Goal: Task Accomplishment & Management: Use online tool/utility

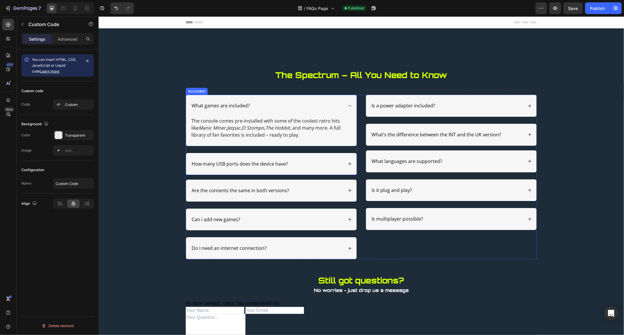
scroll to position [135, 0]
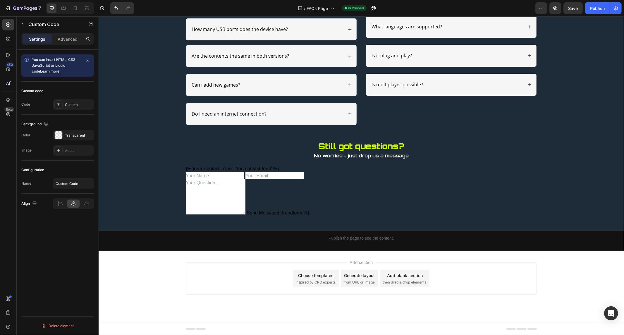
click at [186, 277] on div "Add section Choose templates inspired by CRO experts Generate layout from URL o…" at bounding box center [361, 278] width 351 height 32
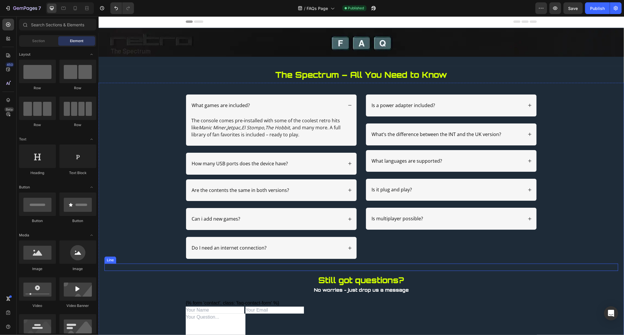
scroll to position [0, 0]
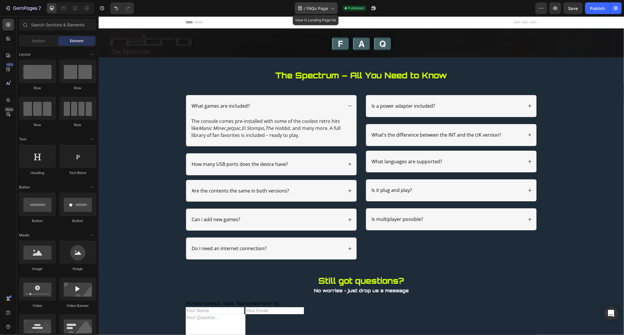
click at [330, 7] on icon at bounding box center [333, 8] width 6 height 6
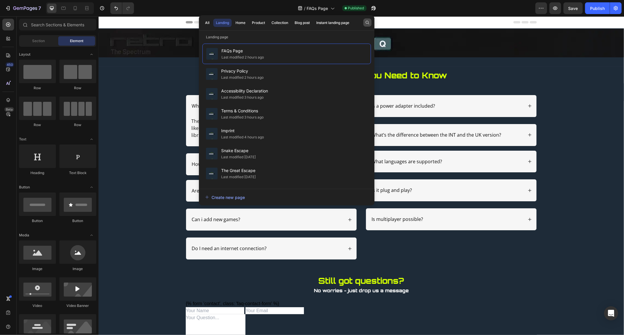
click at [366, 20] on button "button" at bounding box center [368, 22] width 8 height 8
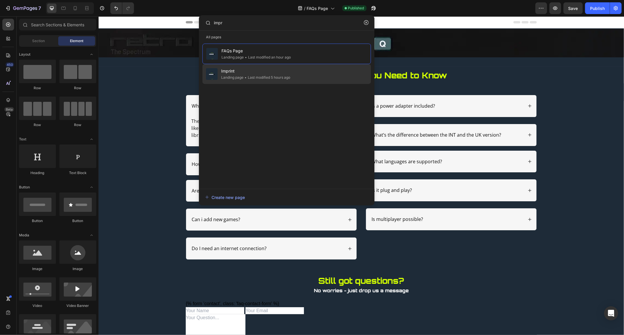
type input "impr"
click at [256, 77] on div "• Last modified 5 hours ago" at bounding box center [267, 78] width 47 height 6
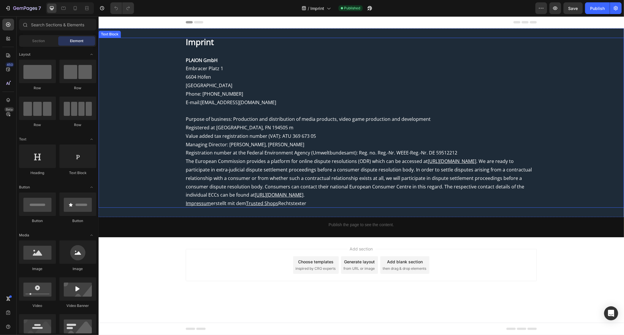
click at [185, 68] on div "Imprint PLAION GmbH Embracer Platz 1 6604 Höfen Austria Phone: +49 (0)89 2424 5…" at bounding box center [361, 122] width 526 height 170
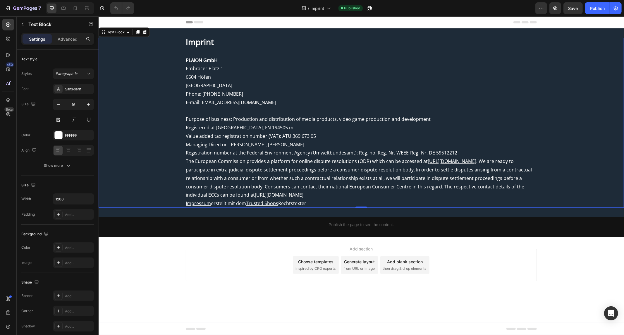
click at [185, 68] on div "Imprint PLAION GmbH Embracer Platz 1 6604 Höfen Austria Phone: +49 (0)89 2424 5…" at bounding box center [361, 122] width 526 height 170
click at [225, 67] on p "Embracer Platz 1 6604 Höfen Austria" at bounding box center [361, 76] width 351 height 25
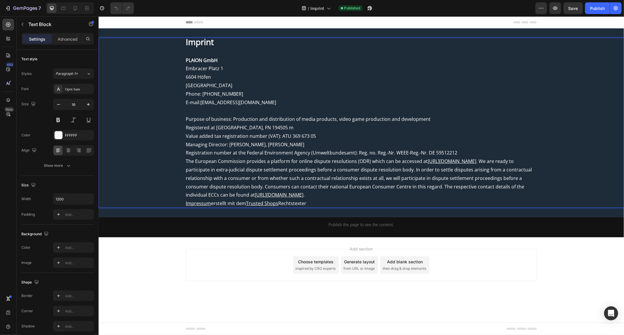
click at [225, 75] on p "Embracer Platz 1 6604 Höfen Austria" at bounding box center [361, 76] width 351 height 25
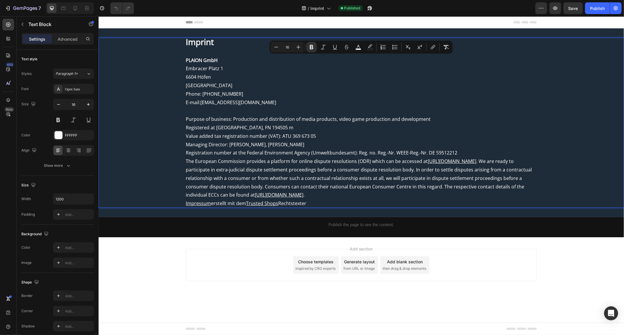
drag, startPoint x: 318, startPoint y: 203, endPoint x: 172, endPoint y: 54, distance: 208.0
click at [172, 54] on div "Imprint PLAION GmbH Embracer Platz 1 6604 Höfen Austria Phone: +49 (0)89 2424 5…" at bounding box center [361, 122] width 526 height 170
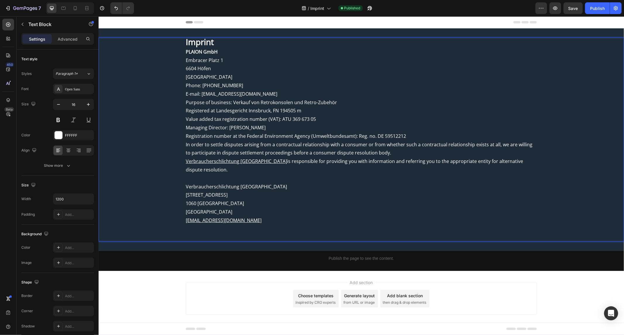
click at [242, 84] on p "Phone: +49 (0)89 2424 552 807" at bounding box center [361, 85] width 351 height 8
click at [182, 52] on div "Imprint PLAION GmbH Embracer Platz 1 6604 Höfen Österreich Phone: +49 (0)89 242…" at bounding box center [361, 139] width 526 height 204
click at [188, 49] on strong "PLAION GmbH" at bounding box center [202, 51] width 32 height 6
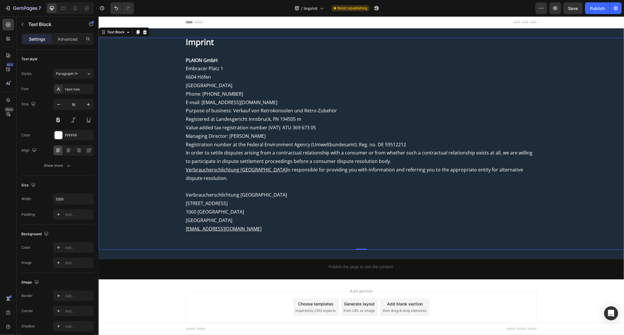
click at [206, 84] on p "Embracer Platz 1 6604 Höfen Österreich" at bounding box center [361, 76] width 351 height 25
drag, startPoint x: 333, startPoint y: 109, endPoint x: 231, endPoint y: 112, distance: 102.5
click at [231, 112] on p "Purpose of business: Verkauf von Retrokonsolen und Retro-Zubehör" at bounding box center [361, 110] width 351 height 8
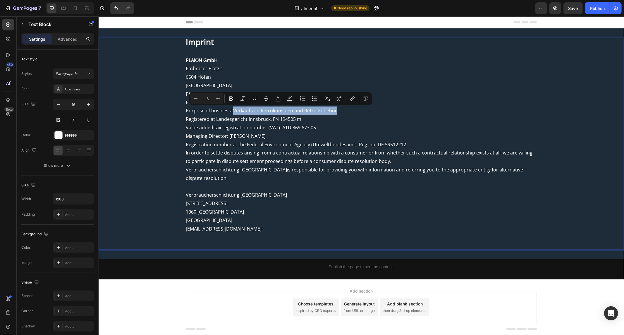
copy p "Verkauf von Retrokonsolen und Retro-Zubehör"
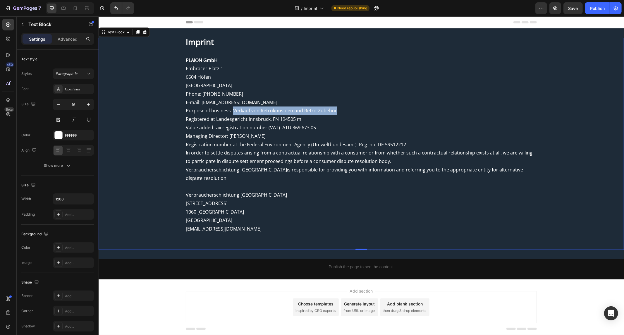
click at [321, 114] on p "Purpose of business: Verkauf von Retrokonsolen und Retro-Zubehör" at bounding box center [361, 110] width 351 height 8
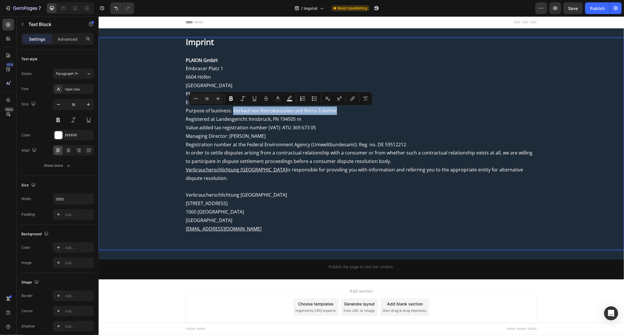
click at [333, 110] on p "Purpose of business: Verkauf von Retrokonsolen und Retro-Zubehör" at bounding box center [361, 110] width 351 height 8
drag, startPoint x: 333, startPoint y: 110, endPoint x: 239, endPoint y: 109, distance: 94.0
click at [239, 109] on p "Purpose of business: Verkauf von Retrokonsolen und Retro-Zubehör" at bounding box center [361, 110] width 351 height 8
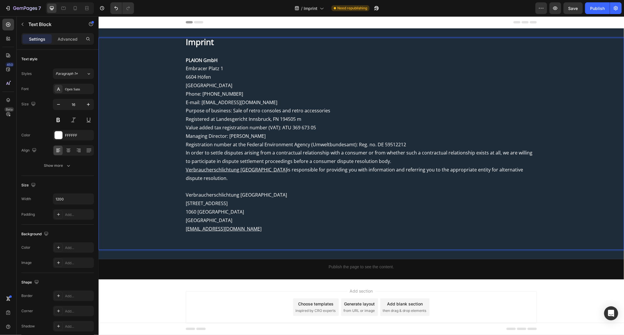
click at [306, 135] on p "Managing Director: Craig McNicol" at bounding box center [361, 136] width 351 height 8
click at [311, 124] on p "Value added tax registration number (VAT): ATU 369 673 05" at bounding box center [361, 127] width 351 height 8
click at [319, 110] on p "Purpose of business: Sale of retro consoles and retro accessories" at bounding box center [361, 110] width 351 height 8
click at [328, 111] on p "Purpose of business: Sale of retro consoles and retro accessories" at bounding box center [361, 110] width 351 height 8
click at [265, 103] on p "E-mail: support@plaionreplai.com" at bounding box center [361, 102] width 351 height 8
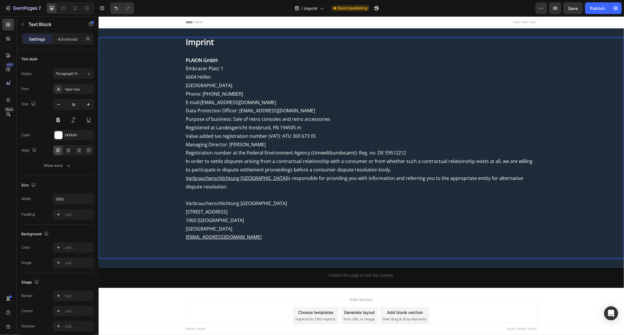
click at [299, 97] on p "Phone: +49 (0)89 2424 552 807" at bounding box center [361, 94] width 351 height 8
click at [599, 9] on div "Publish" at bounding box center [597, 8] width 15 height 6
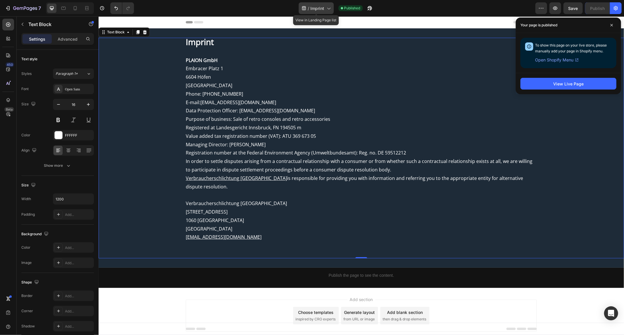
click at [323, 3] on div "/ Imprint" at bounding box center [316, 8] width 35 height 12
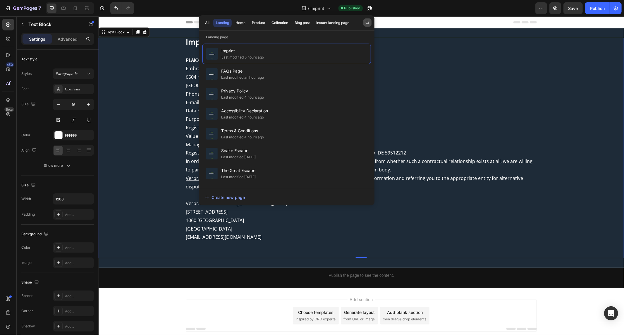
click at [365, 21] on icon "button" at bounding box center [367, 22] width 5 height 5
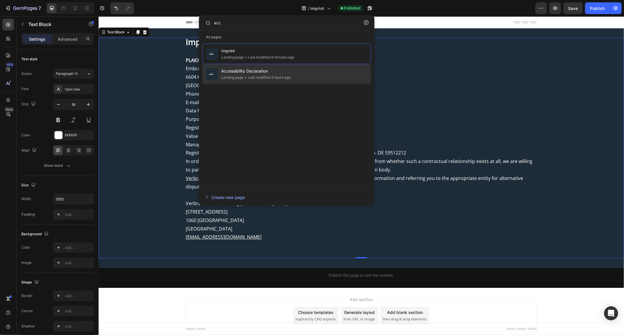
type input "acc"
click at [258, 70] on span "Accessibility Declaration" at bounding box center [255, 71] width 69 height 7
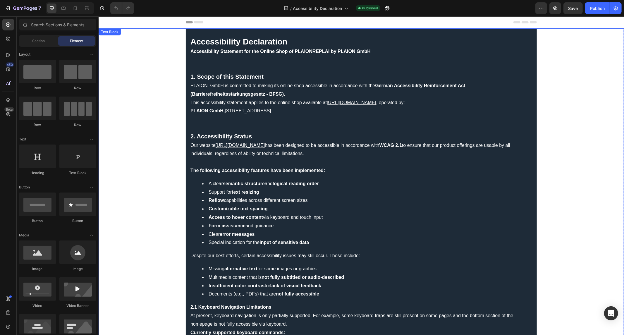
drag, startPoint x: 224, startPoint y: 70, endPoint x: 190, endPoint y: 75, distance: 34.9
click at [224, 70] on p at bounding box center [361, 68] width 342 height 8
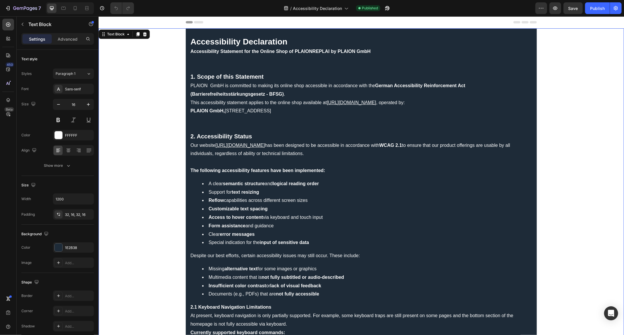
click at [190, 75] on strong "1. Scope of this Statement" at bounding box center [226, 76] width 73 height 6
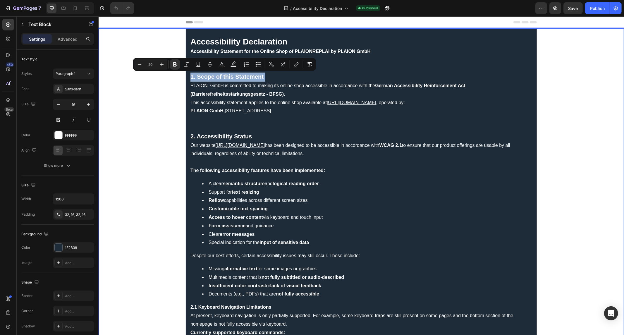
click at [190, 75] on strong "1. Scope of this Statement" at bounding box center [226, 76] width 73 height 6
click at [190, 79] on strong "1. Scope of this Statement" at bounding box center [226, 76] width 73 height 6
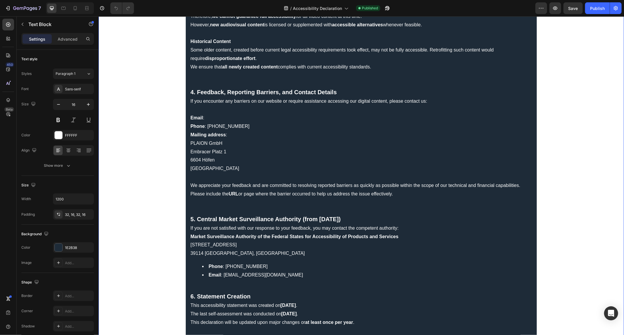
scroll to position [658, 0]
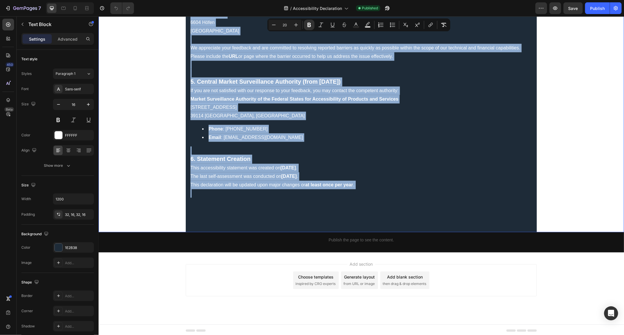
drag, startPoint x: 188, startPoint y: 77, endPoint x: 358, endPoint y: 194, distance: 206.3
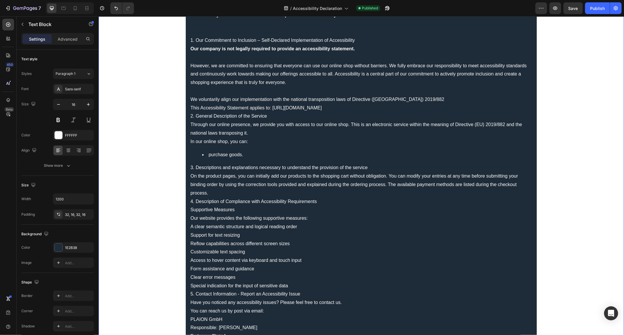
scroll to position [0, 0]
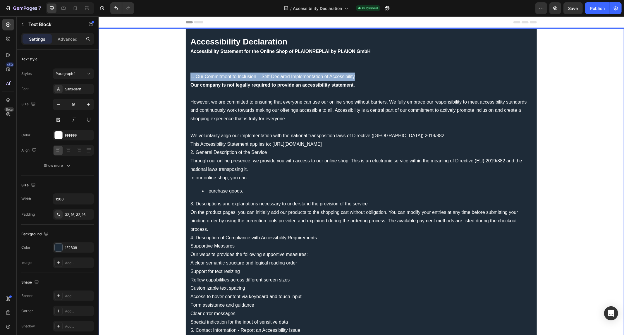
drag, startPoint x: 355, startPoint y: 76, endPoint x: 181, endPoint y: 73, distance: 174.2
click at [181, 73] on div "Accessibility Declaration Accessibility Statement for the Online Shop of PLAION…" at bounding box center [361, 245] width 526 height 434
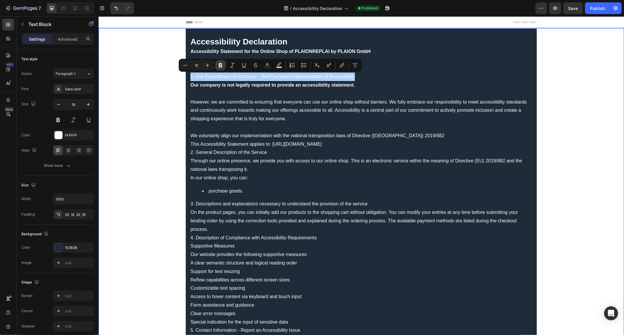
click at [225, 68] on button "Bold" at bounding box center [220, 65] width 11 height 11
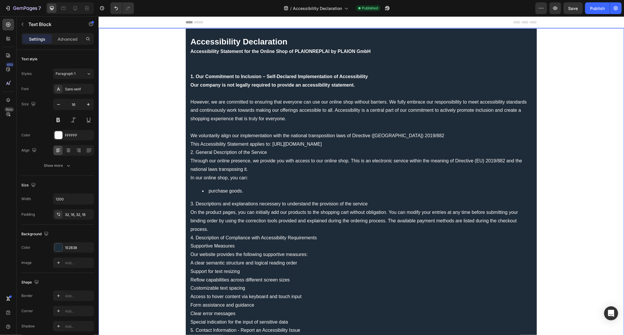
click at [383, 77] on p "1. Our Commitment to Inclusion – Self-Declared Implementation of Accessibility" at bounding box center [361, 76] width 342 height 8
drag, startPoint x: 374, startPoint y: 75, endPoint x: 234, endPoint y: 72, distance: 140.2
click at [234, 72] on p "1. Our Commitment to Inclusion – Self-Declared Implementation of Accessibility" at bounding box center [361, 76] width 342 height 8
click at [274, 49] on strong "Accessibility Statement for the Online Shop of PLAIONREPLAI by PLAION GmbH" at bounding box center [280, 51] width 180 height 5
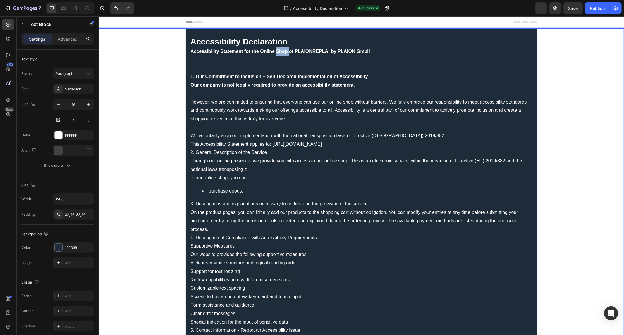
click at [274, 49] on strong "Accessibility Statement for the Online Shop of PLAIONREPLAI by PLAION GmbH" at bounding box center [280, 51] width 180 height 5
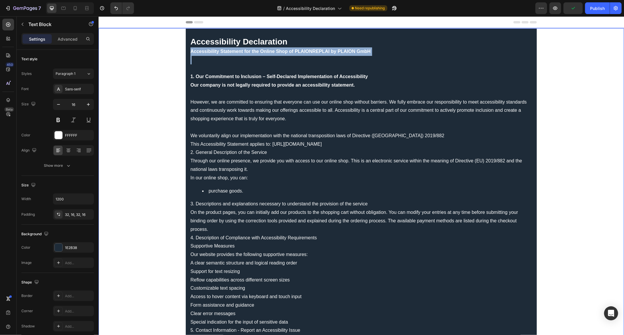
drag, startPoint x: 281, startPoint y: 52, endPoint x: 255, endPoint y: 61, distance: 27.6
click at [255, 61] on p "Rich Text Editor. Editing area: main" at bounding box center [361, 60] width 342 height 8
click at [273, 53] on strong "Accessibility Statement for the Online Shop of PLAIONREPLAI by PLAION GmbH" at bounding box center [280, 51] width 180 height 5
click at [281, 62] on p "Rich Text Editor. Editing area: main" at bounding box center [361, 60] width 342 height 8
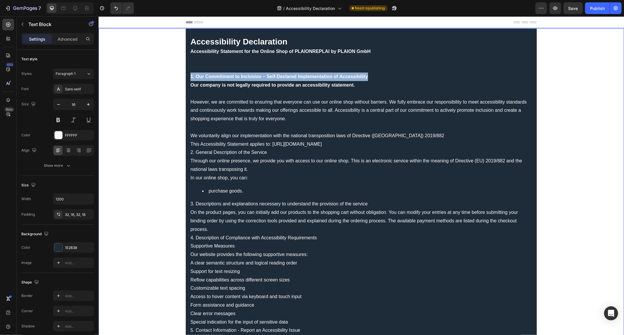
drag, startPoint x: 369, startPoint y: 80, endPoint x: 180, endPoint y: 73, distance: 189.5
click at [180, 73] on div "Accessibility Declaration Accessibility Statement for the Online Shop of PLAION…" at bounding box center [361, 245] width 526 height 434
drag, startPoint x: 194, startPoint y: 79, endPoint x: 214, endPoint y: 72, distance: 20.7
click at [214, 72] on p "1. Our Commitment to Inclusion – Self-Declared Implementation of Accessibility" at bounding box center [361, 76] width 342 height 8
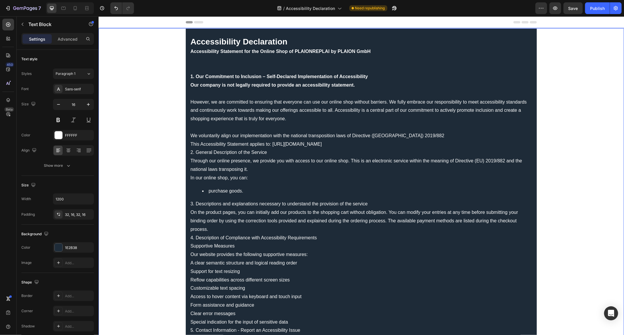
click at [234, 72] on p "1. Our Commitment to Inclusion – Self-Declared Implementation of Accessibility" at bounding box center [361, 76] width 342 height 8
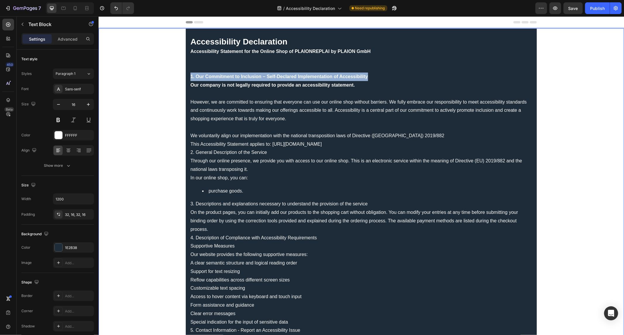
click at [234, 72] on p "1. Our Commitment to Inclusion – Self-Declared Implementation of Accessibility" at bounding box center [361, 76] width 342 height 8
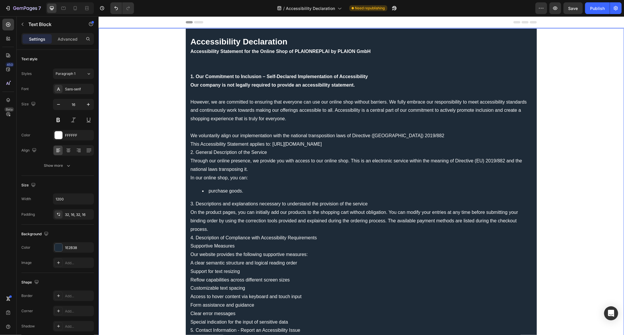
click at [240, 104] on p "Our company is not legally required to provide an accessibility statement. Howe…" at bounding box center [361, 110] width 342 height 59
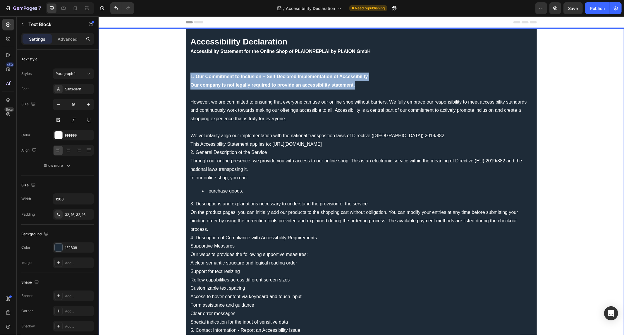
drag, startPoint x: 358, startPoint y: 82, endPoint x: 141, endPoint y: 77, distance: 217.0
click at [143, 77] on div "Accessibility Declaration Accessibility Statement for the Online Shop of PLAION…" at bounding box center [361, 245] width 526 height 434
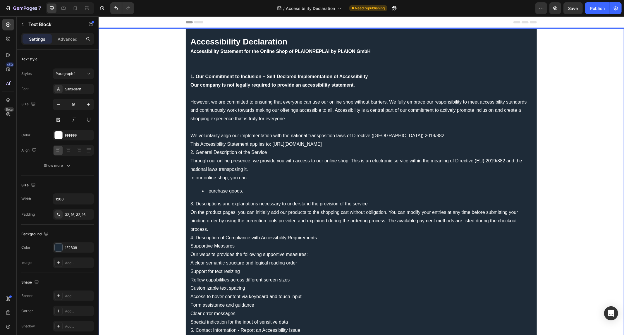
click at [200, 98] on p "Our company is not legally required to provide an accessibility statement. Howe…" at bounding box center [361, 110] width 342 height 59
click at [335, 141] on p "This Accessibility Statement applies to: https://plaionreplai.com/" at bounding box center [361, 144] width 342 height 8
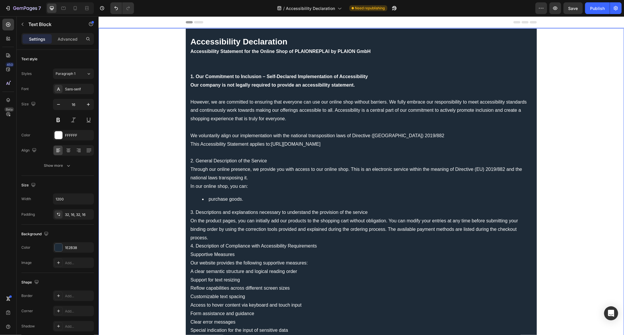
drag, startPoint x: 270, startPoint y: 162, endPoint x: 165, endPoint y: 166, distance: 104.9
click at [165, 166] on div "Accessibility Declaration Accessibility Statement for the Online Shop of PLAION…" at bounding box center [361, 249] width 526 height 442
drag, startPoint x: 297, startPoint y: 158, endPoint x: 184, endPoint y: 158, distance: 113.0
click at [186, 158] on div "Accessibility Declaration Accessibility Statement for the Online Shop of PLAION…" at bounding box center [361, 249] width 351 height 442
drag, startPoint x: 346, startPoint y: 77, endPoint x: 276, endPoint y: 77, distance: 70.0
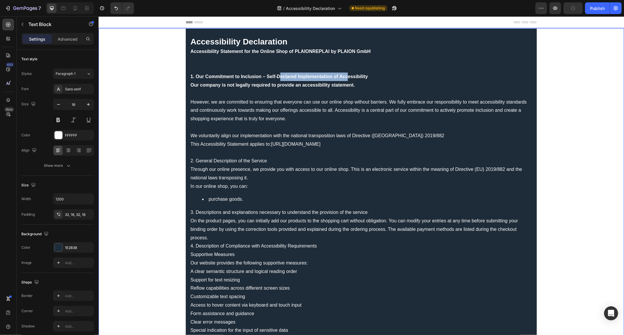
click at [276, 77] on strong "1. Our Commitment to Inclusion – Self-Declared Implementation of Accessibility" at bounding box center [279, 76] width 178 height 5
click at [276, 144] on link "https://plaionreplai.com/" at bounding box center [295, 143] width 49 height 5
drag, startPoint x: 264, startPoint y: 158, endPoint x: 146, endPoint y: 165, distance: 118.5
click at [146, 165] on div "Accessibility Declaration Accessibility Statement for the Online Shop of PLAION…" at bounding box center [361, 249] width 526 height 442
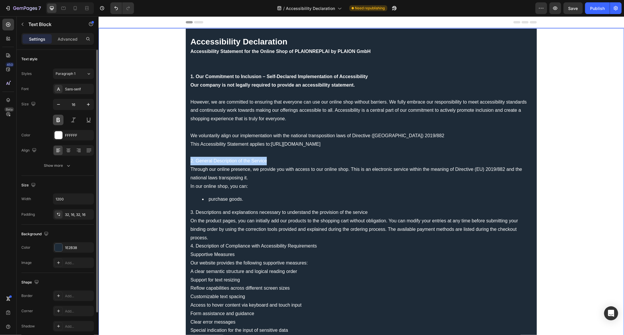
click at [60, 117] on button at bounding box center [58, 120] width 11 height 11
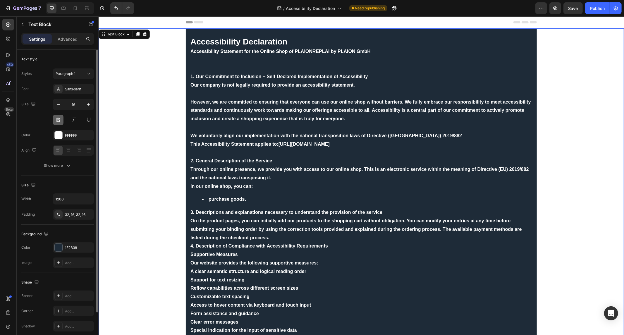
click at [60, 117] on button at bounding box center [58, 120] width 11 height 11
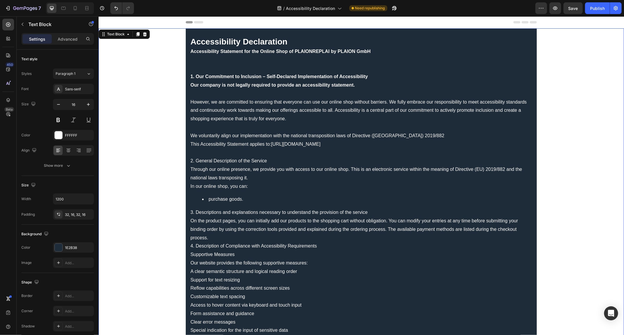
click at [235, 175] on p "Through our online presence, we provide you with access to our online shop. Thi…" at bounding box center [361, 173] width 342 height 17
click at [257, 163] on p "2. General Description of the Service" at bounding box center [361, 161] width 342 height 8
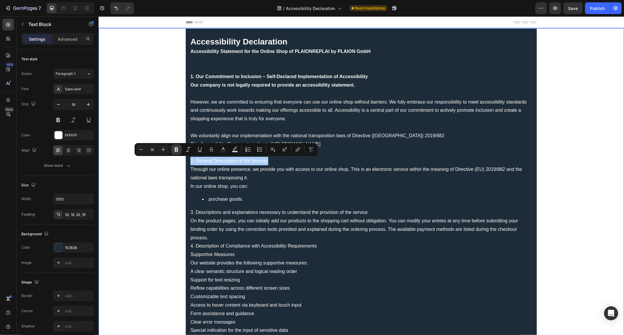
click at [172, 148] on button "Bold" at bounding box center [176, 149] width 11 height 11
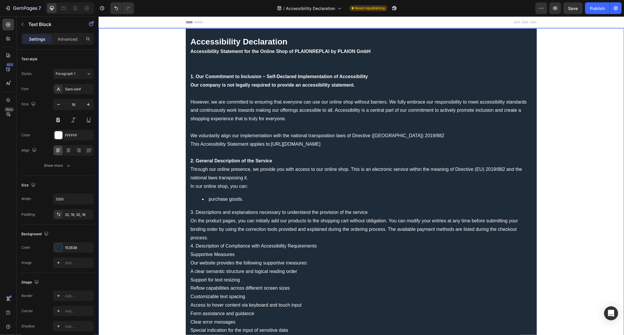
click at [243, 210] on p "3. Descriptions and explanations necessary to understand the provision of the s…" at bounding box center [361, 212] width 342 height 8
click at [216, 203] on li "purchase goods." at bounding box center [367, 199] width 330 height 8
click at [191, 196] on ul "purchase goods." at bounding box center [361, 199] width 342 height 8
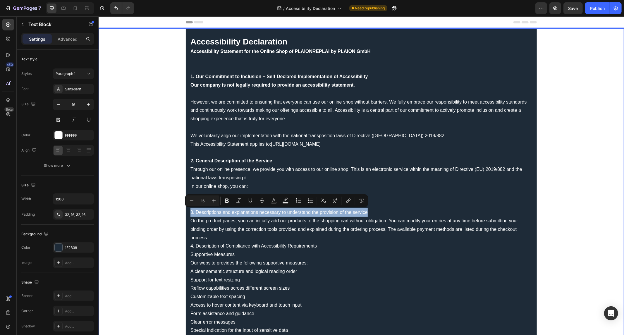
drag, startPoint x: 374, startPoint y: 212, endPoint x: 171, endPoint y: 215, distance: 202.3
click at [171, 215] on div "Accessibility Declaration Accessibility Statement for the Online Shop of PLAION…" at bounding box center [361, 249] width 526 height 442
click at [227, 202] on icon "Editor contextual toolbar" at bounding box center [227, 201] width 4 height 4
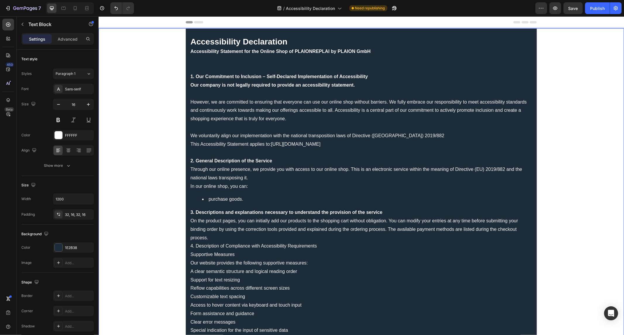
click at [249, 159] on strong "2. General Description of the Service" at bounding box center [231, 160] width 82 height 5
click at [277, 207] on div "Accessibility Declaration Accessibility Statement for the Online Shop of PLAION…" at bounding box center [361, 249] width 351 height 442
click at [218, 234] on p "On the product pages, you can initially add our products to the shopping cart w…" at bounding box center [361, 229] width 342 height 25
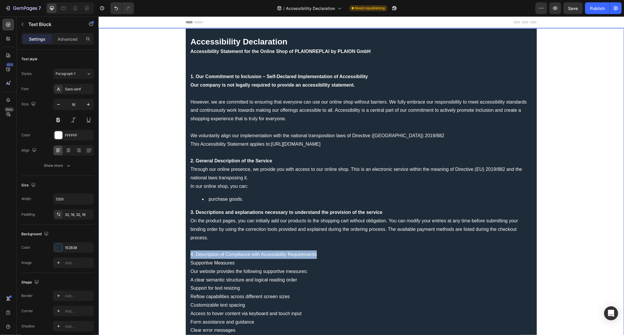
drag, startPoint x: 317, startPoint y: 252, endPoint x: 185, endPoint y: 254, distance: 131.7
click at [186, 254] on div "Accessibility Declaration Accessibility Statement for the Online Shop of PLAION…" at bounding box center [361, 253] width 351 height 451
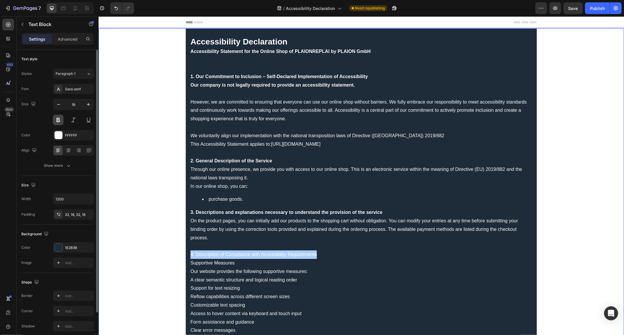
click at [60, 121] on button at bounding box center [58, 120] width 11 height 11
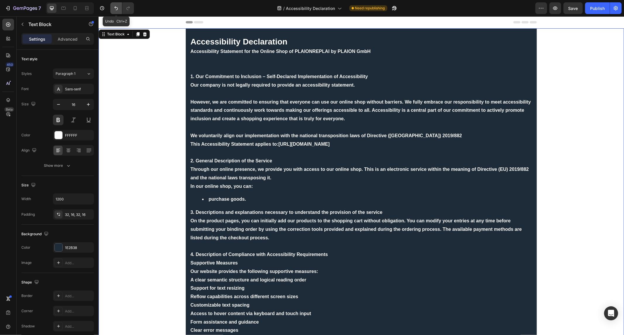
click at [112, 10] on button "Undo/Redo" at bounding box center [116, 8] width 12 height 12
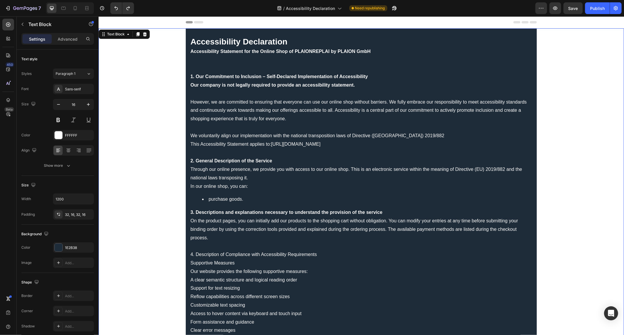
click at [234, 251] on p "4. Description of Compliance with Accessibility Requirements" at bounding box center [361, 254] width 342 height 8
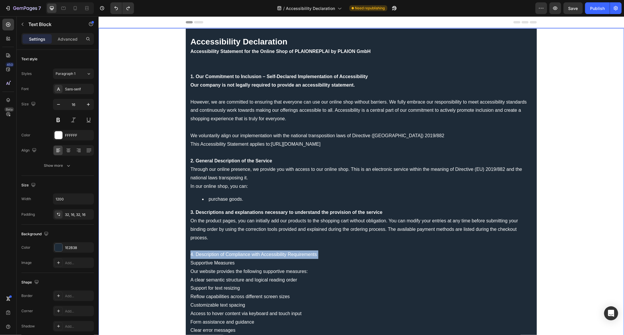
click at [234, 251] on p "4. Description of Compliance with Accessibility Requirements" at bounding box center [361, 254] width 342 height 8
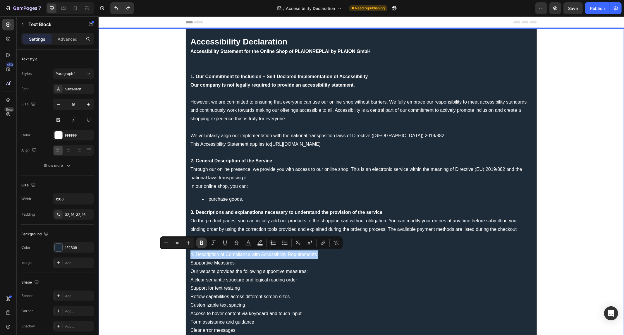
click at [201, 239] on button "Bold" at bounding box center [201, 243] width 11 height 11
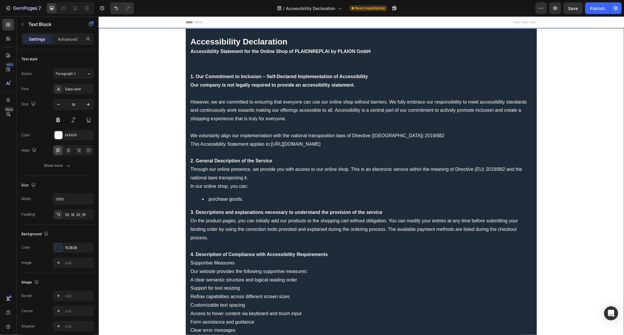
click at [244, 123] on p "Our company is not legally required to provide an accessibility statement. Howe…" at bounding box center [361, 110] width 342 height 59
click at [221, 148] on p "This Accessibility Statement applies to: https://plaionreplai.com/" at bounding box center [361, 144] width 342 height 8
click at [220, 155] on p "Rich Text Editor. Editing area: main" at bounding box center [361, 152] width 342 height 8
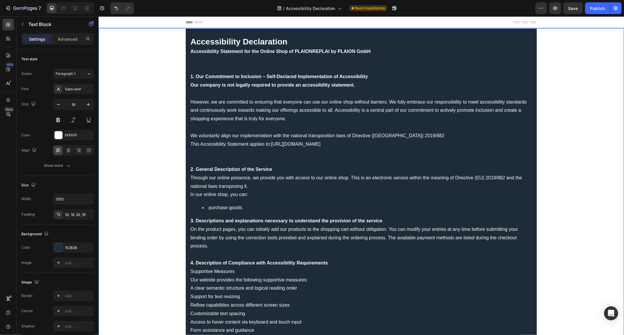
click at [224, 148] on p "This Accessibility Statement applies to: https://plaionreplai.com/" at bounding box center [361, 144] width 342 height 8
click at [215, 150] on p "Rich Text Editor. Editing area: main" at bounding box center [361, 152] width 342 height 8
click at [213, 153] on p "Rich Text Editor. Editing area: main" at bounding box center [361, 152] width 342 height 8
click at [216, 95] on p "Our company is not legally required to provide an accessibility statement. Howe…" at bounding box center [361, 110] width 342 height 59
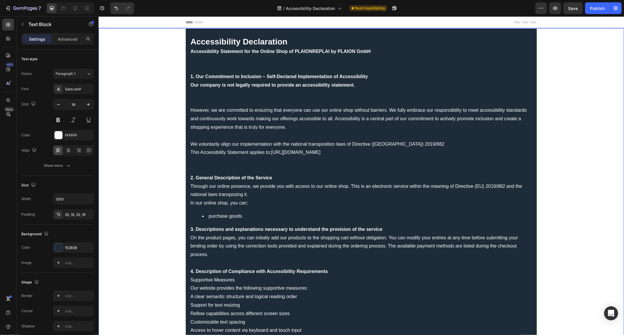
scroll to position [32, 0]
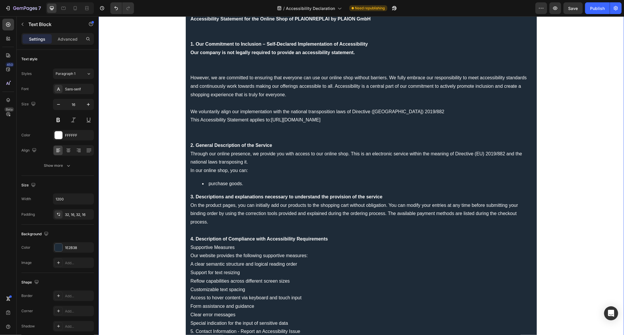
click at [212, 189] on div "Accessibility Declaration Accessibility Statement for the Online Shop of PLAION…" at bounding box center [361, 229] width 351 height 467
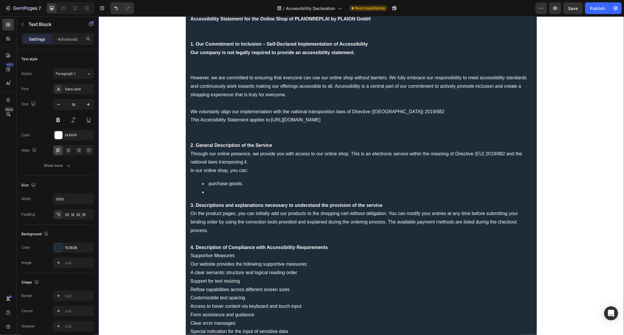
drag, startPoint x: 201, startPoint y: 189, endPoint x: 204, endPoint y: 191, distance: 4.1
click at [202, 189] on li "Rich Text Editor. Editing area: main" at bounding box center [367, 192] width 330 height 8
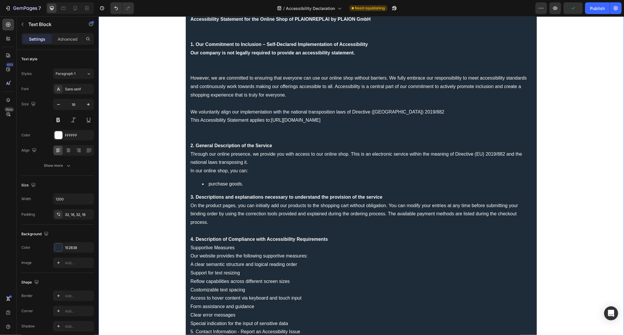
scroll to position [20, 0]
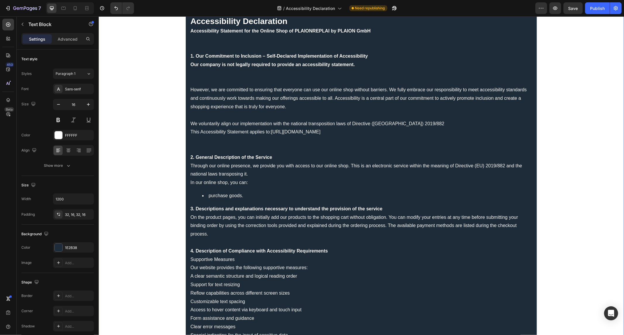
click at [186, 208] on div "Accessibility Declaration Accessibility Statement for the Online Shop of PLAION…" at bounding box center [361, 241] width 351 height 467
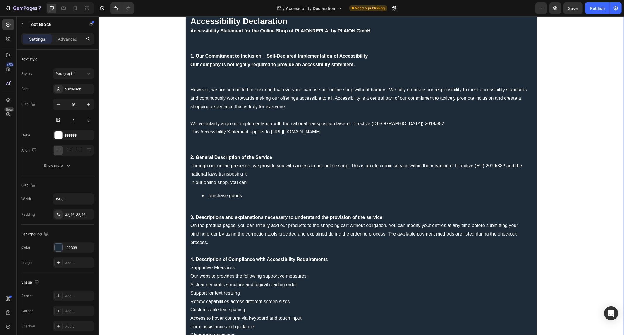
click at [228, 157] on strong "2. General Description of the Service" at bounding box center [231, 157] width 82 height 5
click at [225, 141] on p "Rich Text Editor. Editing area: main" at bounding box center [361, 140] width 342 height 8
click at [215, 150] on p "Rich Text Editor. Editing area: main" at bounding box center [361, 149] width 342 height 8
click at [193, 201] on div "Accessibility Declaration Accessibility Statement for the Online Shop of PLAION…" at bounding box center [361, 246] width 351 height 476
click at [195, 207] on p "Rich Text Editor. Editing area: main" at bounding box center [361, 209] width 342 height 8
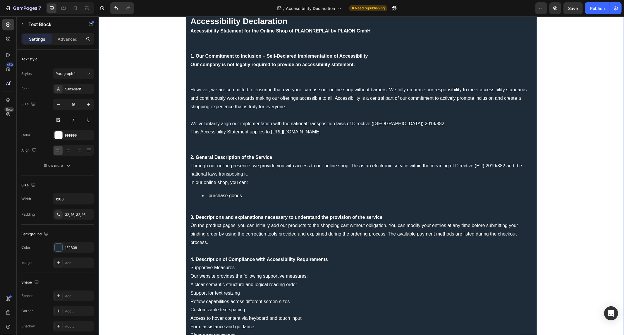
click at [186, 211] on div "Accessibility Declaration Accessibility Statement for the Online Shop of PLAION…" at bounding box center [361, 246] width 351 height 476
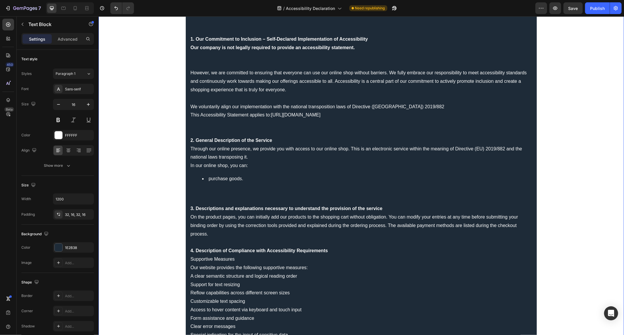
scroll to position [53, 0]
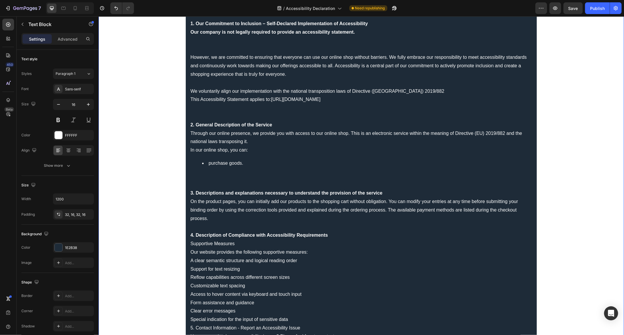
click at [199, 226] on p "Rich Text Editor. Editing area: main" at bounding box center [361, 227] width 342 height 8
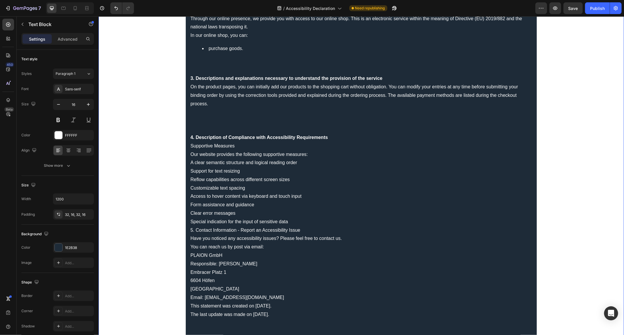
scroll to position [183, 0]
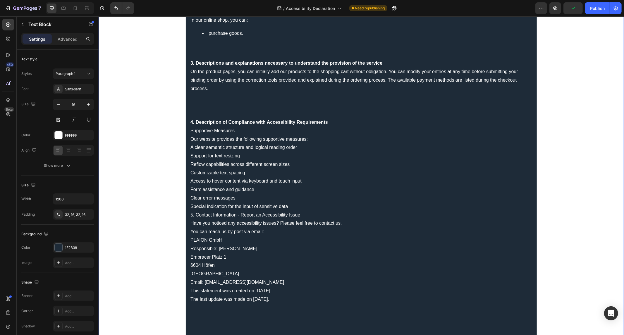
click at [307, 136] on p "Our website provides the following supportive measures:" at bounding box center [361, 139] width 342 height 8
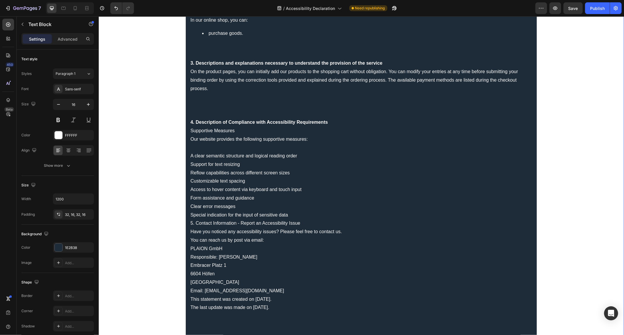
click at [187, 155] on div "Accessibility Declaration Accessibility Statement for the Online Shop of PLAION…" at bounding box center [361, 100] width 351 height 510
click at [193, 153] on p "-A clear semantic structure and logical reading order Support for text resizing…" at bounding box center [361, 185] width 342 height 67
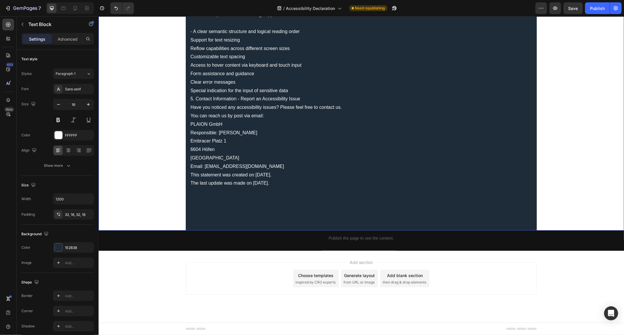
click at [195, 72] on p "- A clear semantic structure and logical reading order Support for text resizin…" at bounding box center [361, 60] width 342 height 67
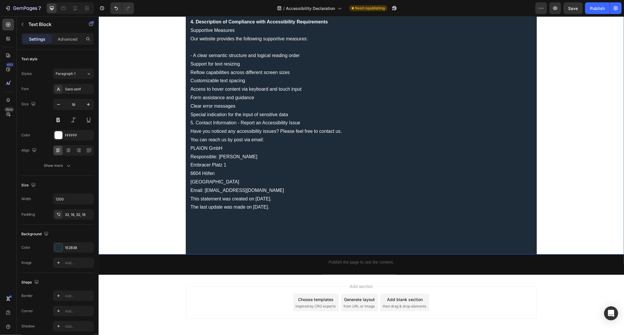
scroll to position [242, 0]
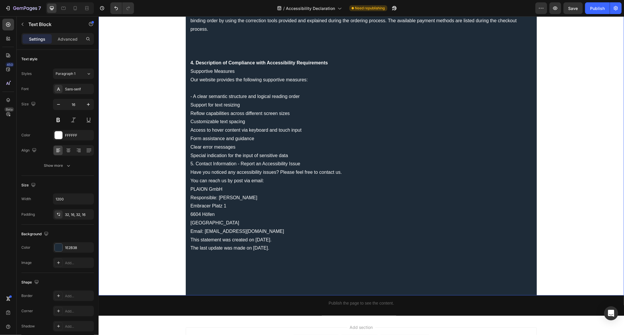
click at [191, 97] on p "- A clear semantic structure and logical reading order Support for text resizin…" at bounding box center [361, 125] width 342 height 67
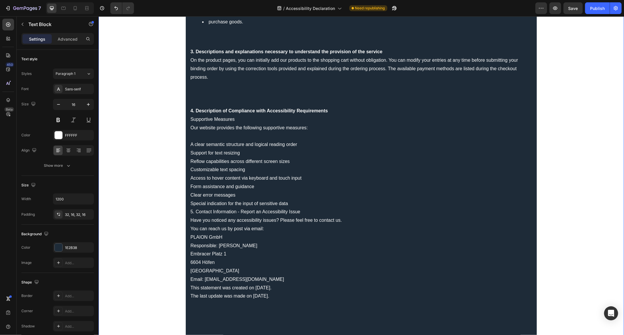
scroll to position [248, 0]
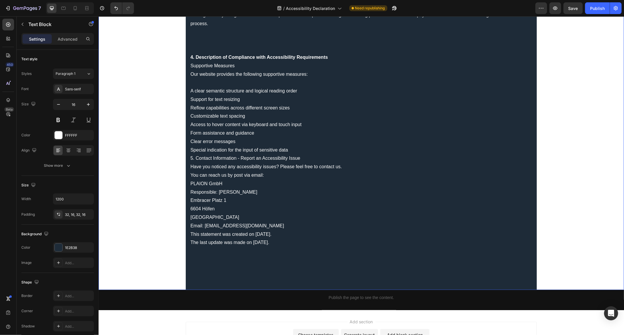
click at [190, 89] on p "A clear semantic structure and logical reading order Support for text resizing …" at bounding box center [361, 120] width 342 height 67
click at [190, 88] on p "A clear semantic structure and logical reading order Support for text resizing …" at bounding box center [361, 120] width 342 height 67
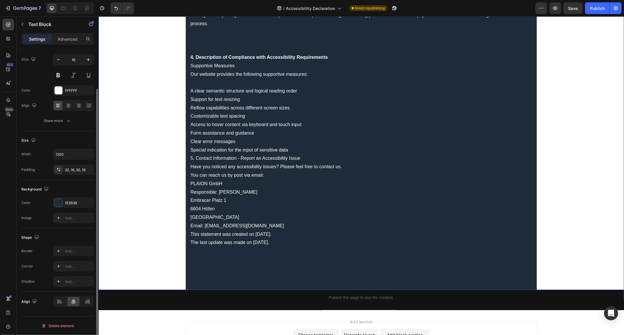
scroll to position [0, 0]
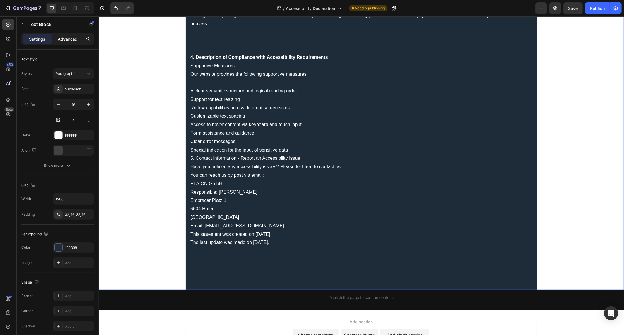
click at [65, 40] on p "Advanced" at bounding box center [68, 39] width 20 height 6
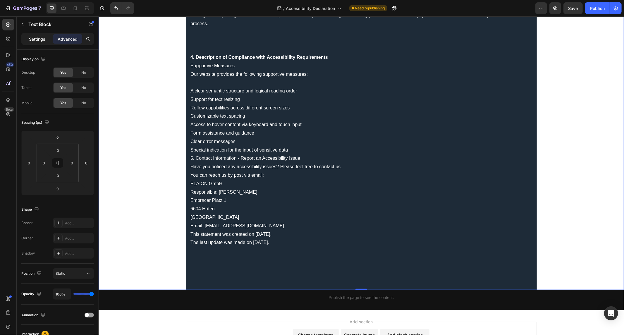
click at [35, 42] on div "Settings" at bounding box center [37, 38] width 29 height 9
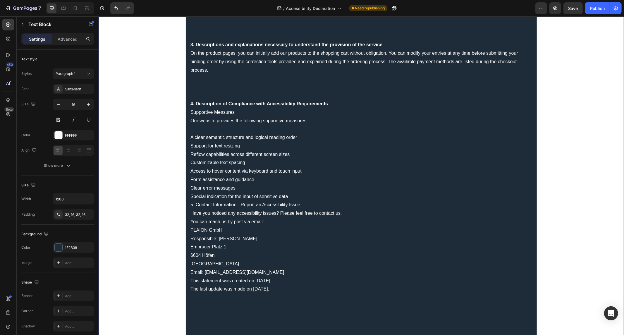
scroll to position [215, 0]
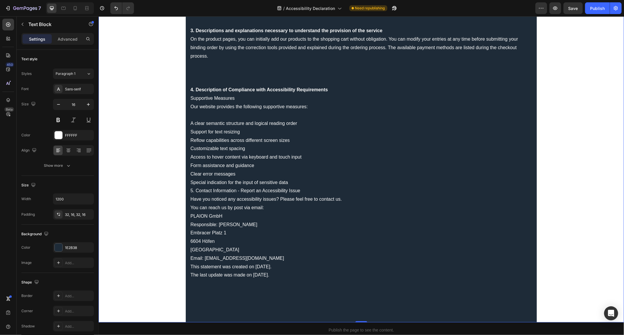
click at [186, 121] on div "Accessibility Declaration Accessibility Statement for the Online Shop of PLAION…" at bounding box center [361, 68] width 351 height 510
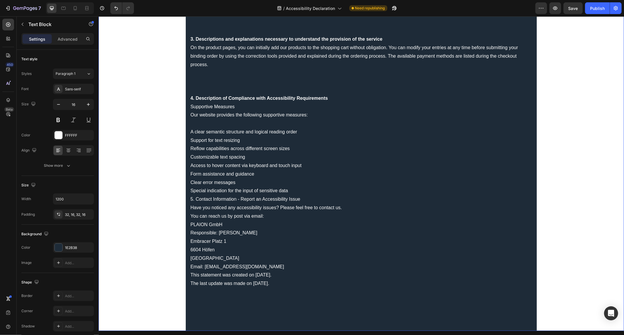
scroll to position [248, 0]
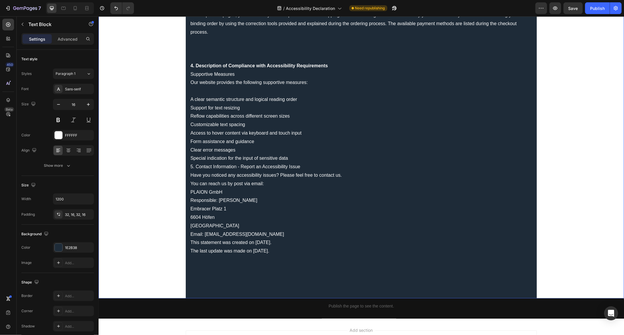
click at [186, 102] on div "Accessibility Declaration Accessibility Statement for the Online Shop of PLAION…" at bounding box center [361, 39] width 351 height 518
click at [191, 95] on p "A clear semantic structure and logical reading order Support for text resizing …" at bounding box center [361, 128] width 342 height 67
click at [186, 101] on div "Accessibility Declaration Accessibility Statement for the Online Shop of PLAION…" at bounding box center [361, 39] width 351 height 518
click at [190, 98] on p "A clear semantic structure and logical reading order Support for text resizing …" at bounding box center [361, 128] width 342 height 67
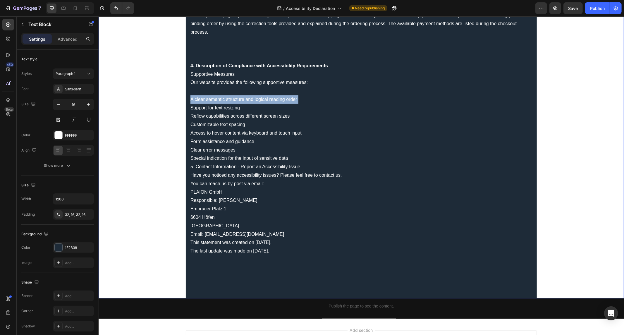
click at [190, 98] on p "A clear semantic structure and logical reading order Support for text resizing …" at bounding box center [361, 128] width 342 height 67
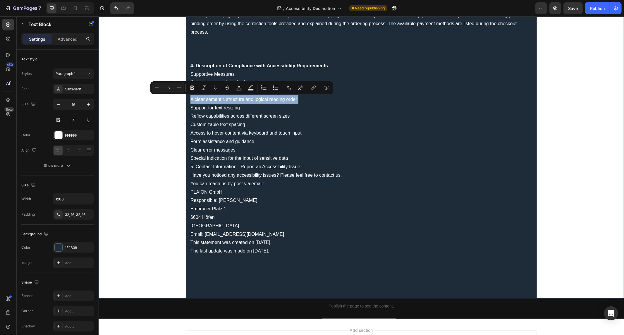
click at [190, 98] on p "A clear semantic structure and logical reading order Support for text resizing …" at bounding box center [361, 128] width 342 height 67
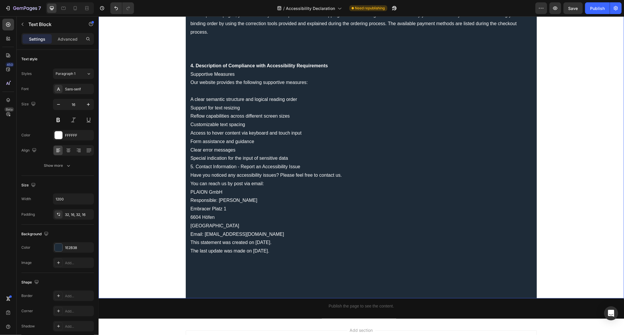
click at [291, 95] on p "A clear semantic structure and logical reading order Support for text resizing …" at bounding box center [361, 128] width 342 height 67
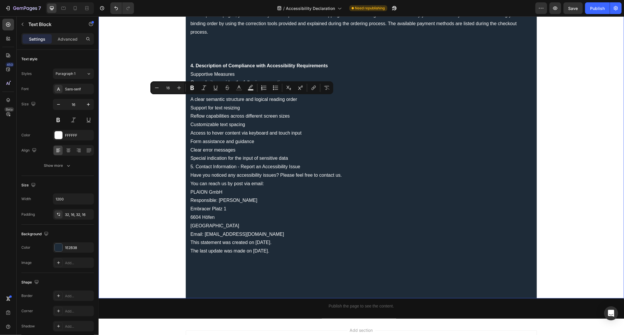
drag, startPoint x: 297, startPoint y: 97, endPoint x: 164, endPoint y: 97, distance: 133.8
click at [164, 97] on div "Accessibility Declaration Accessibility Statement for the Online Shop of PLAION…" at bounding box center [361, 39] width 526 height 518
click at [279, 87] on button "Bulleted List" at bounding box center [275, 88] width 11 height 11
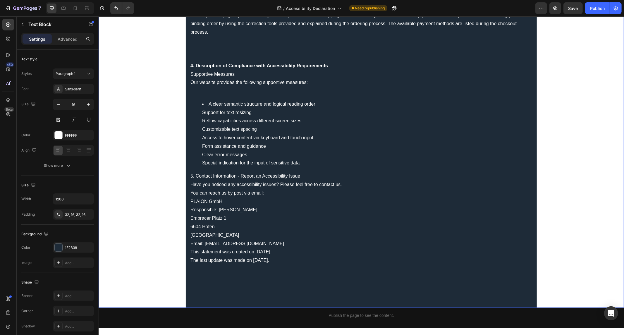
click at [210, 111] on li "A clear semantic structure and logical reading order Support for text resizing …" at bounding box center [367, 133] width 330 height 67
click at [195, 109] on ul "A clear semantic structure and logical reading order Support for text resizing …" at bounding box center [361, 133] width 342 height 67
drag, startPoint x: 303, startPoint y: 174, endPoint x: 186, endPoint y: 174, distance: 117.1
click at [186, 174] on div "Accessibility Declaration Accessibility Statement for the Online Shop of PLAION…" at bounding box center [361, 43] width 351 height 527
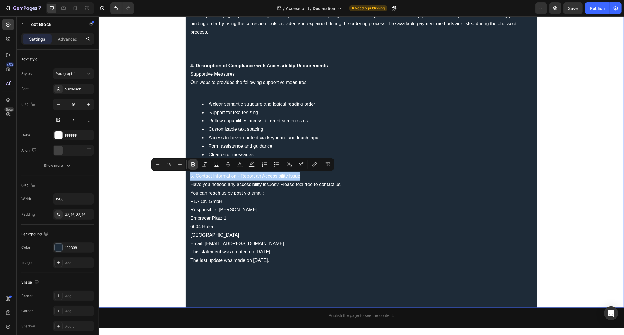
click at [197, 164] on button "Bold" at bounding box center [193, 164] width 11 height 11
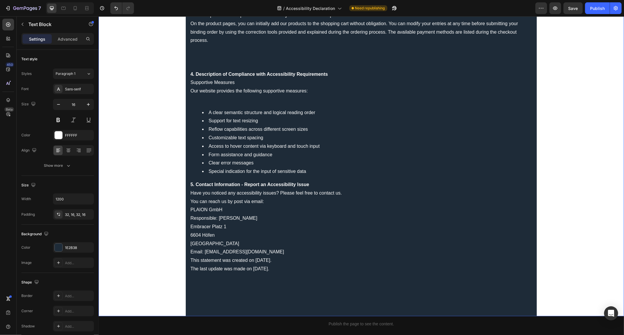
click at [256, 189] on p "Have you noticed any accessibility issues? Please feel free to contact us. You …" at bounding box center [361, 197] width 342 height 17
click at [310, 174] on li "Special indication for the input of sensitive data" at bounding box center [367, 171] width 330 height 8
click at [191, 184] on strong "5. Contact Information - Report an Accessibility Issue" at bounding box center [249, 184] width 119 height 5
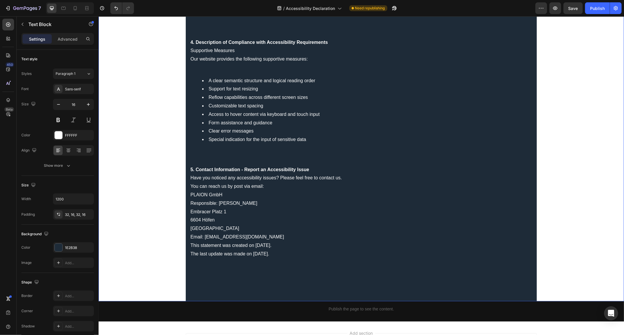
scroll to position [280, 0]
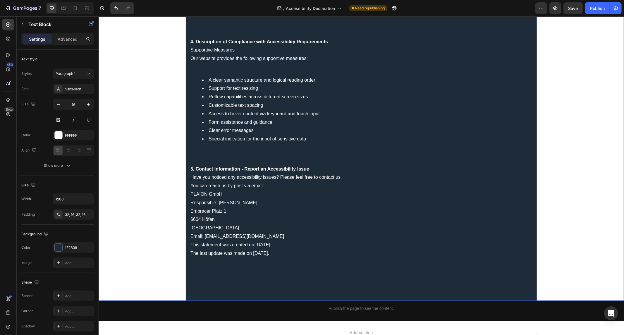
click at [215, 145] on div "Accessibility Declaration Accessibility Statement for the Online Shop of PLAION…" at bounding box center [361, 24] width 351 height 553
click at [213, 160] on p "Rich Text Editor. Editing area: main" at bounding box center [361, 160] width 342 height 8
click at [324, 162] on p "Rich Text Editor. Editing area: main" at bounding box center [361, 160] width 342 height 8
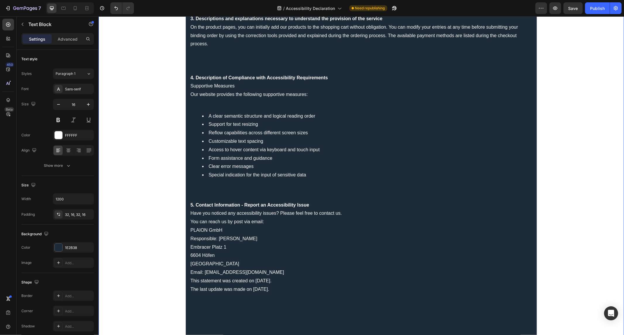
scroll to position [260, 0]
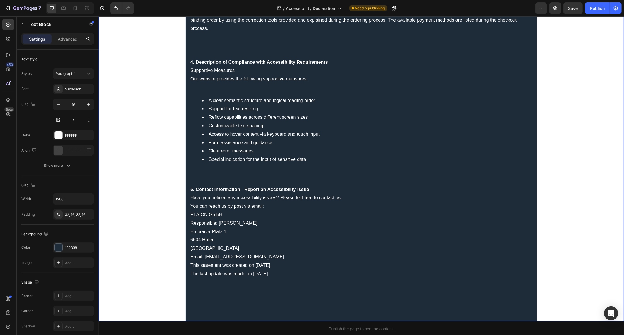
click at [190, 72] on p "Supportive Measures" at bounding box center [361, 70] width 342 height 8
click at [317, 191] on p "5. Contact Information - Report an Accessibility Issue" at bounding box center [361, 189] width 342 height 8
click at [190, 205] on p "Have you noticed any accessibility issues? Please feel free to contact us. You …" at bounding box center [361, 201] width 342 height 17
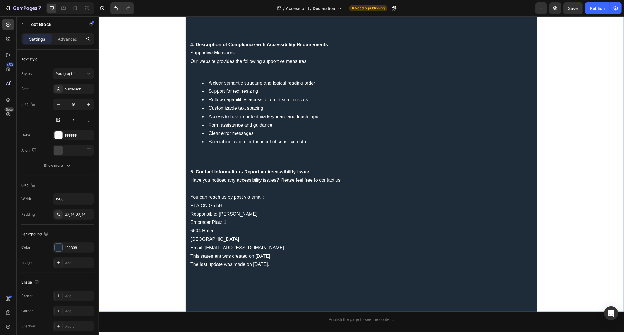
scroll to position [293, 0]
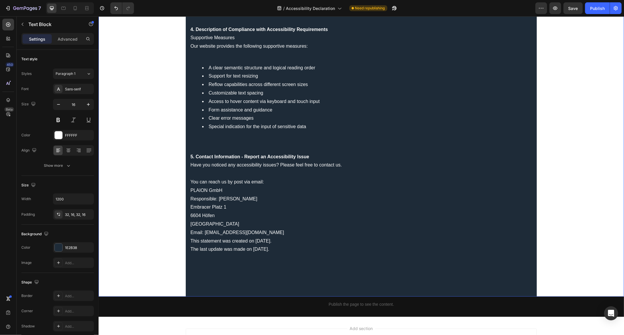
click at [279, 229] on p "Email: support@plaionreplai.com" at bounding box center [361, 232] width 342 height 8
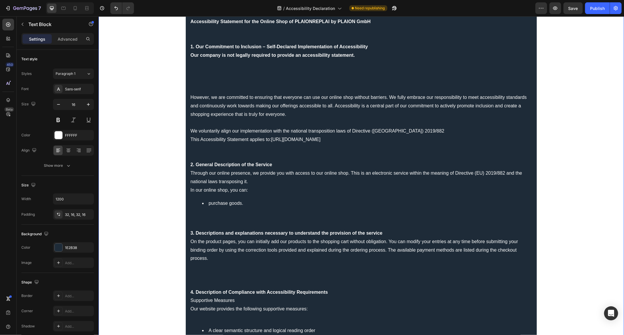
scroll to position [0, 0]
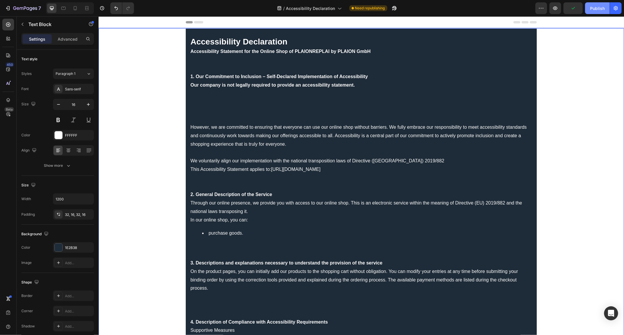
click at [599, 8] on div "Publish" at bounding box center [597, 8] width 15 height 6
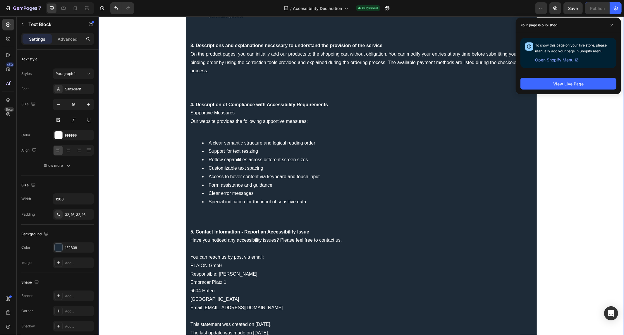
scroll to position [293, 0]
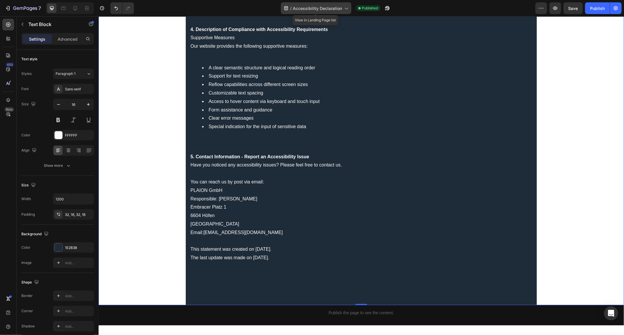
click at [324, 8] on span "Accessibility Declaration" at bounding box center [317, 8] width 49 height 6
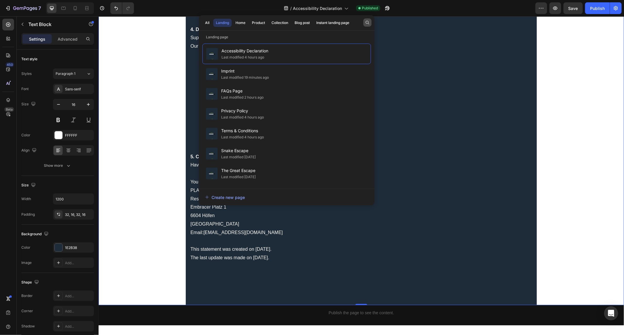
click at [369, 20] on button "button" at bounding box center [368, 22] width 8 height 8
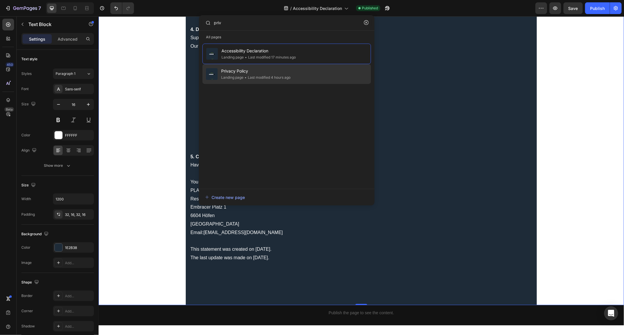
type input "priv"
click at [247, 75] on div "• Last modified 4 hours ago" at bounding box center [267, 78] width 47 height 6
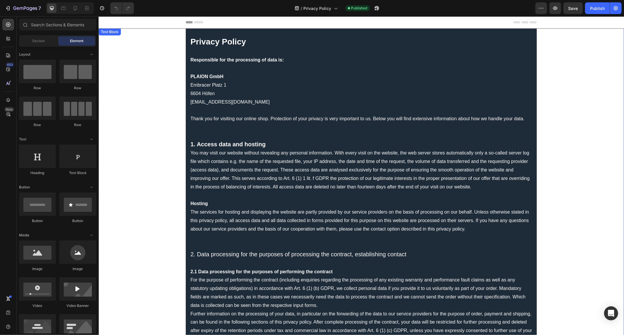
click at [190, 49] on p at bounding box center [361, 51] width 342 height 8
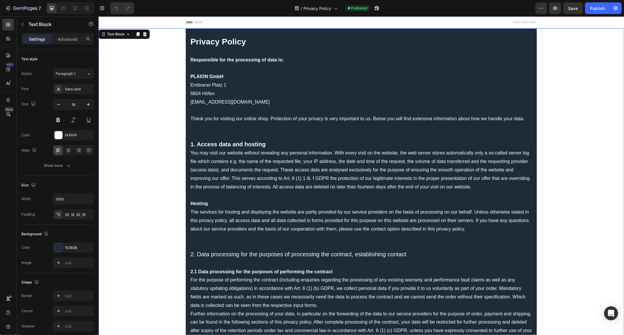
click at [191, 45] on strong "Privacy Policy" at bounding box center [218, 41] width 56 height 9
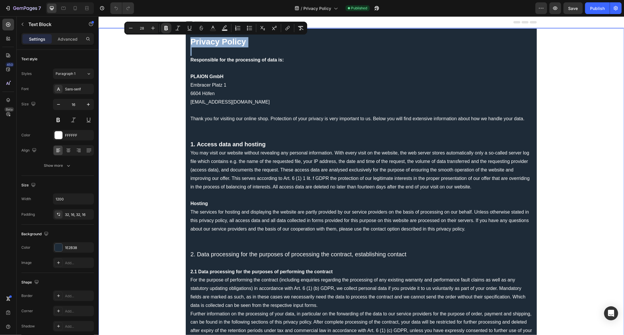
click at [191, 45] on strong "Privacy Policy" at bounding box center [218, 41] width 56 height 9
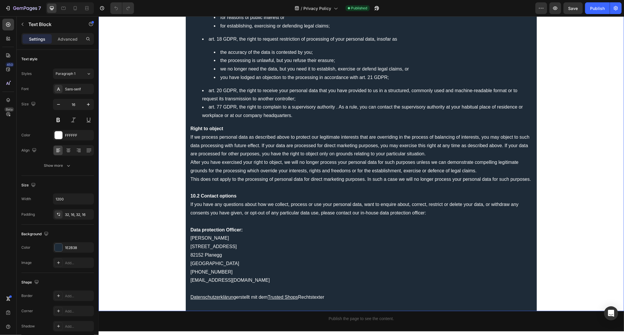
scroll to position [2808, 0]
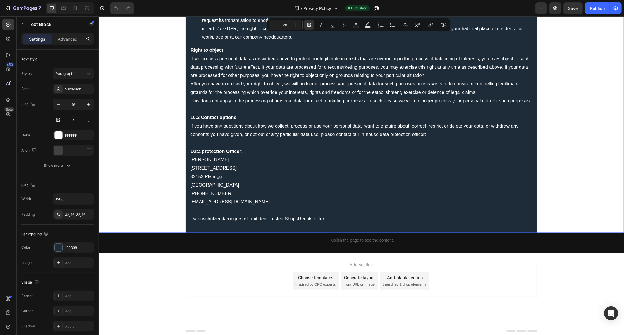
drag, startPoint x: 190, startPoint y: 41, endPoint x: 347, endPoint y: 216, distance: 235.7
click at [365, 148] on p "Data protection Officer: Mr. Yao Zhou Lochhamer Str. 9 82152 Planegg Germany +4…" at bounding box center [361, 177] width 342 height 59
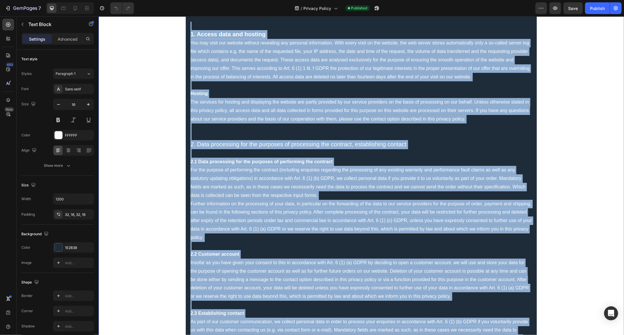
scroll to position [0, 0]
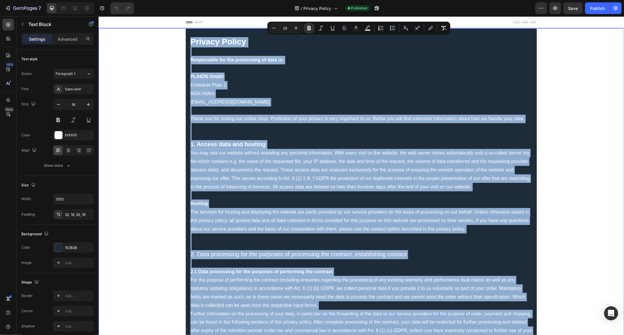
drag, startPoint x: 443, startPoint y: 138, endPoint x: 176, endPoint y: 31, distance: 287.6
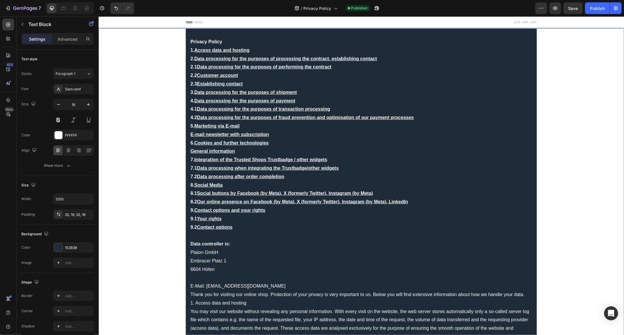
click at [234, 46] on p "1. Access data and hosting 2. Data processing for the purposes of processing th…" at bounding box center [361, 143] width 342 height 194
click at [232, 43] on p "Privacy Policy" at bounding box center [361, 41] width 342 height 8
drag, startPoint x: 220, startPoint y: 42, endPoint x: 157, endPoint y: 40, distance: 63.6
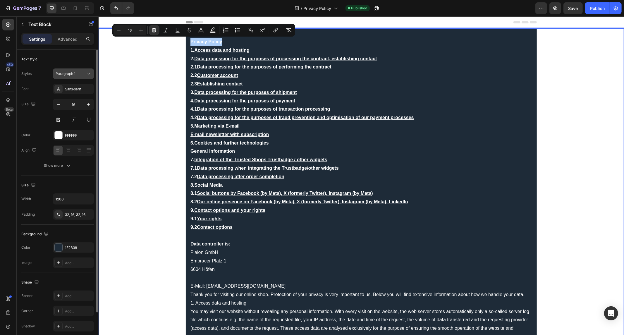
click at [80, 73] on div "Paragraph 1" at bounding box center [71, 73] width 31 height 5
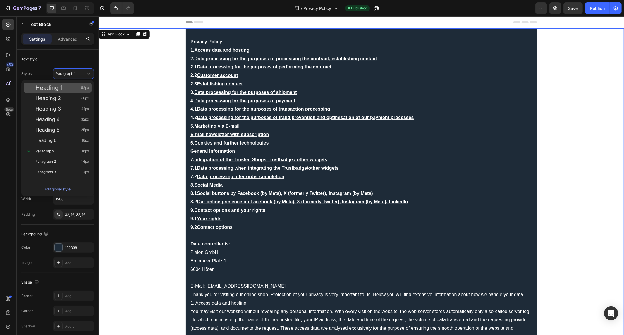
click at [68, 91] on div "Heading 1 52px" at bounding box center [58, 88] width 68 height 11
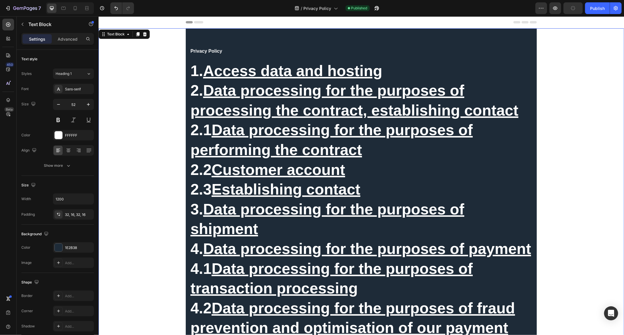
drag, startPoint x: 232, startPoint y: 52, endPoint x: 167, endPoint y: 51, distance: 65.0
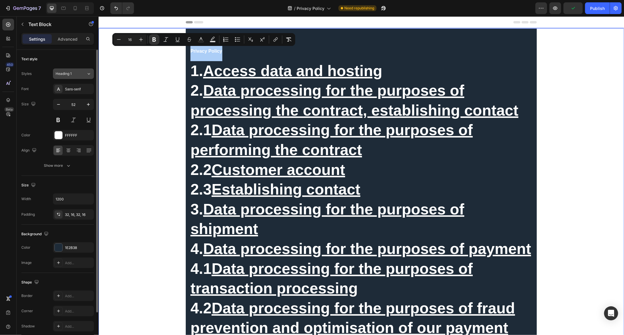
click at [85, 70] on button "Heading 1" at bounding box center [73, 73] width 41 height 11
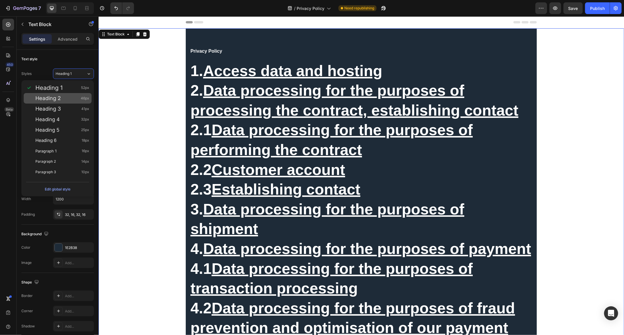
click at [74, 98] on div "Heading 2 46px" at bounding box center [62, 98] width 54 height 6
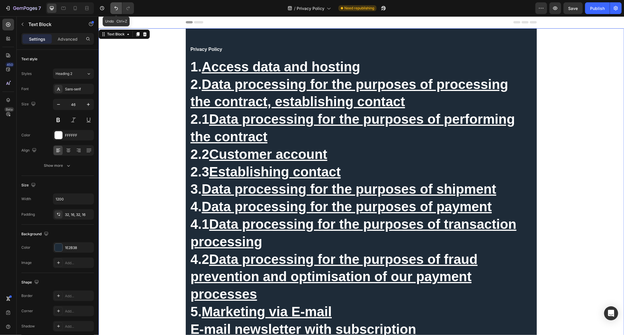
click at [118, 5] on button "Undo/Redo" at bounding box center [116, 8] width 12 height 12
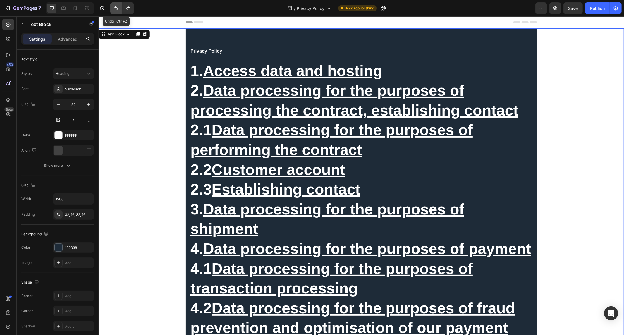
click at [118, 5] on button "Undo/Redo" at bounding box center [116, 8] width 12 height 12
type input "16"
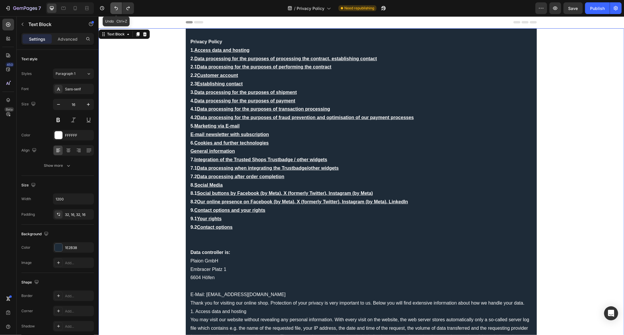
click at [118, 5] on button "Undo/Redo" at bounding box center [116, 8] width 12 height 12
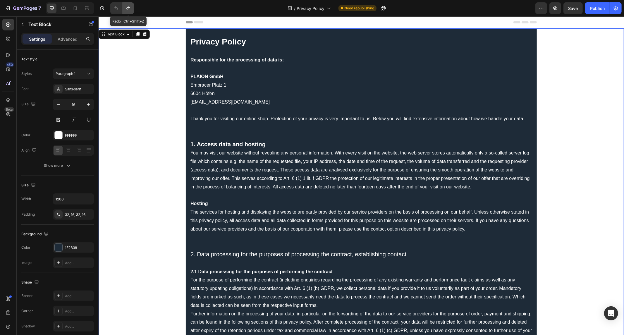
click at [130, 9] on icon "Undo/Redo" at bounding box center [128, 8] width 6 height 6
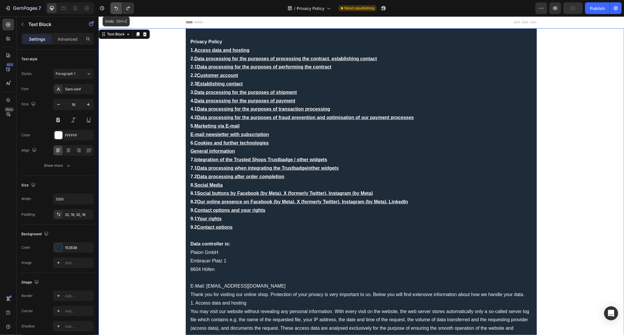
click at [121, 11] on button "Undo/Redo" at bounding box center [116, 8] width 12 height 12
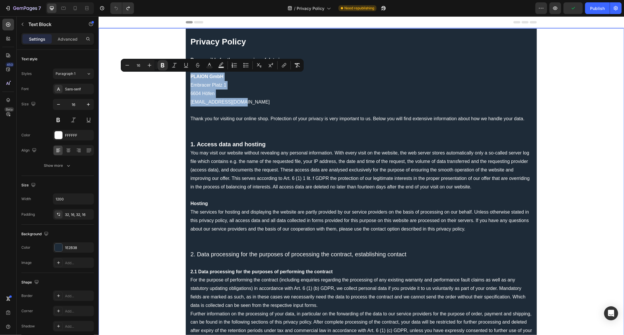
drag, startPoint x: 165, startPoint y: 72, endPoint x: 172, endPoint y: 77, distance: 9.3
click at [242, 96] on p "PLAION GmbH Embracer Platz 1 6604 Höfen info@game-legends.de" at bounding box center [361, 85] width 342 height 42
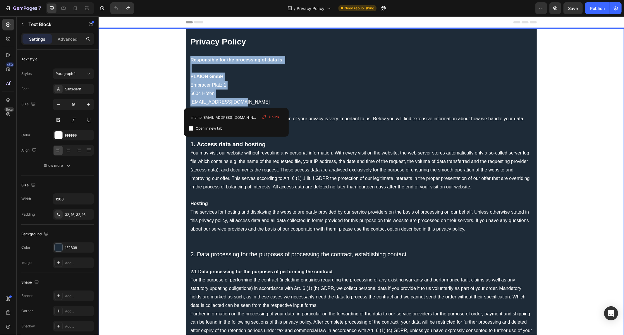
drag, startPoint x: 238, startPoint y: 101, endPoint x: 184, endPoint y: 63, distance: 66.6
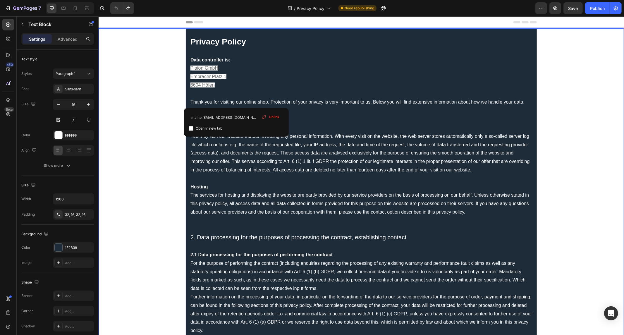
click at [249, 95] on p "Rich Text Editor. Editing area: main" at bounding box center [361, 93] width 342 height 8
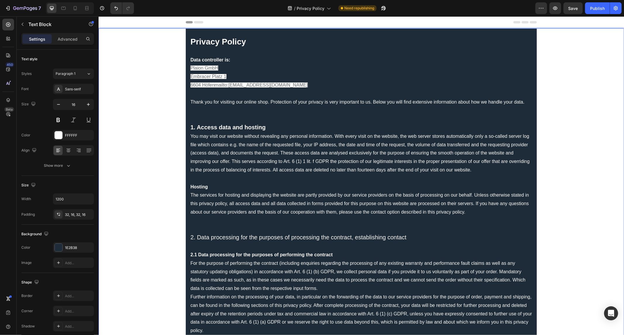
click at [266, 73] on p "Data controller is: Plaion GmbH Embracer Platz 1 6604 Höfen mailto:info@game-le…" at bounding box center [361, 73] width 342 height 34
click at [215, 92] on p "Rich Text Editor. Editing area: main" at bounding box center [361, 93] width 342 height 8
click at [264, 93] on p "Rich Text Editor. Editing area: main" at bounding box center [361, 93] width 342 height 8
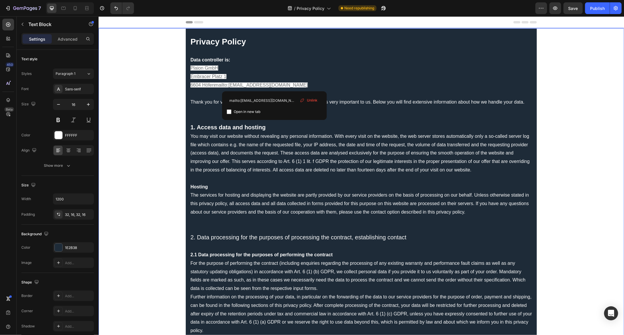
click at [278, 83] on p "Data controller is: Plaion GmbH Embracer Platz 1 6604 Höfen mailto:info@game-le…" at bounding box center [361, 73] width 342 height 34
click at [271, 71] on p "Data controller is: Plaion GmbH Embracer Platz 1 6604 Höfen mailto:info@game-le…" at bounding box center [361, 73] width 342 height 34
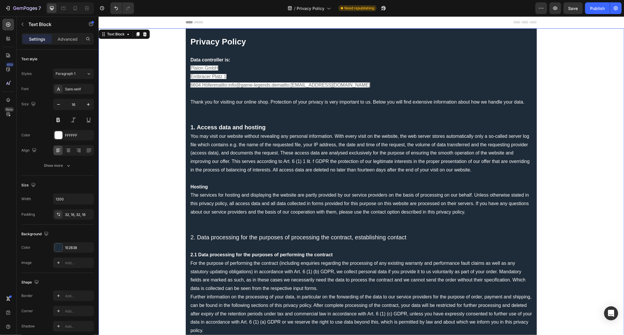
drag, startPoint x: 270, startPoint y: 116, endPoint x: 213, endPoint y: 98, distance: 60.3
click at [268, 116] on p "Rich Text Editor. Editing area: main" at bounding box center [361, 118] width 342 height 8
click at [213, 95] on p "Rich Text Editor. Editing area: main" at bounding box center [361, 93] width 342 height 8
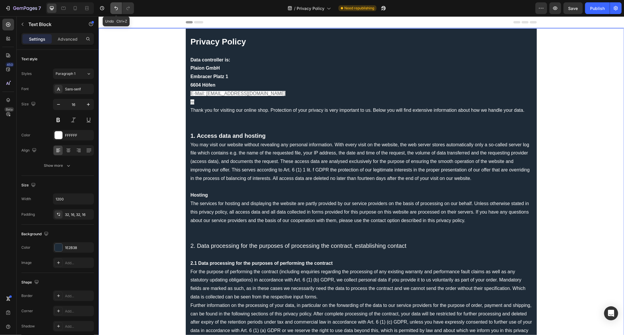
click at [112, 6] on button "Undo/Redo" at bounding box center [116, 8] width 12 height 12
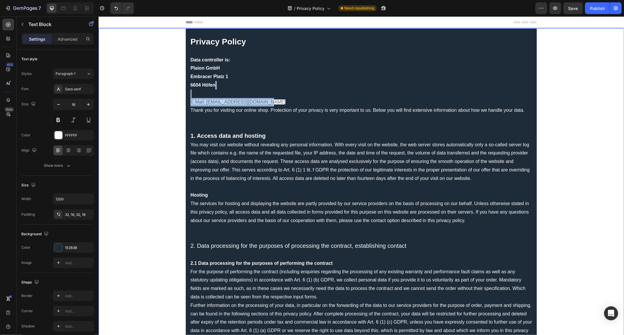
drag, startPoint x: 263, startPoint y: 101, endPoint x: 175, endPoint y: 97, distance: 88.5
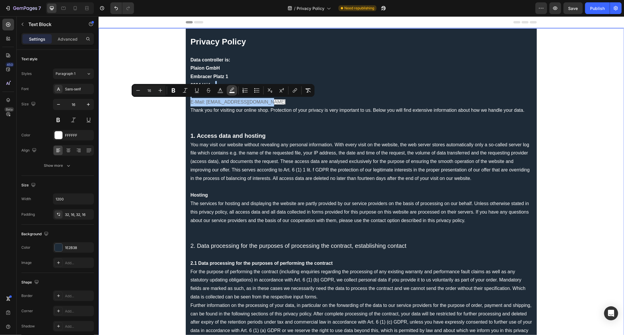
click at [229, 89] on icon "Editor contextual toolbar" at bounding box center [232, 91] width 6 height 6
type input "FFFFFF"
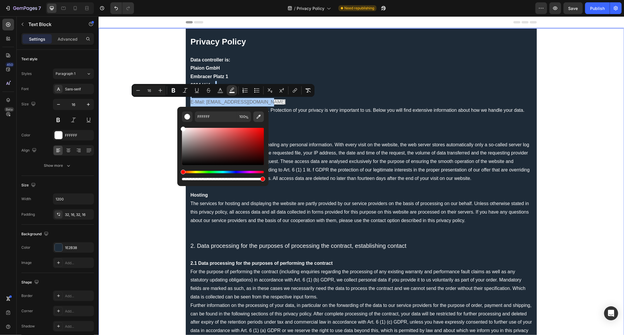
click at [260, 116] on icon "Editor contextual toolbar" at bounding box center [259, 117] width 4 height 4
type input "1E2B38"
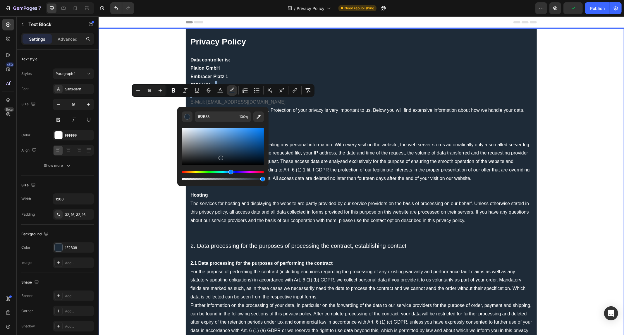
type input "20"
click at [293, 135] on p "1. Access data and hosting" at bounding box center [361, 135] width 342 height 9
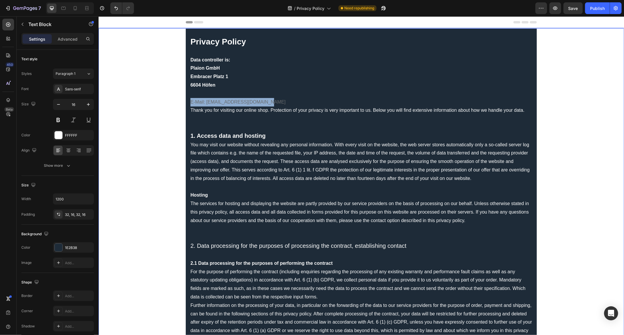
drag, startPoint x: 262, startPoint y: 99, endPoint x: 175, endPoint y: 99, distance: 87.2
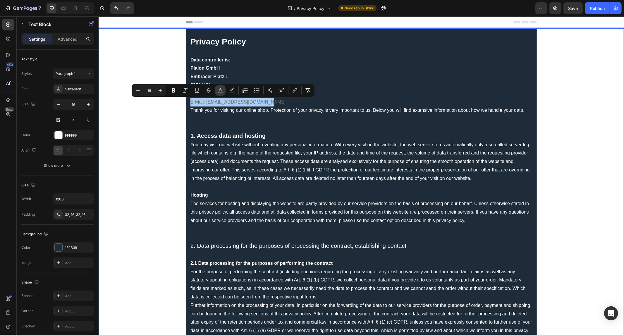
drag, startPoint x: 224, startPoint y: 90, endPoint x: 124, endPoint y: 83, distance: 99.5
click at [224, 90] on button "color" at bounding box center [220, 90] width 11 height 11
type input "676A6C"
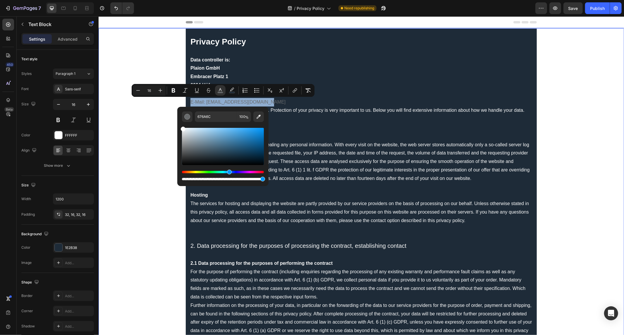
type input "FFFFFF"
drag, startPoint x: 304, startPoint y: 160, endPoint x: 160, endPoint y: 104, distance: 155.1
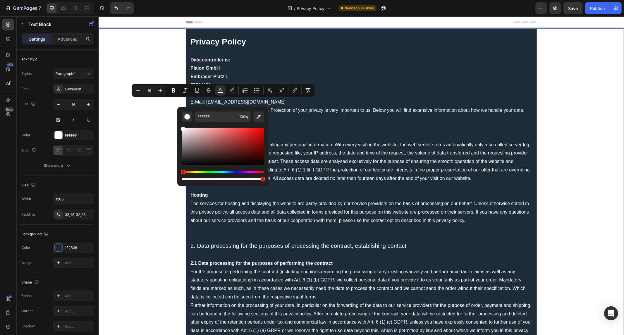
click at [269, 100] on p "E-Mail: support@plaionreplai.com" at bounding box center [361, 102] width 342 height 8
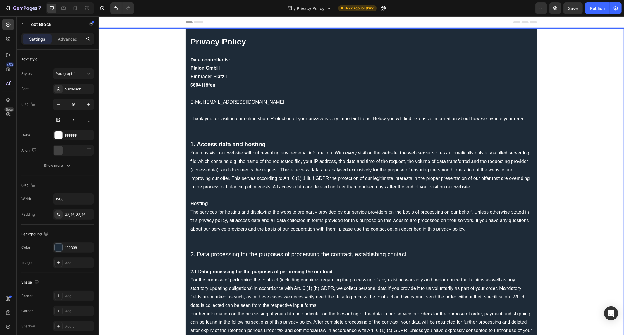
click at [190, 113] on p "Rich Text Editor. Editing area: main" at bounding box center [361, 110] width 342 height 8
click at [440, 194] on p "Rich Text Editor. Editing area: main" at bounding box center [361, 195] width 342 height 8
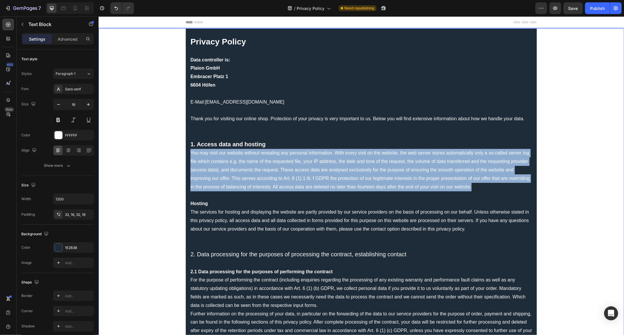
drag, startPoint x: 475, startPoint y: 186, endPoint x: 180, endPoint y: 151, distance: 296.8
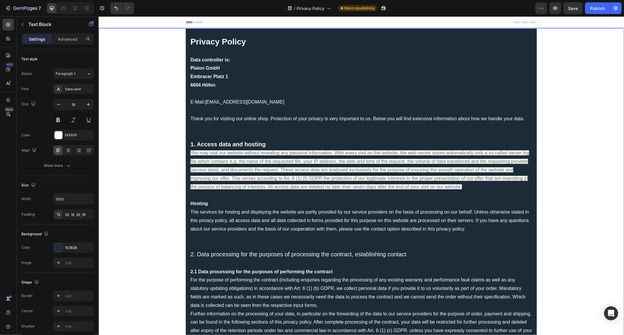
click at [390, 191] on p "Rich Text Editor. Editing area: main" at bounding box center [361, 195] width 342 height 8
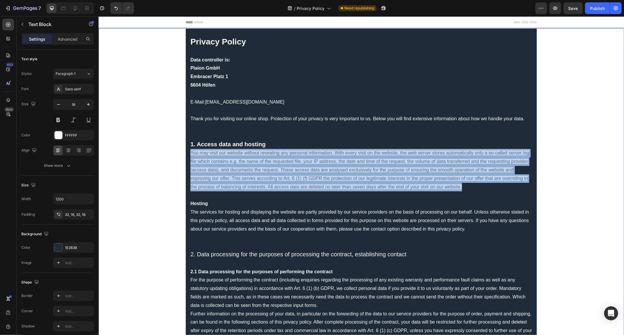
drag, startPoint x: 469, startPoint y: 189, endPoint x: 175, endPoint y: 150, distance: 296.8
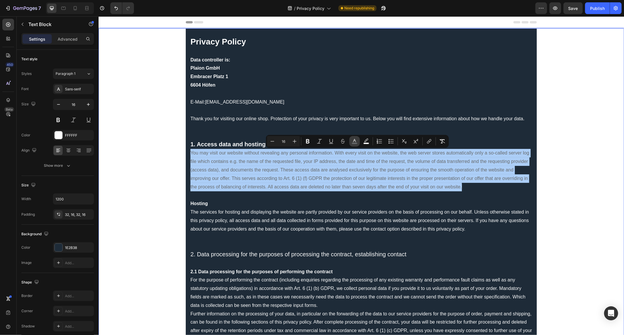
click at [358, 139] on button "color" at bounding box center [355, 141] width 11 height 11
type input "676A6C"
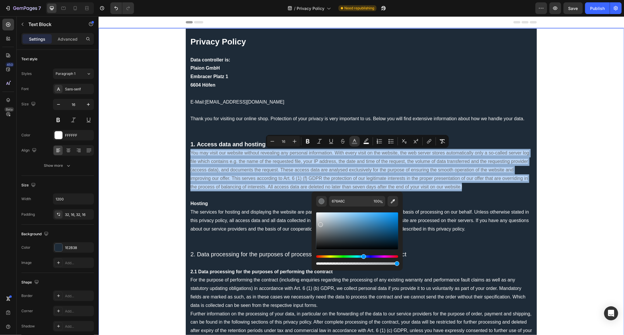
drag, startPoint x: 434, startPoint y: 256, endPoint x: 298, endPoint y: 197, distance: 147.8
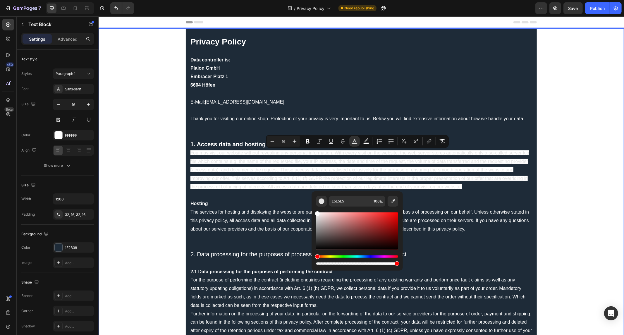
drag, startPoint x: 319, startPoint y: 217, endPoint x: 311, endPoint y: 201, distance: 18.1
click at [312, 201] on div "E5E5E5 100 %" at bounding box center [357, 228] width 91 height 75
type input "FFFFFF"
click at [369, 140] on icon "Editor contextual toolbar" at bounding box center [367, 141] width 6 height 6
type input "FFFFFF"
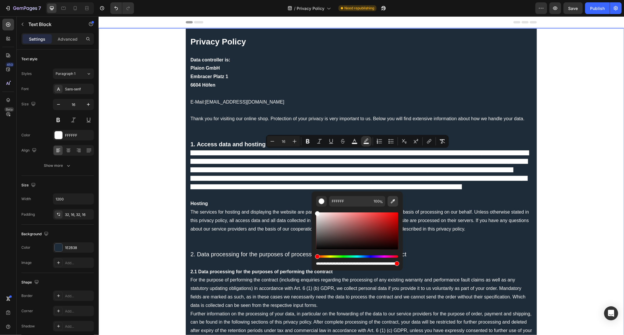
click at [395, 200] on icon "Editor contextual toolbar" at bounding box center [393, 201] width 4 height 4
type input "1E2B38"
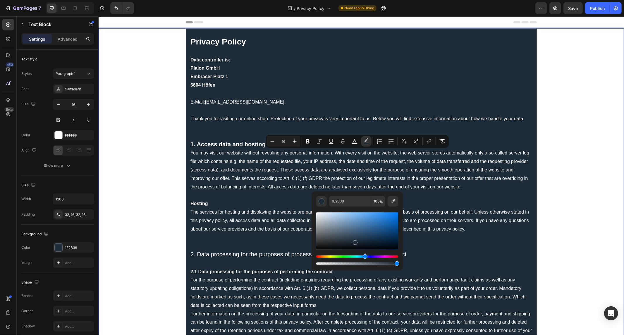
click at [496, 124] on p "Rich Text Editor. Editing area: main" at bounding box center [361, 127] width 342 height 8
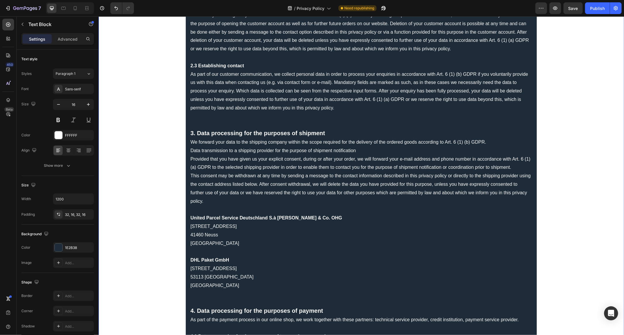
scroll to position [390, 0]
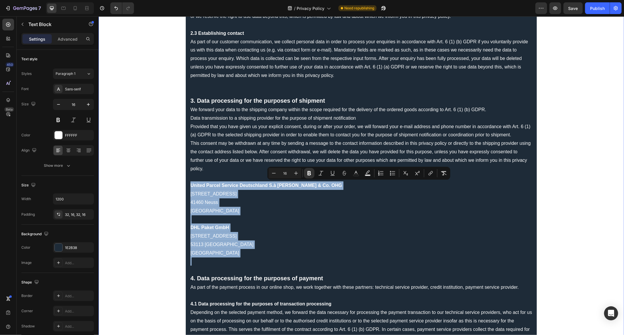
drag, startPoint x: 203, startPoint y: 264, endPoint x: 172, endPoint y: 185, distance: 84.6
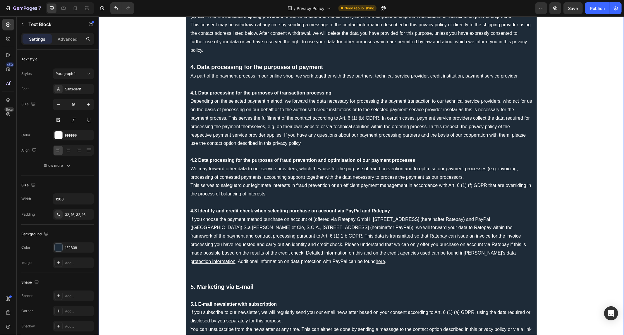
scroll to position [553, 0]
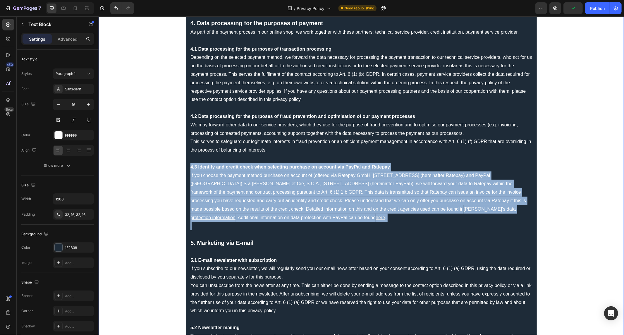
drag, startPoint x: 343, startPoint y: 223, endPoint x: 173, endPoint y: 164, distance: 180.2
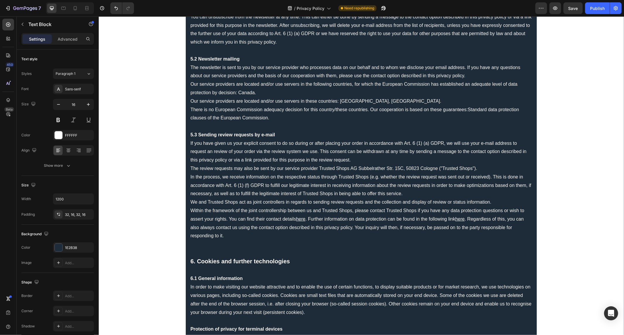
scroll to position [748, 0]
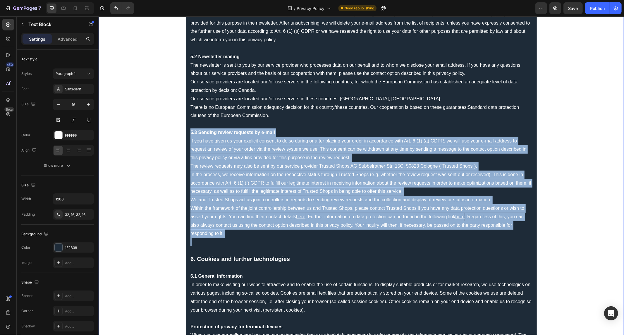
drag, startPoint x: 189, startPoint y: 244, endPoint x: 168, endPoint y: 127, distance: 118.9
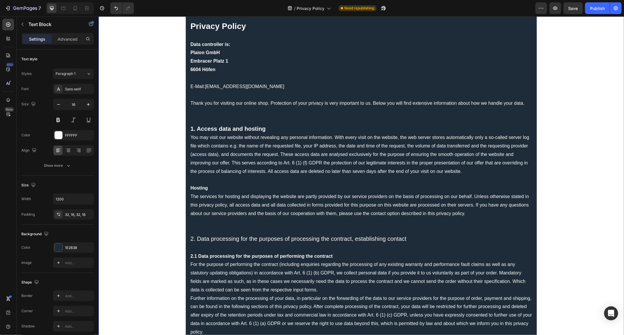
scroll to position [0, 0]
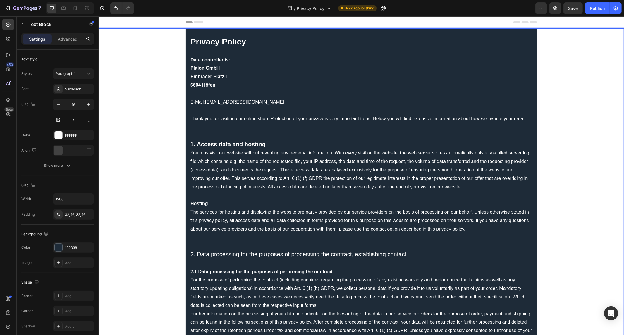
click at [206, 123] on p "Thank you for visiting our online shop. Protection of your privacy is very impo…" at bounding box center [361, 118] width 342 height 8
click at [204, 129] on p "Rich Text Editor. Editing area: main" at bounding box center [361, 127] width 342 height 8
click at [202, 133] on p "Rich Text Editor. Editing area: main" at bounding box center [361, 135] width 342 height 8
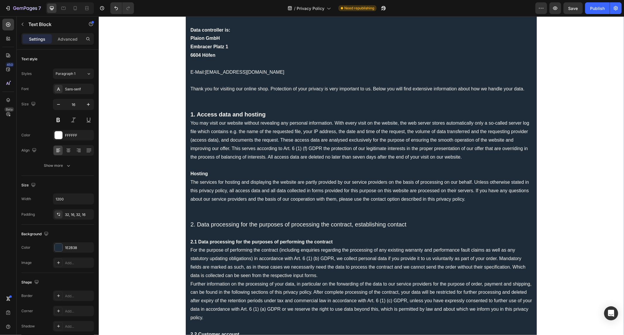
scroll to position [65, 0]
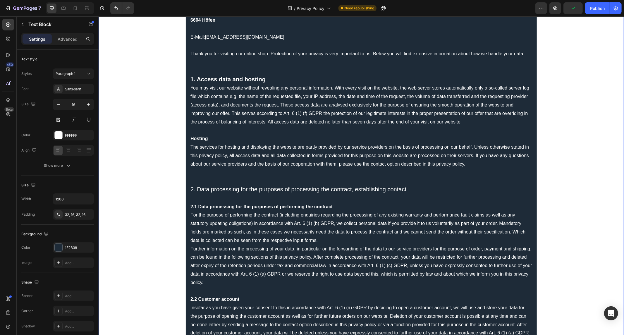
click at [195, 172] on p "Rich Text Editor. Editing area: main" at bounding box center [361, 172] width 342 height 8
click at [195, 177] on p "Rich Text Editor. Editing area: main" at bounding box center [361, 181] width 342 height 8
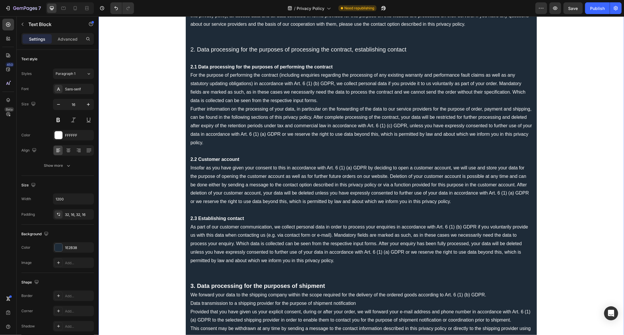
scroll to position [260, 0]
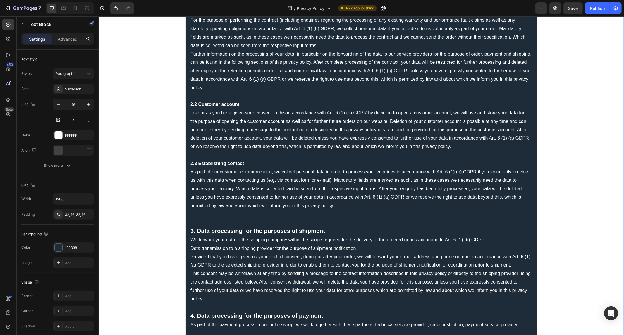
click at [204, 212] on p "Rich Text Editor. Editing area: main" at bounding box center [361, 214] width 342 height 8
click at [201, 222] on p "Rich Text Editor. Editing area: main" at bounding box center [361, 222] width 342 height 8
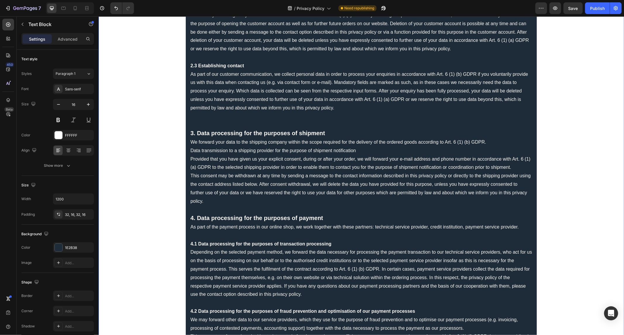
scroll to position [390, 0]
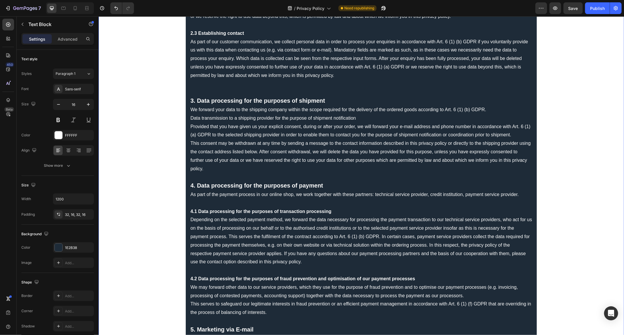
click at [217, 173] on p "Rich Text Editor. Editing area: main" at bounding box center [361, 177] width 342 height 8
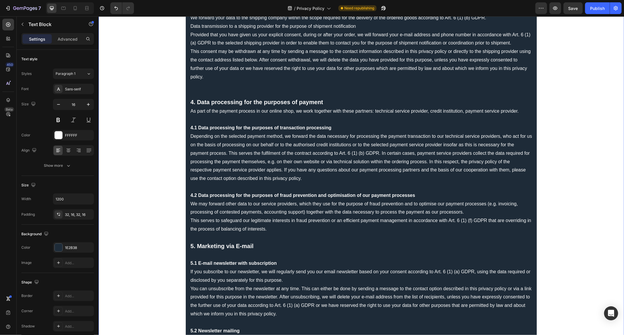
scroll to position [488, 0]
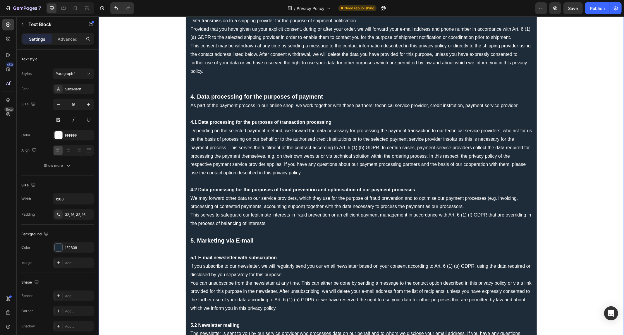
click at [198, 234] on p "Rich Text Editor. Editing area: main" at bounding box center [361, 232] width 342 height 8
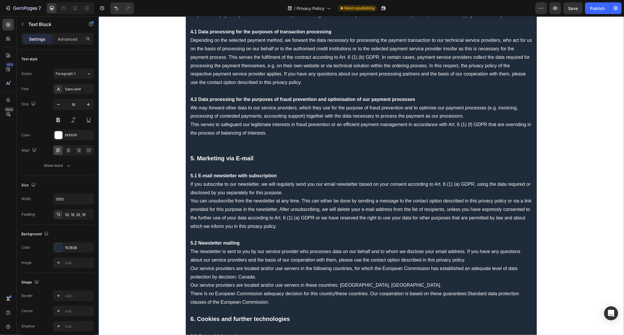
scroll to position [585, 0]
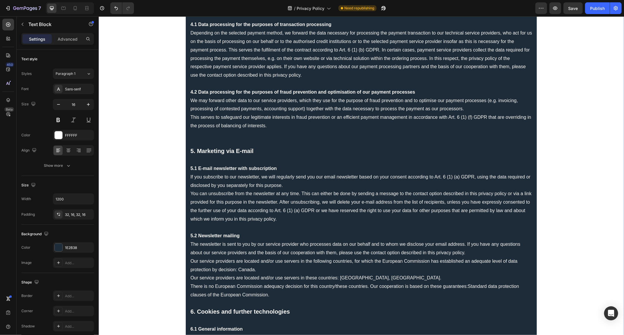
click at [203, 302] on p "Rich Text Editor. Editing area: main" at bounding box center [361, 303] width 342 height 8
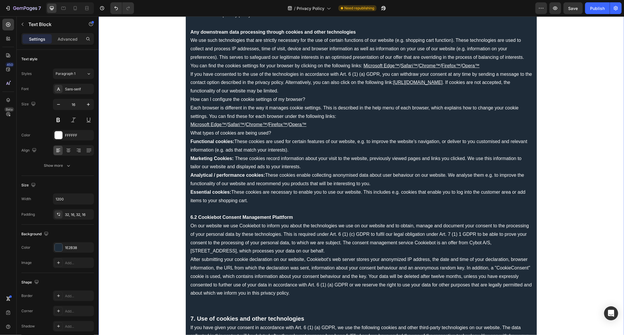
scroll to position [1073, 0]
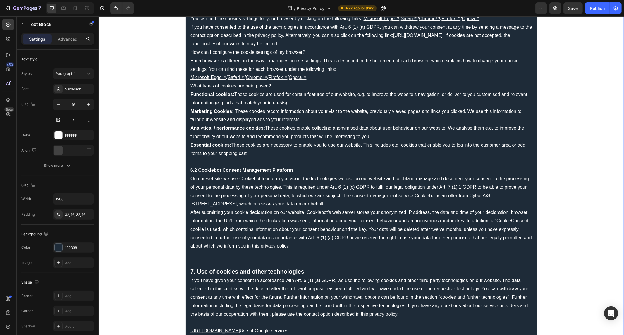
click at [209, 259] on p "Rich Text Editor. Editing area: main" at bounding box center [361, 263] width 342 height 8
click at [207, 250] on p "Rich Text Editor. Editing area: main" at bounding box center [361, 254] width 342 height 8
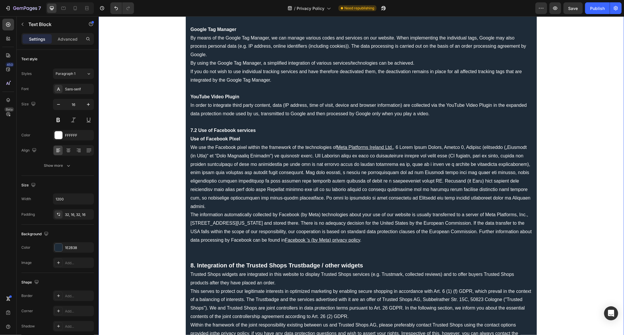
scroll to position [1561, 0]
drag, startPoint x: 204, startPoint y: 240, endPoint x: 203, endPoint y: 244, distance: 3.4
click at [204, 244] on p "Rich Text Editor. Editing area: main" at bounding box center [361, 248] width 342 height 8
click at [203, 252] on p "Rich Text Editor. Editing area: main" at bounding box center [361, 256] width 342 height 8
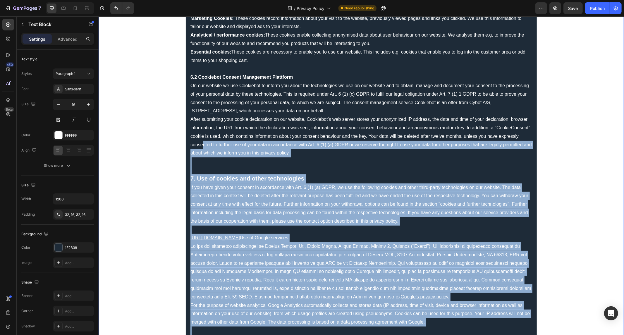
scroll to position [1138, 0]
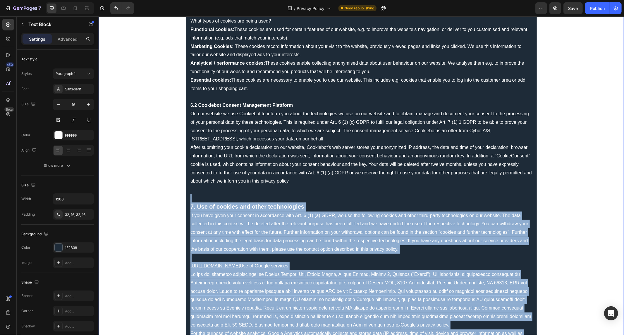
drag, startPoint x: 400, startPoint y: 295, endPoint x: 170, endPoint y: 197, distance: 249.8
click at [170, 197] on div "Privacy Policy Data controller is: Plaion GmbH Embracer Platz 1 6604 Höfen E-Ma…" at bounding box center [361, 261] width 526 height 2743
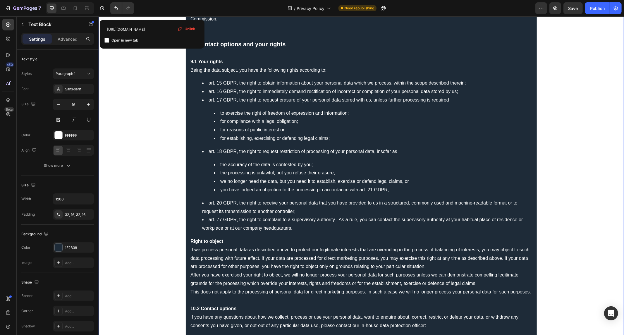
scroll to position [1874, 0]
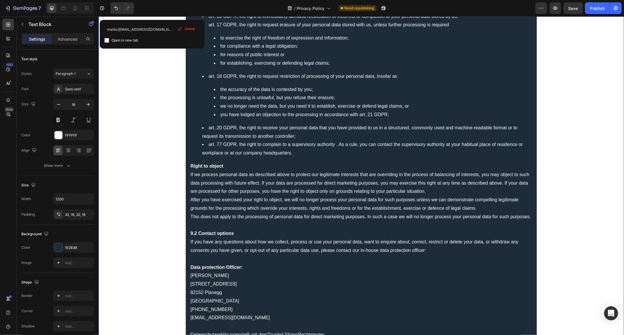
type input "https://legal.trustedshops.com/produkte/rechtstexter"
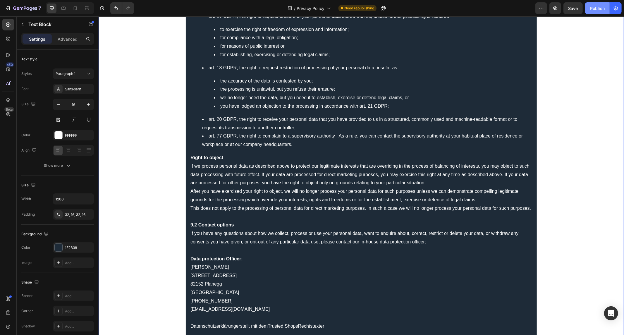
click at [602, 12] on button "Publish" at bounding box center [597, 8] width 25 height 12
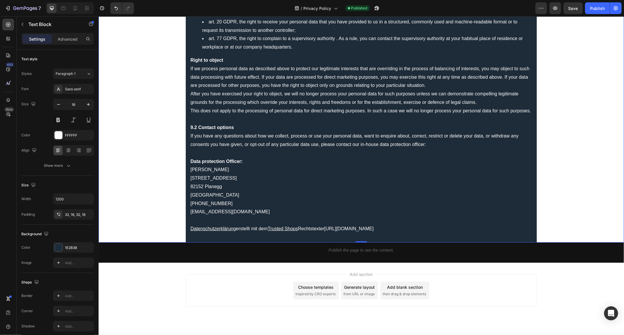
click at [311, 5] on div at bounding box center [312, 4] width 2 height 5
click at [316, 7] on span "Privacy Policy" at bounding box center [318, 8] width 28 height 6
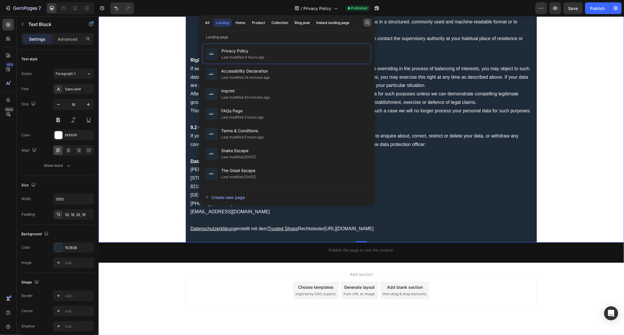
click at [367, 24] on icon "button" at bounding box center [367, 22] width 5 height 5
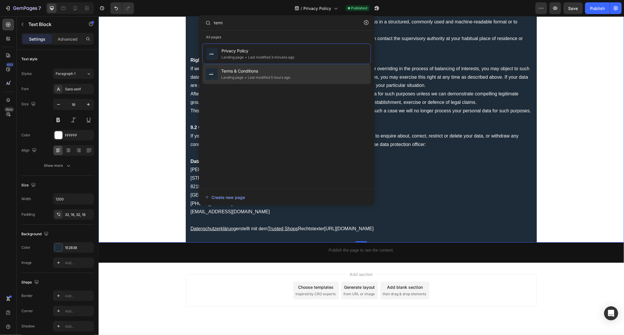
type input "term"
click at [252, 83] on div "Terms & Conditions Landing page • Last modified 5 hours ago" at bounding box center [287, 74] width 169 height 20
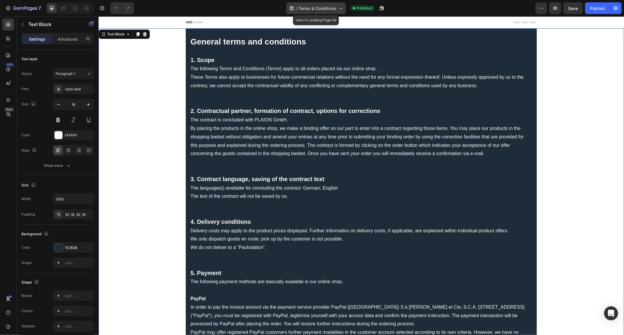
click at [302, 5] on span "Terms & Conditions" at bounding box center [318, 8] width 38 height 6
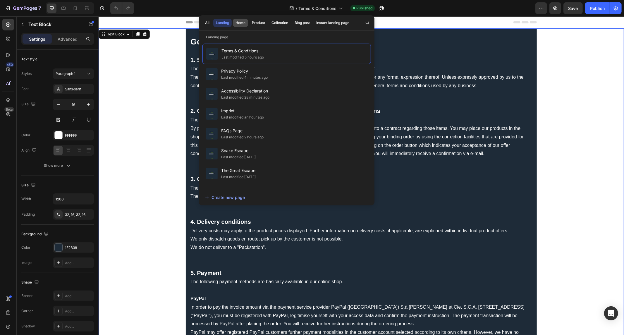
click at [244, 21] on div "Home" at bounding box center [241, 22] width 10 height 5
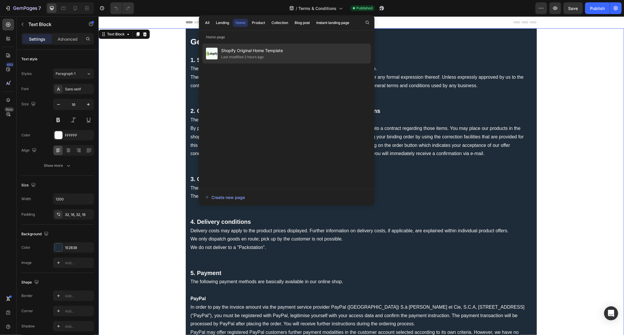
click at [252, 51] on span "Shopify Original Home Template" at bounding box center [252, 50] width 62 height 7
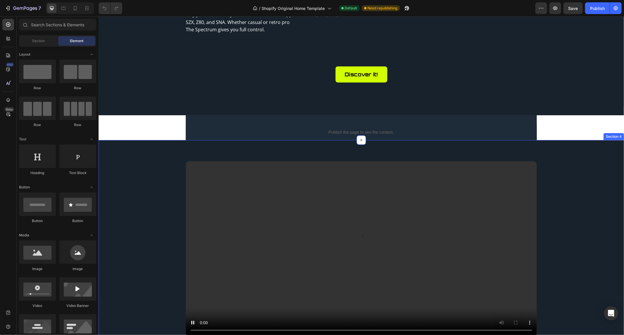
scroll to position [390, 0]
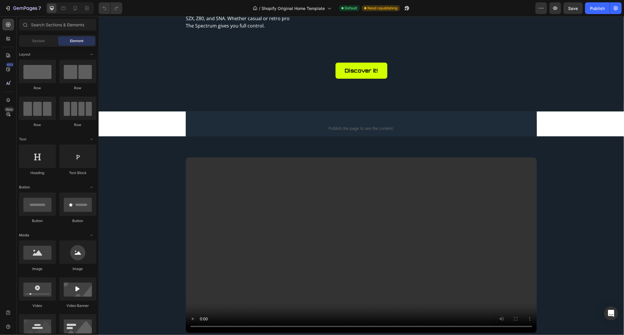
click at [557, 120] on div "Relieve the Magic Rediscover the joy of simple, instant gaming with The Spectru…" at bounding box center [361, 6] width 526 height 736
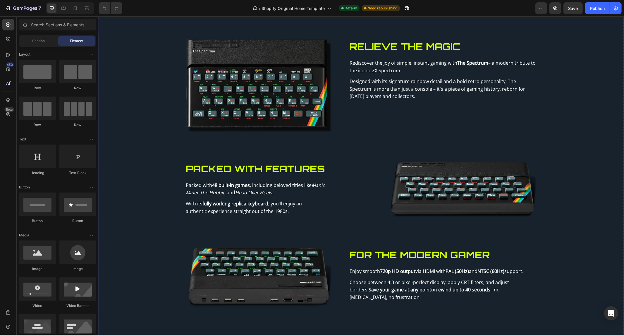
scroll to position [0, 0]
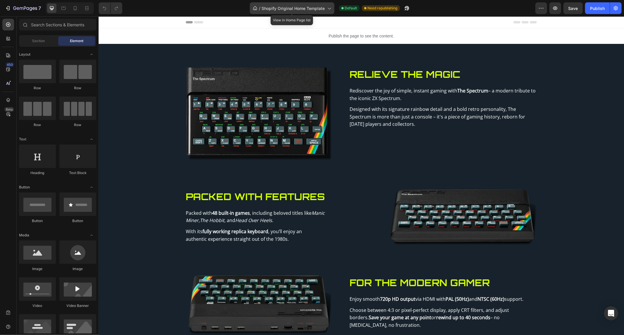
click at [300, 5] on span "Shopify Original Home Template" at bounding box center [293, 8] width 63 height 6
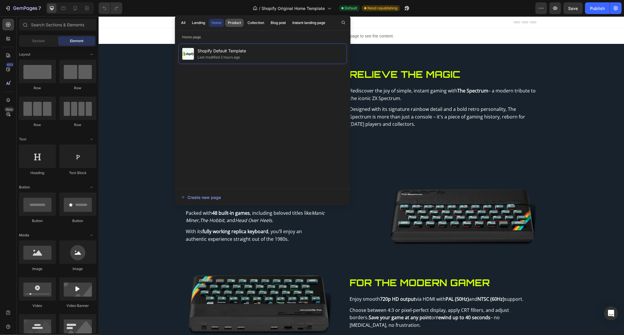
click at [229, 24] on div "Product" at bounding box center [234, 22] width 13 height 5
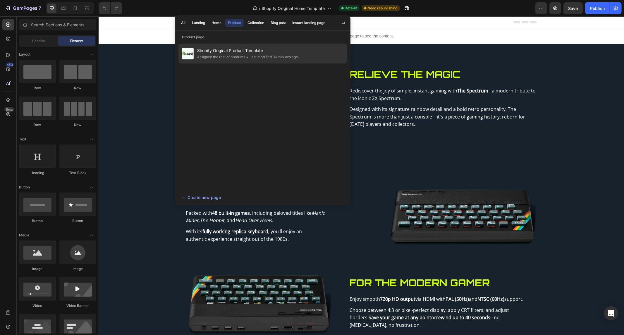
click at [245, 54] on div "Assigned the rest of products" at bounding box center [271, 57] width 53 height 6
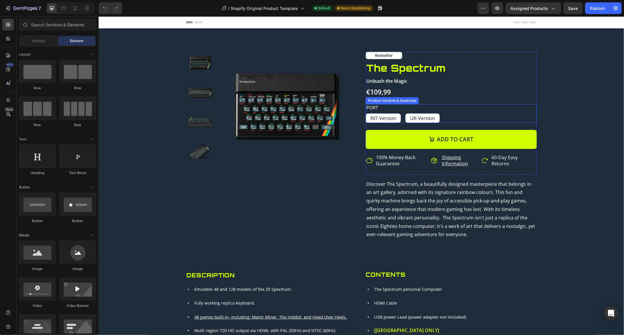
click at [367, 108] on legend "Port" at bounding box center [372, 107] width 13 height 7
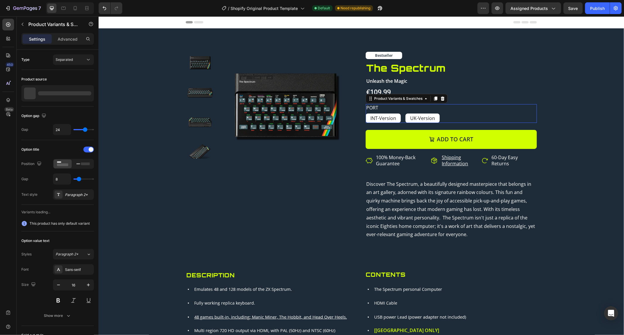
click at [369, 107] on legend "Port" at bounding box center [372, 107] width 13 height 7
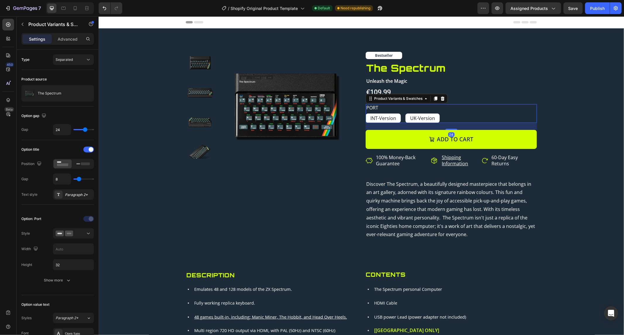
click at [376, 107] on div "Port INT-Version INT-Version INT-Version [GEOGRAPHIC_DATA]-Version [GEOGRAPHIC_…" at bounding box center [451, 113] width 171 height 19
click at [376, 107] on div "Port INT-Version INT-Version INT-Version UK-Version UK-Version UK-Version" at bounding box center [451, 113] width 171 height 19
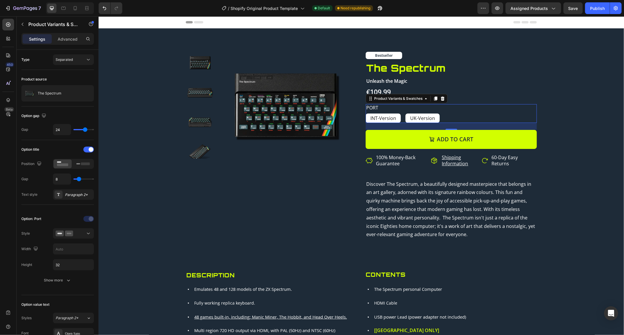
click at [376, 107] on div "Port INT-Version INT-Version INT-Version UK-Version UK-Version UK-Version" at bounding box center [451, 113] width 171 height 19
click at [85, 60] on div "Separated" at bounding box center [71, 59] width 30 height 5
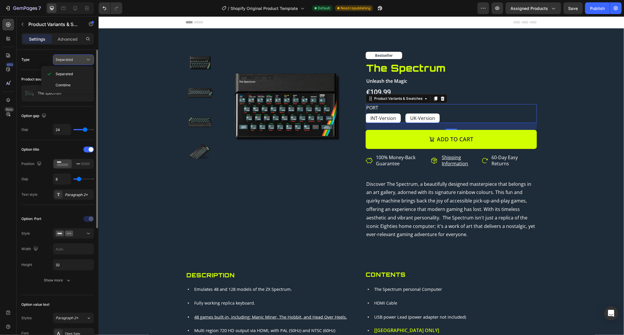
click at [85, 60] on div "Separated" at bounding box center [71, 59] width 30 height 5
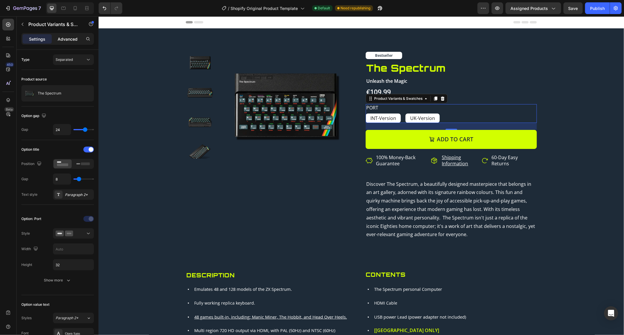
click at [74, 38] on p "Advanced" at bounding box center [68, 39] width 20 height 6
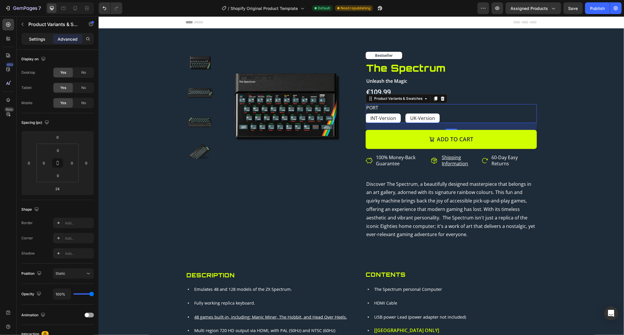
click at [39, 40] on p "Settings" at bounding box center [37, 39] width 16 height 6
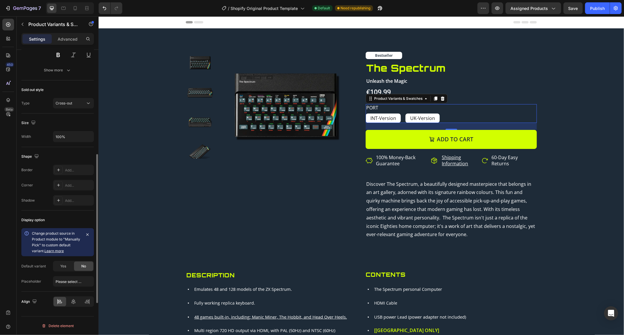
scroll to position [212, 0]
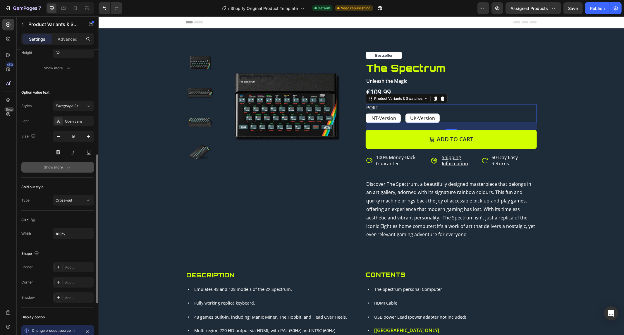
click at [59, 163] on button "Show more" at bounding box center [57, 167] width 73 height 11
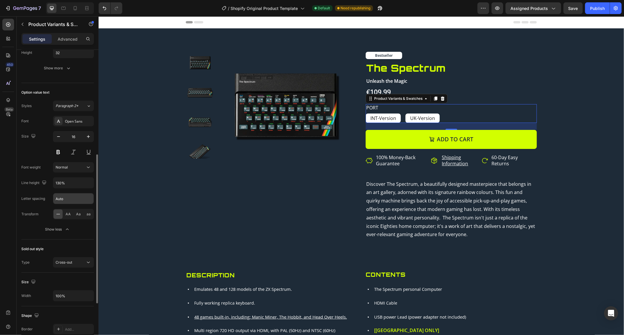
scroll to position [147, 0]
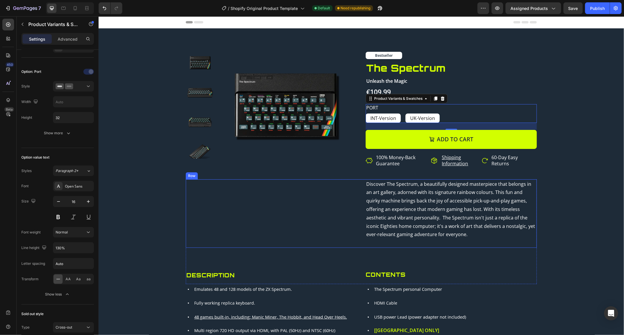
click at [304, 220] on div "Discover The Spectrum, a beautifully designed masterpiece that belongs in an ar…" at bounding box center [361, 213] width 351 height 68
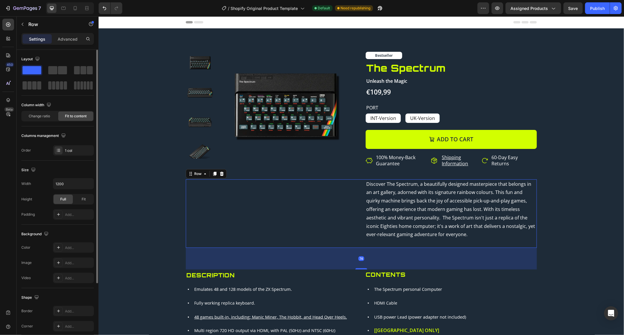
scroll to position [97, 0]
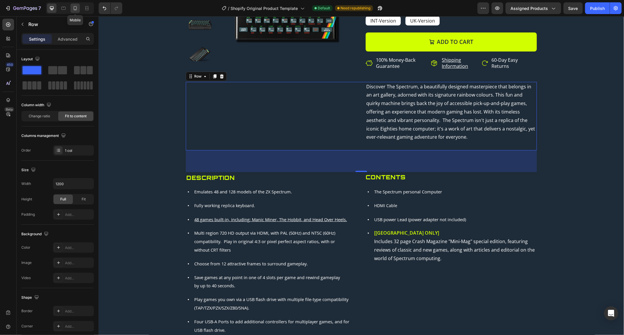
click at [78, 10] on icon at bounding box center [75, 8] width 6 height 6
type input "100%"
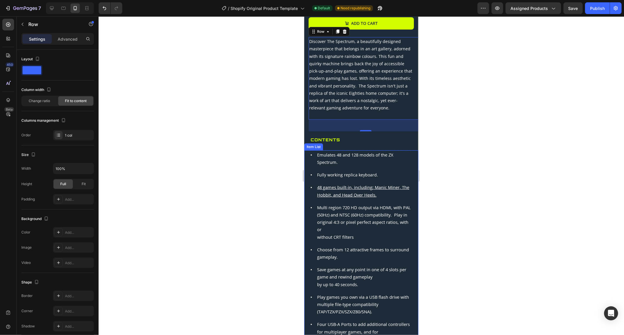
scroll to position [202, 0]
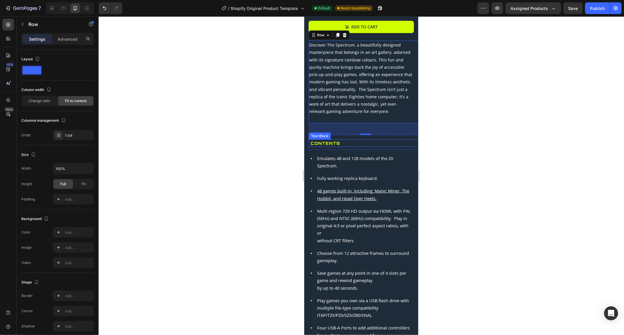
click at [347, 142] on p "Contents" at bounding box center [367, 142] width 112 height 7
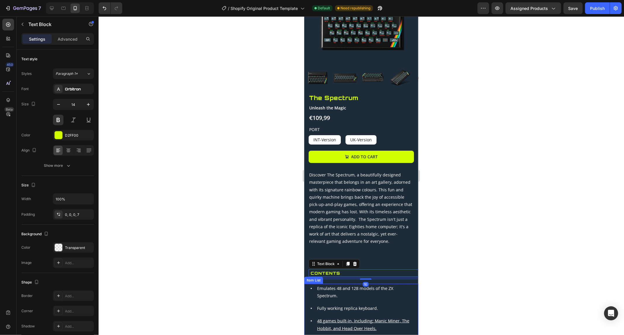
scroll to position [72, 0]
click at [339, 167] on div "Product Images Bestseller Text Block The Spectrum Product Title Unleash the Mag…" at bounding box center [361, 269] width 114 height 579
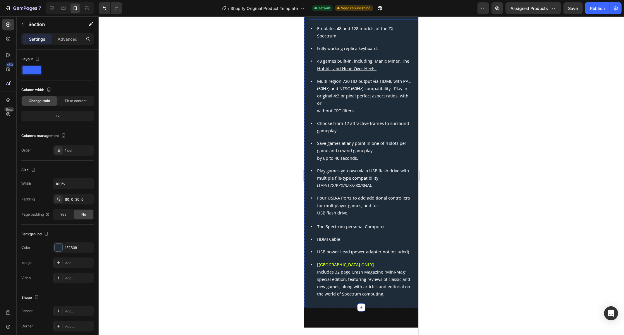
scroll to position [137, 0]
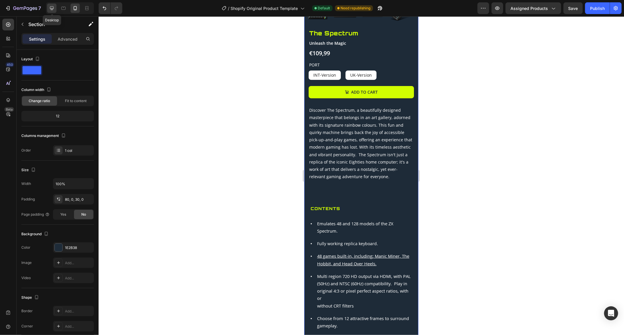
click at [54, 8] on icon at bounding box center [52, 8] width 6 height 6
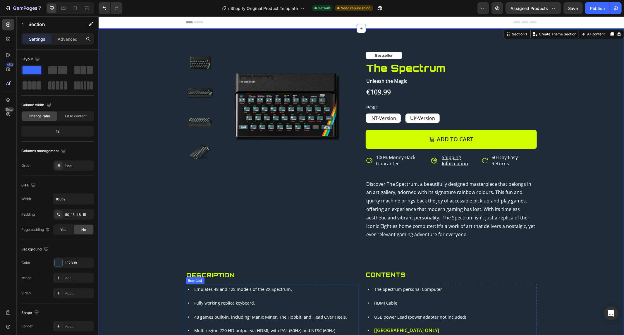
scroll to position [65, 0]
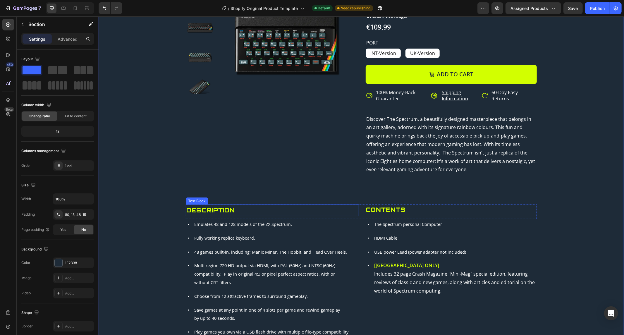
click at [213, 205] on p "Description" at bounding box center [272, 210] width 172 height 11
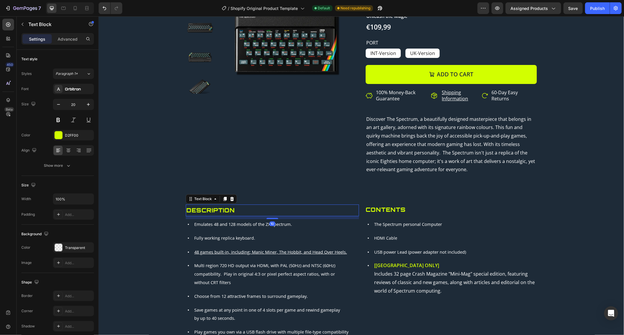
click at [223, 211] on strong "Description" at bounding box center [210, 209] width 49 height 7
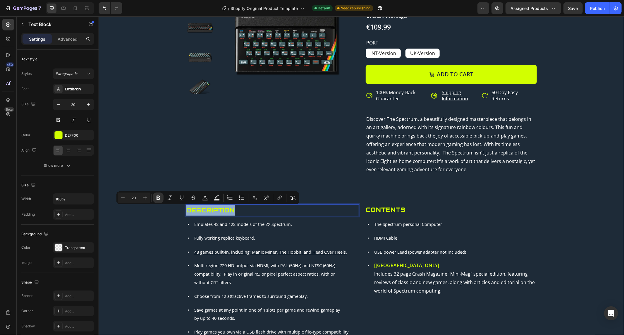
copy strong "Description"
click at [239, 150] on div "Discover The Spectrum, a beautifully designed masterpiece that belongs in an ar…" at bounding box center [361, 148] width 351 height 68
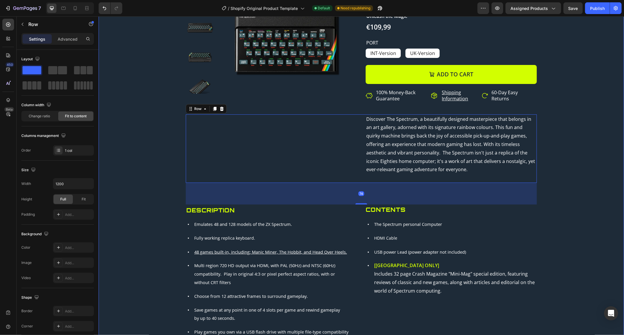
click at [171, 95] on div "Product Images Bestseller Text Block The Spectrum Product Title Unleash the Mag…" at bounding box center [361, 177] width 517 height 381
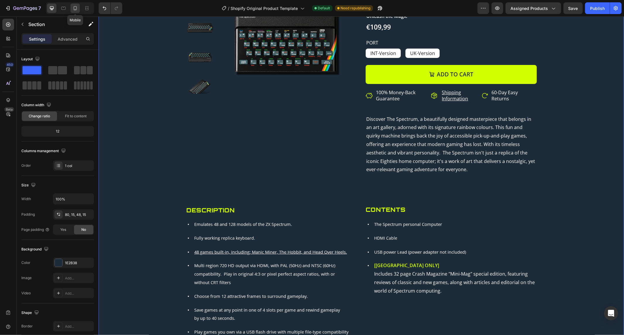
click at [72, 9] on div at bounding box center [75, 8] width 9 height 9
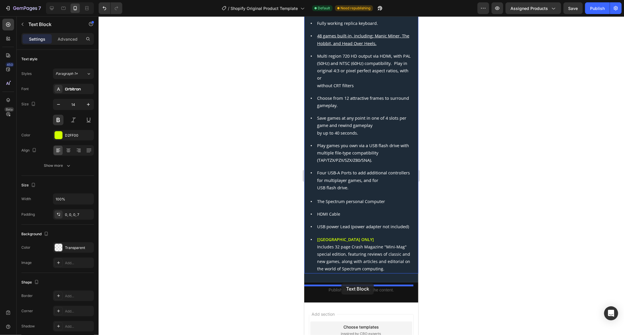
scroll to position [358, 0]
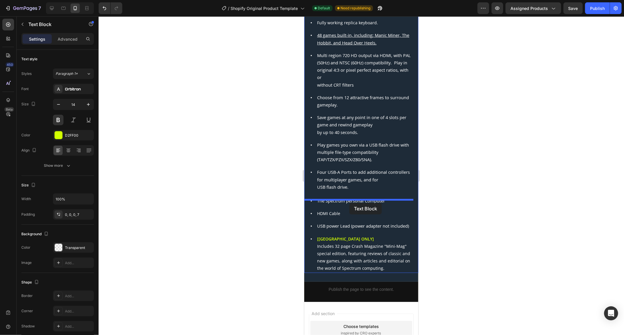
drag, startPoint x: 340, startPoint y: 115, endPoint x: 349, endPoint y: 203, distance: 88.3
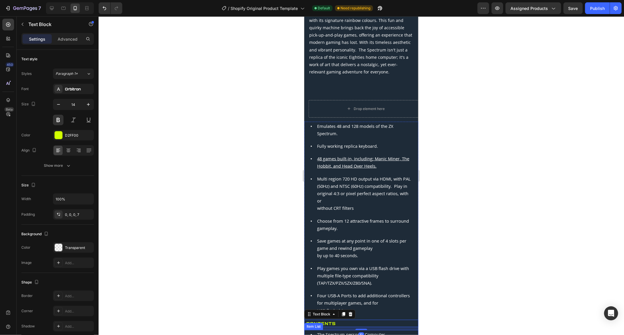
scroll to position [235, 0]
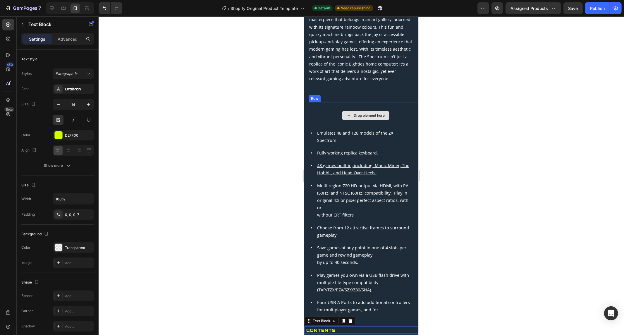
click at [318, 111] on div "Drop element here" at bounding box center [366, 116] width 114 height 18
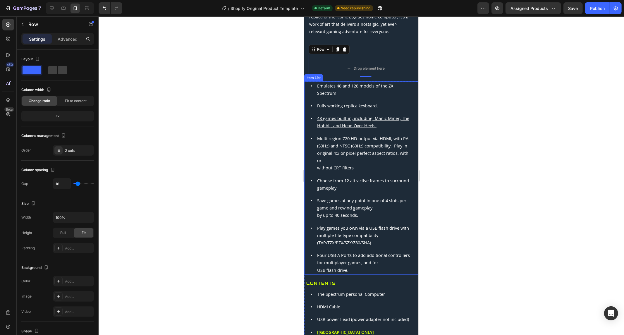
scroll to position [365, 0]
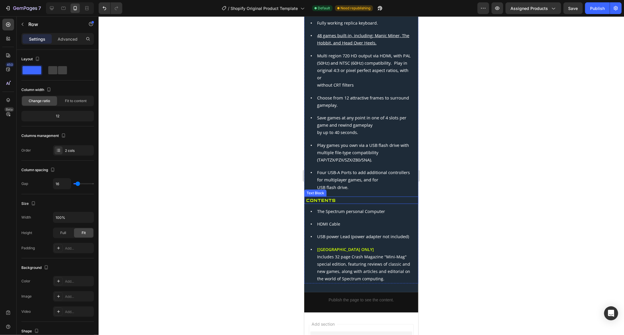
click at [337, 202] on p "Contents" at bounding box center [362, 199] width 112 height 7
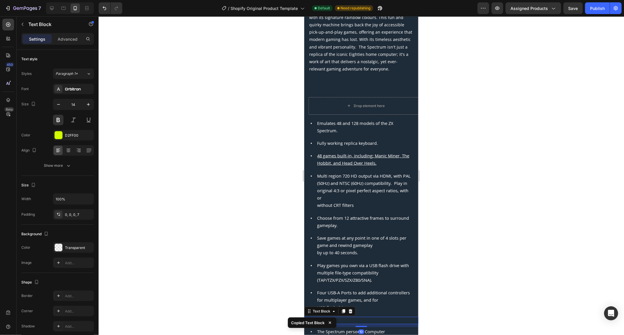
scroll to position [202, 0]
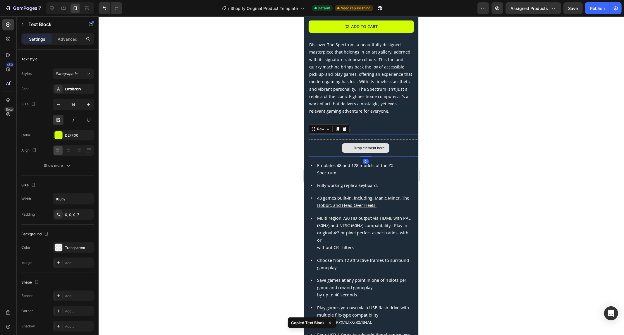
click at [328, 140] on div "Drop element here" at bounding box center [366, 148] width 114 height 18
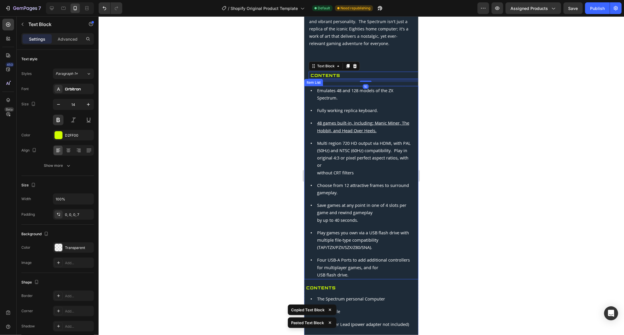
scroll to position [332, 0]
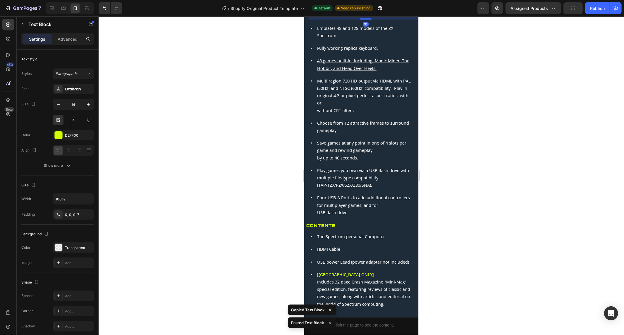
click at [464, 208] on div at bounding box center [362, 175] width 526 height 319
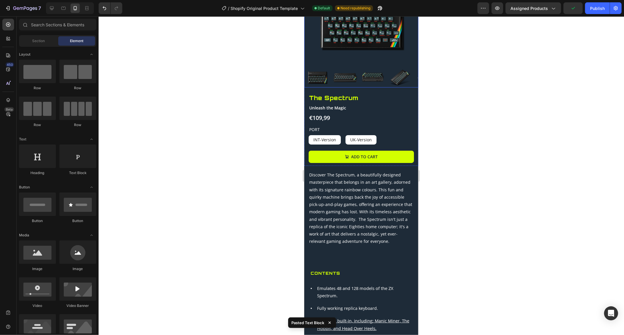
scroll to position [0, 0]
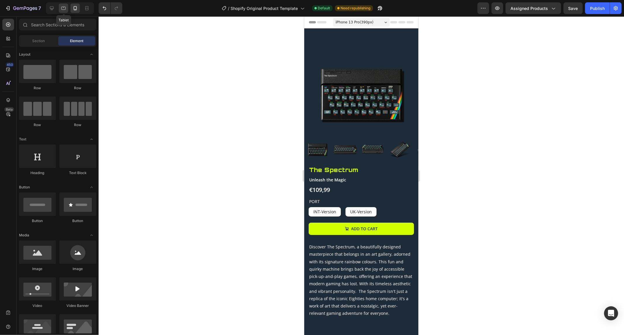
click at [61, 7] on icon at bounding box center [63, 8] width 4 height 3
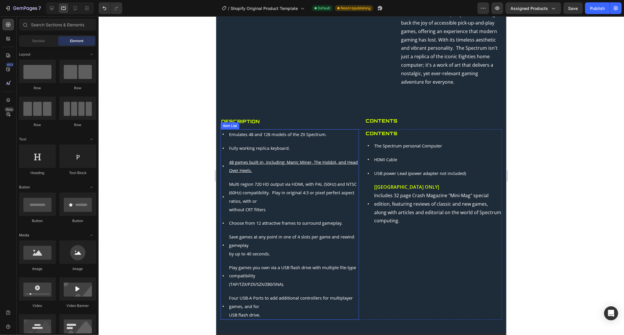
scroll to position [195, 0]
click at [390, 138] on p "Contents" at bounding box center [434, 134] width 136 height 8
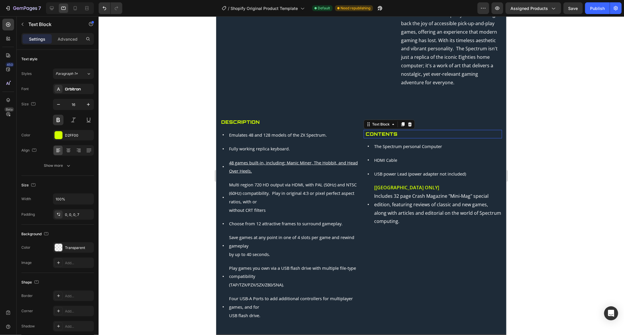
click at [390, 138] on p "Contents" at bounding box center [434, 134] width 136 height 8
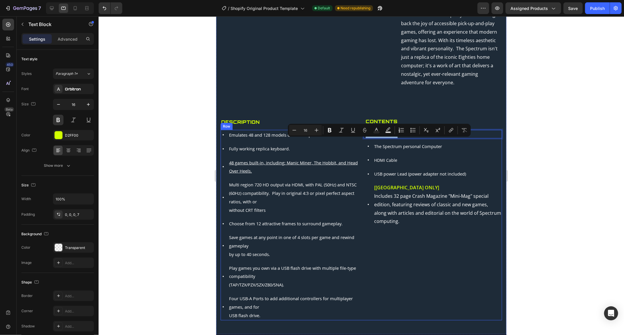
click at [411, 274] on div "Contents Text Block 10 The Spectrum personal Computer HDMI Cable USB power Lead…" at bounding box center [433, 225] width 138 height 191
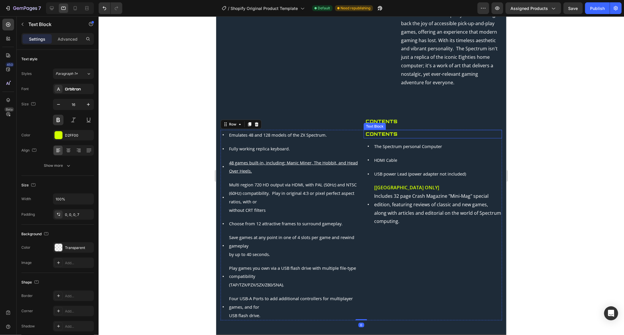
click at [386, 138] on p "Contents" at bounding box center [434, 134] width 136 height 8
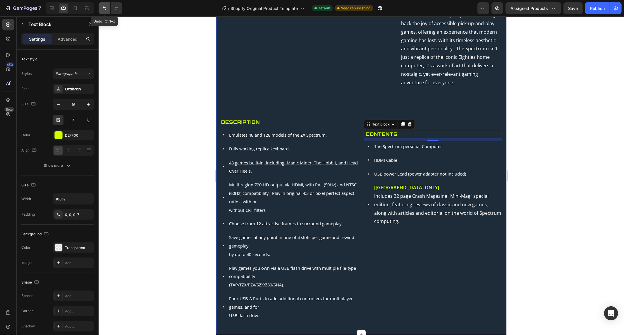
click at [105, 5] on icon "Undo/Redo" at bounding box center [105, 8] width 6 height 6
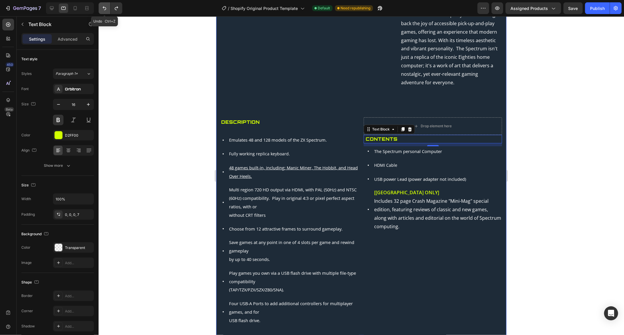
click at [105, 5] on icon "Undo/Redo" at bounding box center [105, 8] width 6 height 6
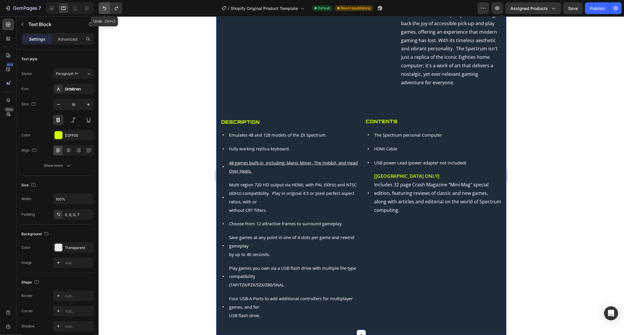
click at [104, 11] on icon "Undo/Redo" at bounding box center [105, 8] width 6 height 6
click at [116, 9] on icon "Undo/Redo" at bounding box center [117, 8] width 6 height 6
click at [106, 7] on icon "Undo/Redo" at bounding box center [105, 8] width 6 height 6
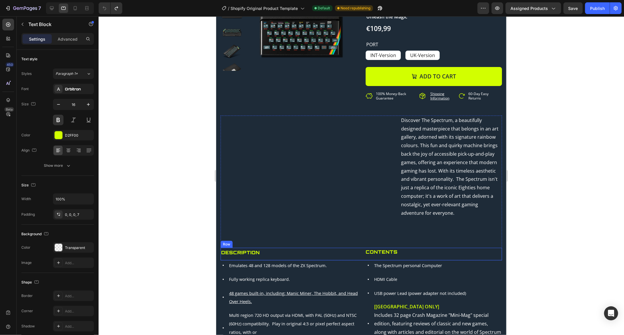
scroll to position [0, 0]
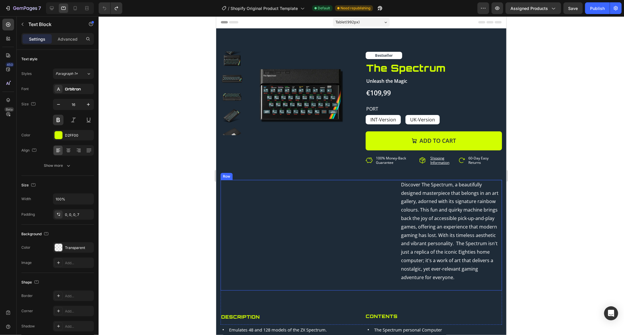
click at [280, 216] on div "Discover The Spectrum, a beautifully designed masterpiece that belongs in an ar…" at bounding box center [361, 235] width 282 height 111
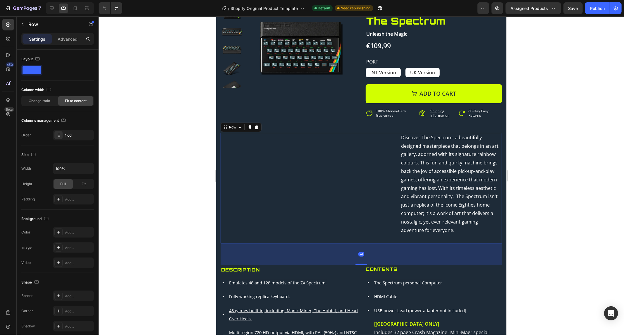
scroll to position [130, 0]
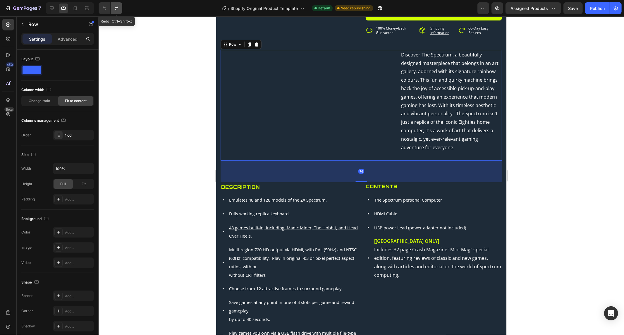
click at [114, 10] on icon "Undo/Redo" at bounding box center [117, 8] width 6 height 6
click at [104, 9] on icon "Undo/Redo" at bounding box center [105, 8] width 6 height 6
click at [158, 97] on div at bounding box center [362, 175] width 526 height 319
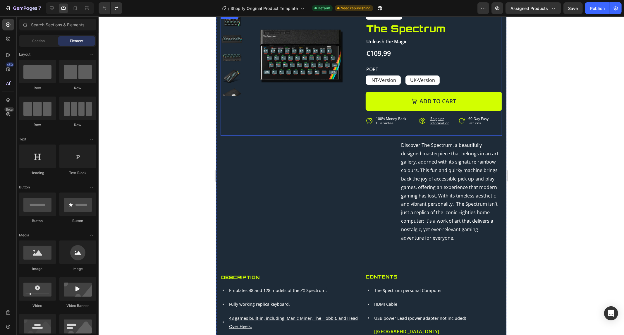
scroll to position [0, 0]
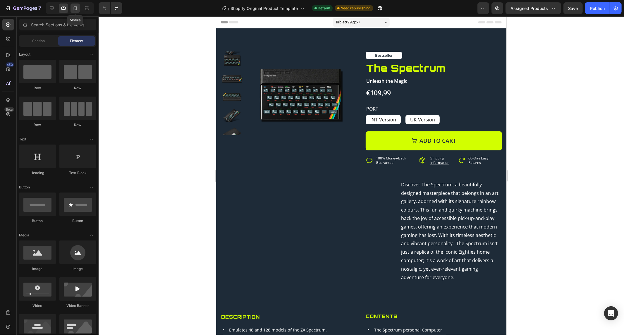
click at [78, 12] on div at bounding box center [75, 8] width 9 height 9
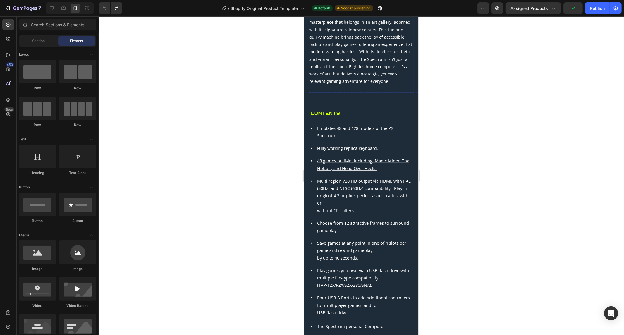
scroll to position [195, 0]
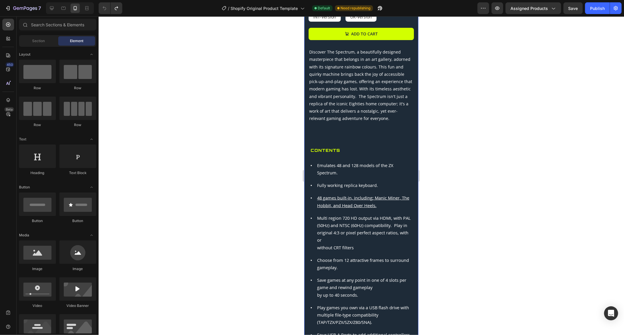
click at [371, 156] on div "Product Images Bestseller Text Block The Spectrum Product Title Unleash the Mag…" at bounding box center [361, 146] width 114 height 579
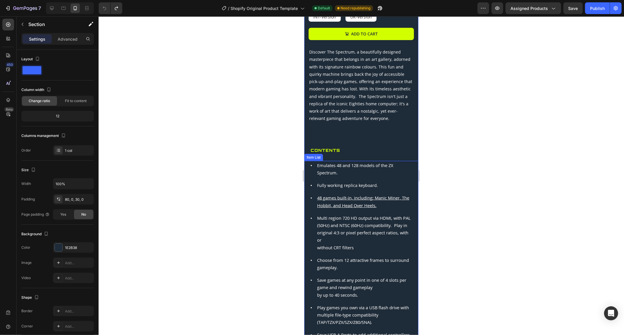
click at [364, 162] on span "Emulates 48 and 128 models of the ZX Spectrum." at bounding box center [355, 168] width 76 height 13
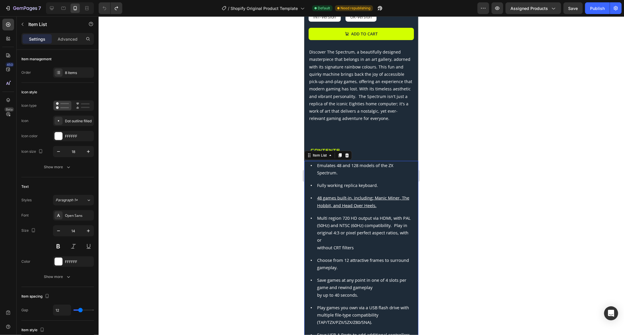
click at [366, 186] on div "Fully working replica keyboard." at bounding box center [365, 185] width 98 height 9
click at [369, 161] on div "Emulates 48 and 128 models of the ZX Spectrum." at bounding box center [365, 169] width 98 height 16
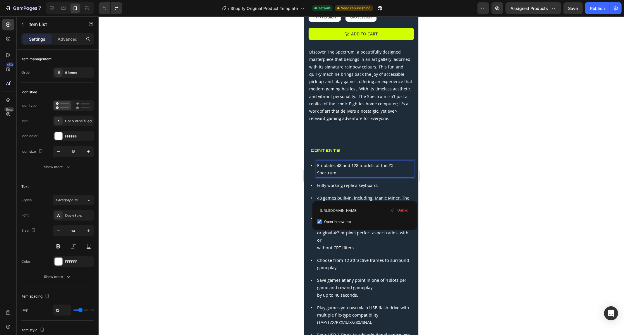
click at [376, 193] on div "48 games built-in, including; Manic Miner, The Hobbit, and Head Over Heels." at bounding box center [365, 201] width 98 height 16
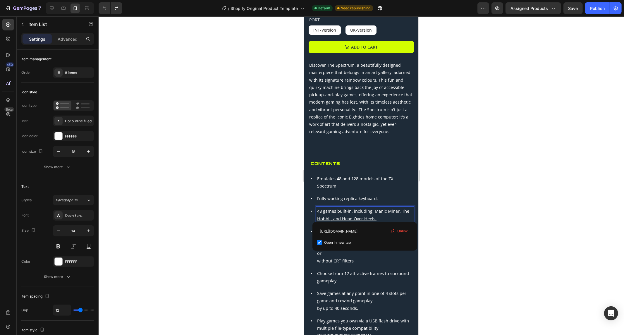
scroll to position [162, 0]
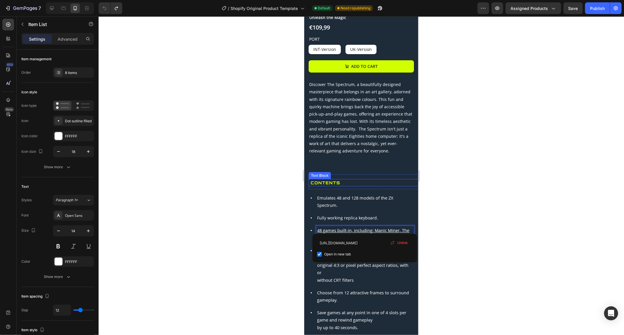
click at [338, 179] on p "Contents" at bounding box center [367, 182] width 112 height 7
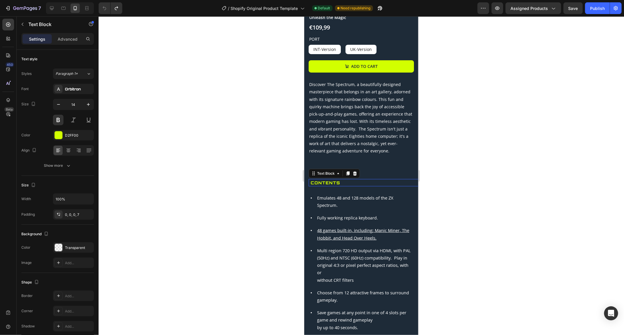
scroll to position [162, 0]
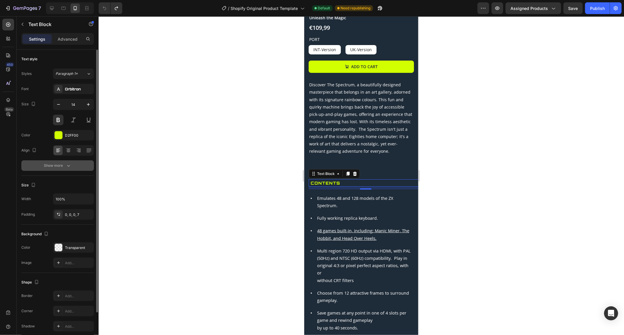
click at [77, 167] on button "Show more" at bounding box center [57, 165] width 73 height 11
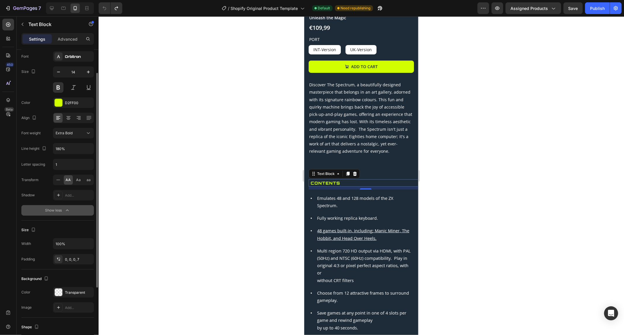
scroll to position [0, 0]
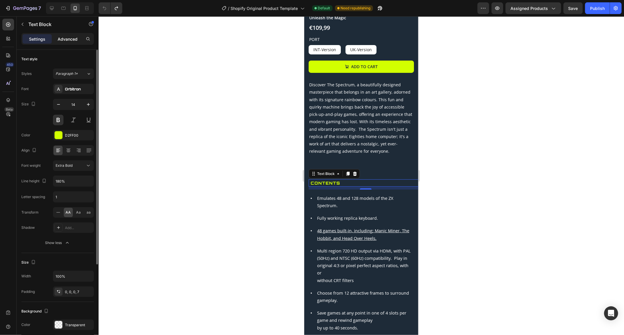
click at [67, 40] on p "Advanced" at bounding box center [68, 39] width 20 height 6
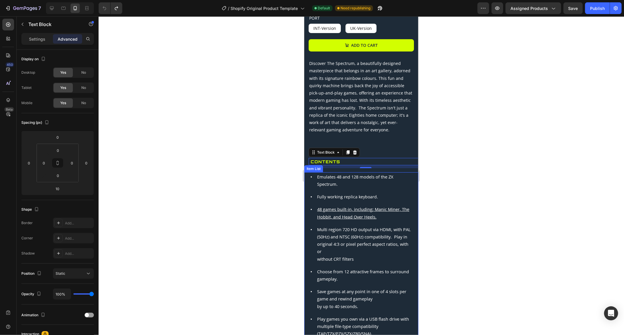
scroll to position [195, 0]
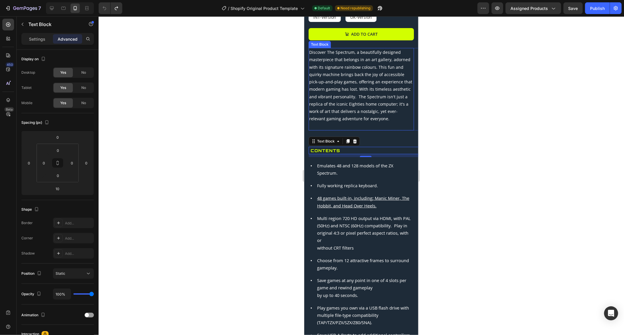
click at [329, 122] on p at bounding box center [361, 125] width 104 height 7
click at [327, 147] on p "Contents" at bounding box center [367, 150] width 112 height 7
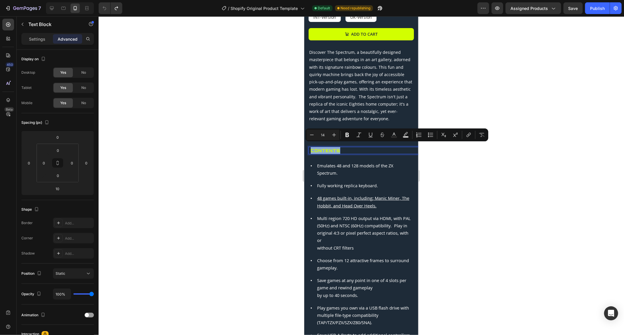
copy p "Contents"
click at [339, 93] on span "Discover The Spectrum, a beautifully designed masterpiece that belongs in an ar…" at bounding box center [360, 85] width 103 height 72
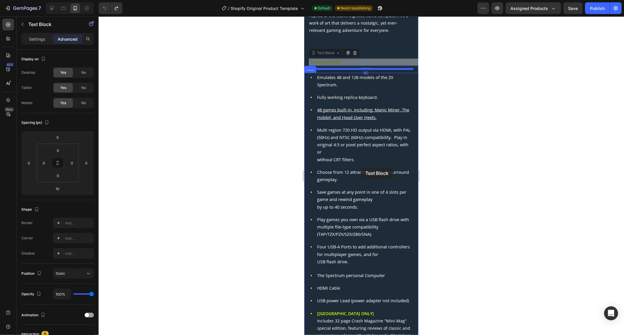
scroll to position [325, 0]
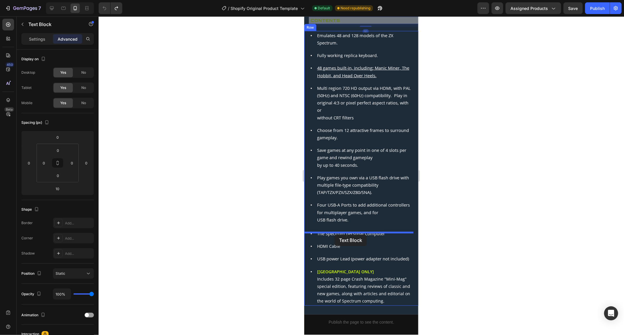
drag, startPoint x: 330, startPoint y: 144, endPoint x: 334, endPoint y: 234, distance: 90.5
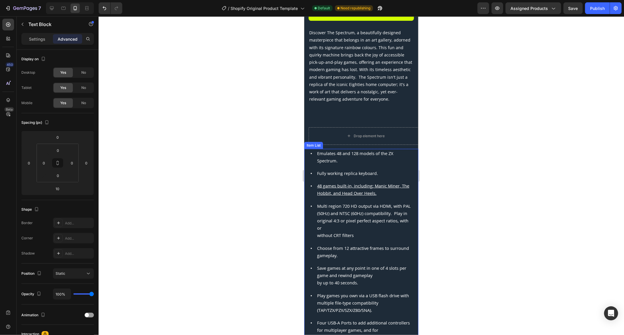
scroll to position [195, 0]
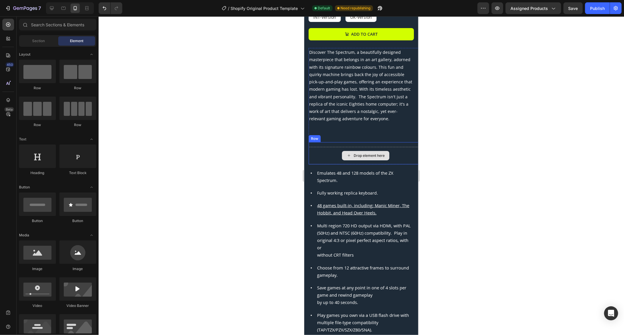
click at [347, 153] on icon at bounding box center [349, 155] width 5 height 5
click at [326, 150] on div "Drop element here" at bounding box center [366, 156] width 114 height 18
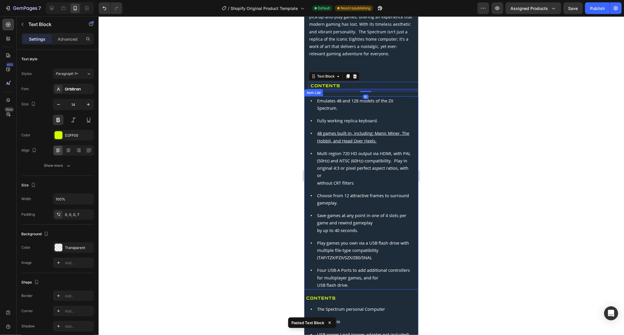
scroll to position [422, 0]
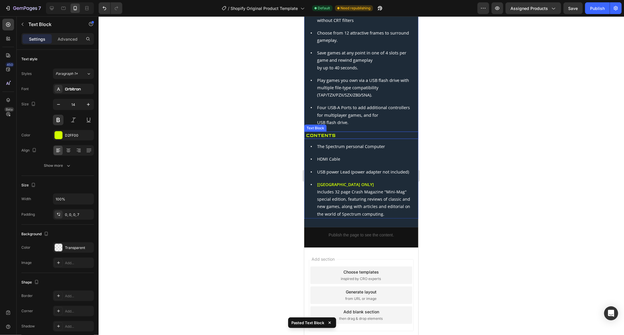
click at [331, 138] on p "Contents" at bounding box center [362, 134] width 112 height 7
click at [68, 42] on p "Advanced" at bounding box center [68, 39] width 20 height 6
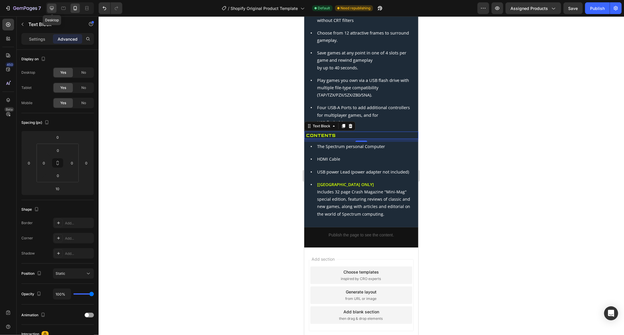
click at [52, 7] on icon at bounding box center [52, 8] width 6 height 6
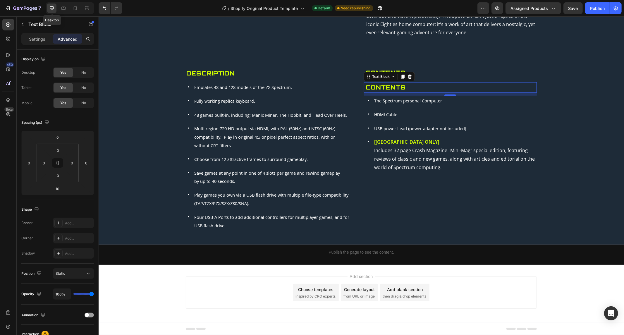
scroll to position [206, 0]
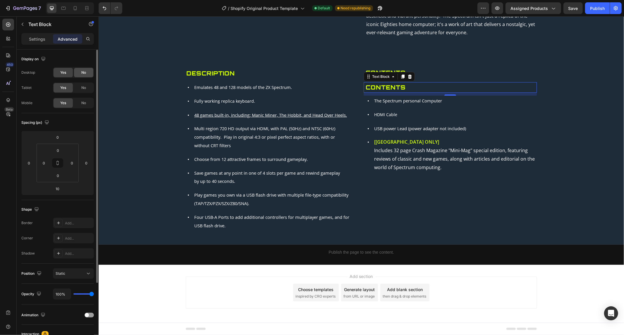
click at [84, 72] on span "No" at bounding box center [83, 72] width 5 height 5
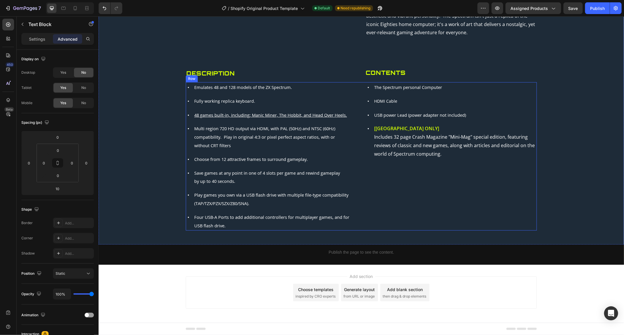
click at [445, 192] on div "Contents Text Block 10 The Spectrum personal Computer HDMI Cable USB power Lead…" at bounding box center [450, 156] width 173 height 148
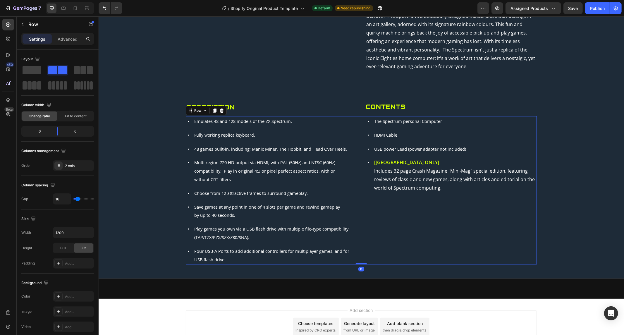
scroll to position [109, 0]
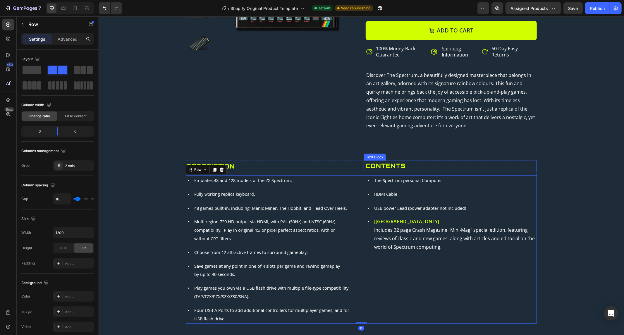
click at [456, 145] on div "Discover The Spectrum, a beautifully designed masterpiece that belongs in an ar…" at bounding box center [361, 122] width 351 height 105
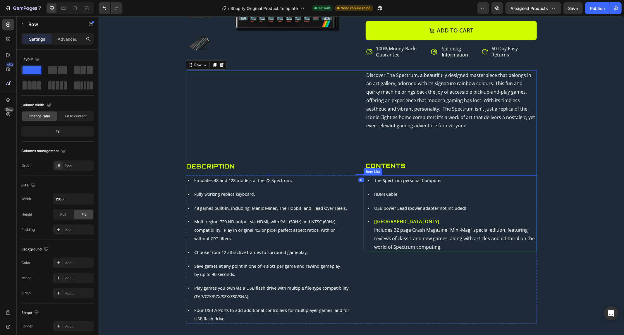
click at [535, 256] on div "Product Images Bestseller Text Block The Spectrum Product Title Unleash the Mag…" at bounding box center [361, 133] width 517 height 381
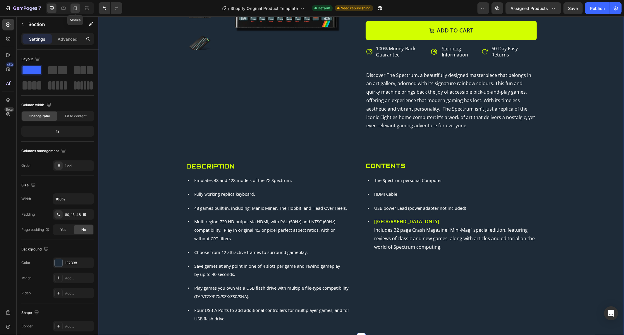
click at [71, 9] on div at bounding box center [75, 8] width 9 height 9
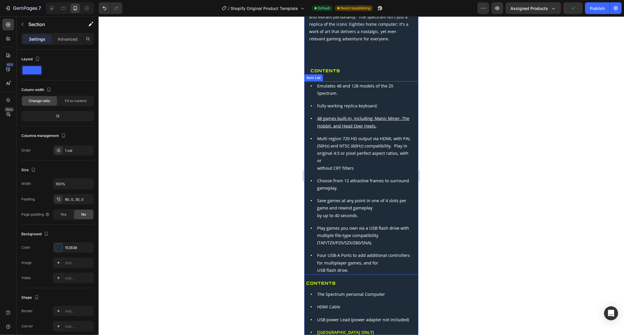
scroll to position [260, 0]
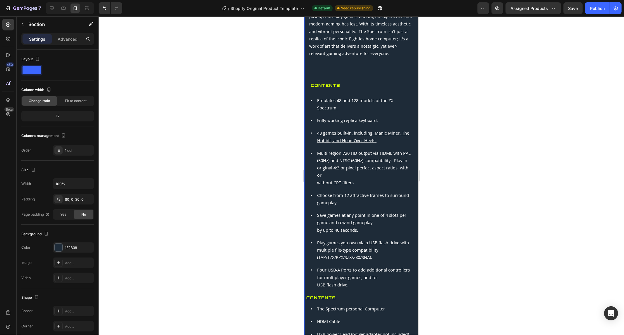
click at [458, 155] on div at bounding box center [362, 175] width 526 height 319
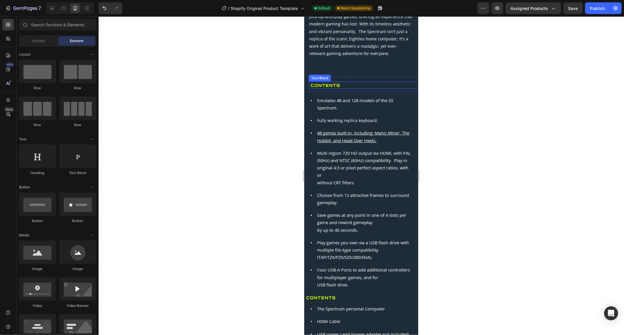
click at [314, 81] on p "Contents" at bounding box center [367, 84] width 112 height 7
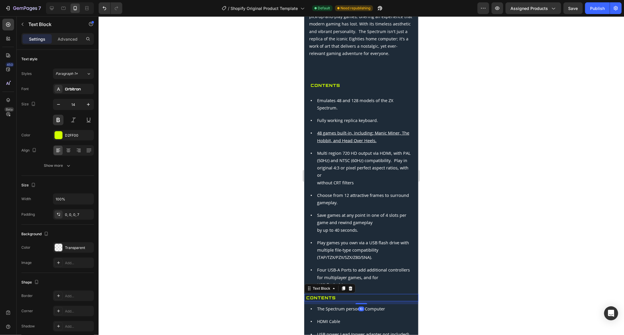
click at [311, 301] on p "Contents" at bounding box center [362, 297] width 112 height 7
click at [309, 299] on p "Contents" at bounding box center [362, 297] width 112 height 7
click at [306, 299] on p "Contents" at bounding box center [362, 297] width 112 height 7
click at [311, 81] on p "Contents" at bounding box center [367, 84] width 112 height 7
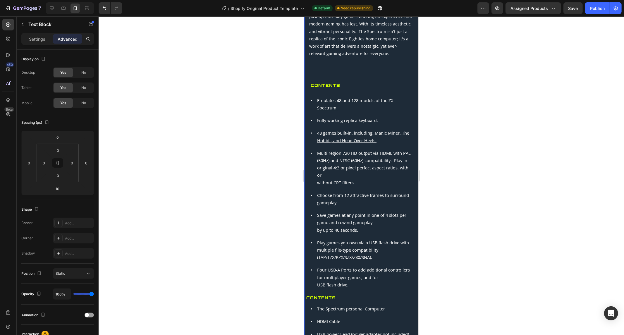
click at [308, 80] on div "Product Images Bestseller Text Block The Spectrum Product Title Unleash the Mag…" at bounding box center [361, 86] width 114 height 589
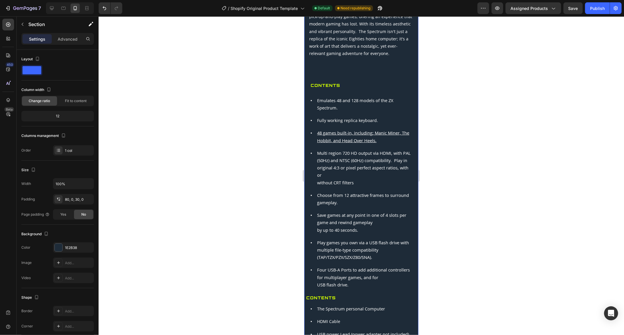
click at [306, 83] on div "Product Images Bestseller Text Block The Spectrum Product Title Unleash the Mag…" at bounding box center [361, 86] width 114 height 589
click at [308, 83] on div "Product Images Bestseller Text Block The Spectrum Product Title Unleash the Mag…" at bounding box center [361, 86] width 114 height 589
click at [308, 302] on div "Item List" at bounding box center [313, 300] width 16 height 5
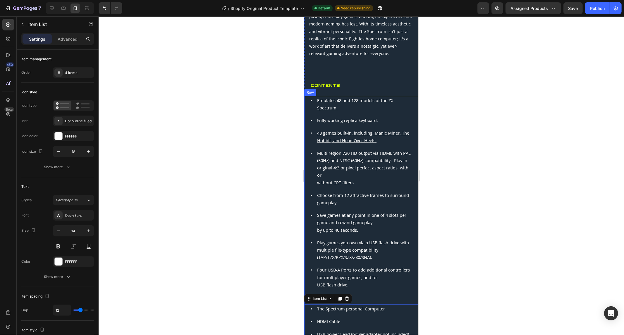
click at [384, 288] on p "USB flash drive." at bounding box center [365, 284] width 96 height 7
click at [333, 301] on p "Contents" at bounding box center [362, 297] width 112 height 7
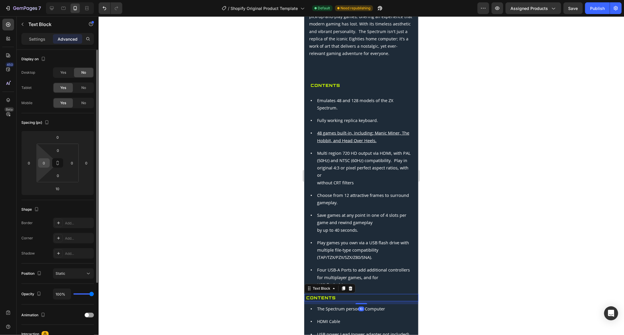
click at [46, 166] on input "0" at bounding box center [44, 163] width 9 height 9
type input "7"
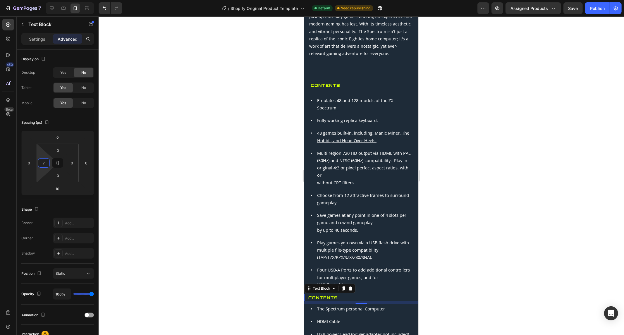
click at [459, 157] on div at bounding box center [362, 175] width 526 height 319
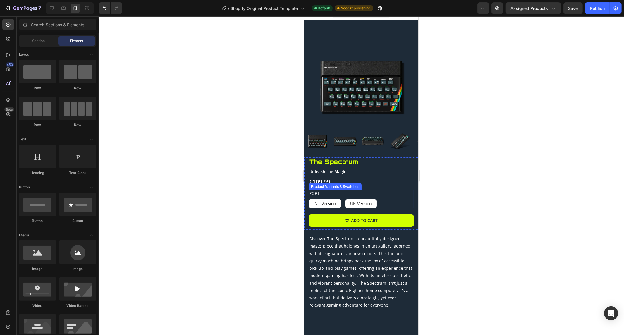
scroll to position [0, 0]
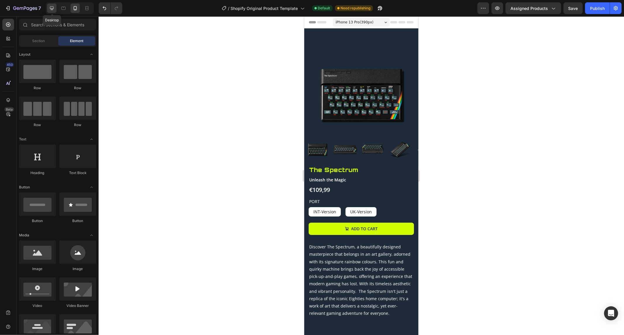
click at [52, 4] on div at bounding box center [51, 8] width 9 height 9
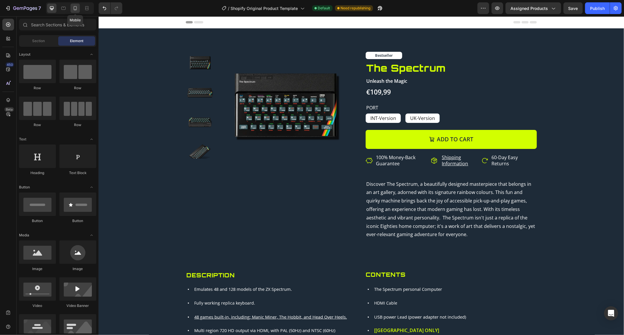
click at [77, 6] on icon at bounding box center [75, 8] width 6 height 6
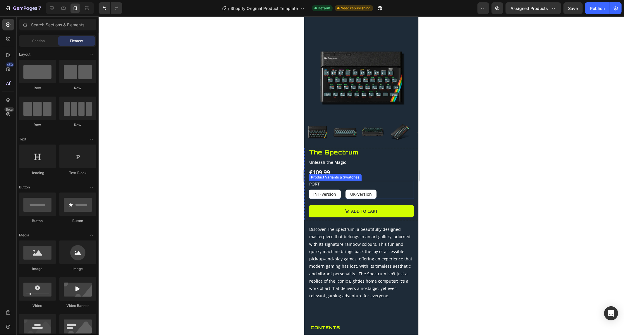
scroll to position [65, 0]
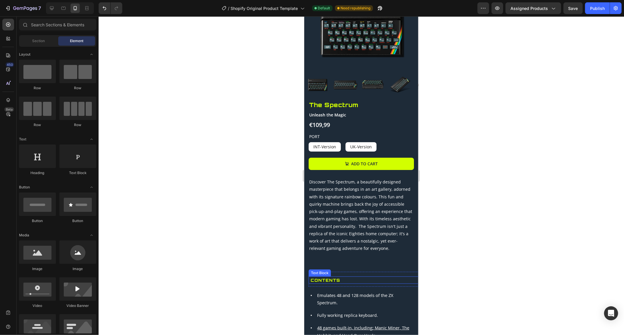
click at [329, 276] on p "Contents" at bounding box center [367, 279] width 112 height 7
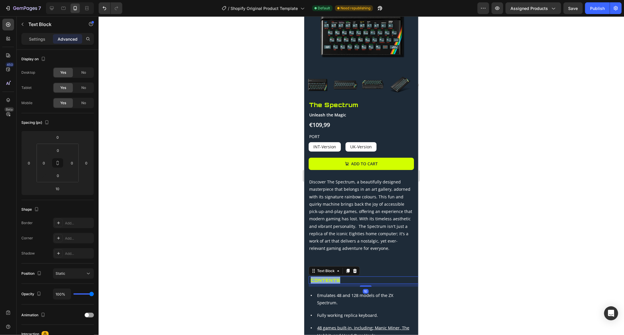
click at [329, 276] on p "Contents" at bounding box center [367, 279] width 112 height 7
click at [515, 246] on div at bounding box center [362, 175] width 526 height 319
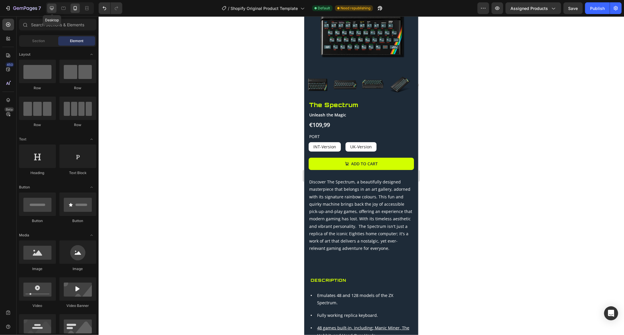
click at [52, 8] on icon at bounding box center [52, 8] width 4 height 4
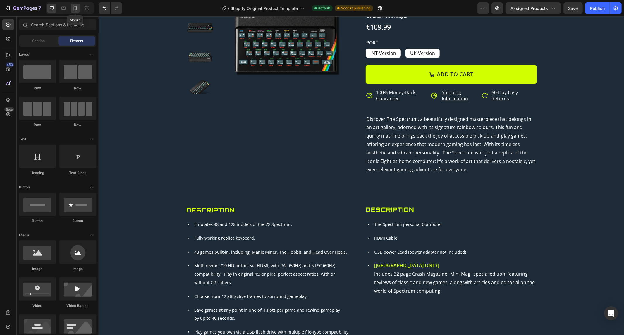
click at [75, 7] on icon at bounding box center [75, 8] width 6 height 6
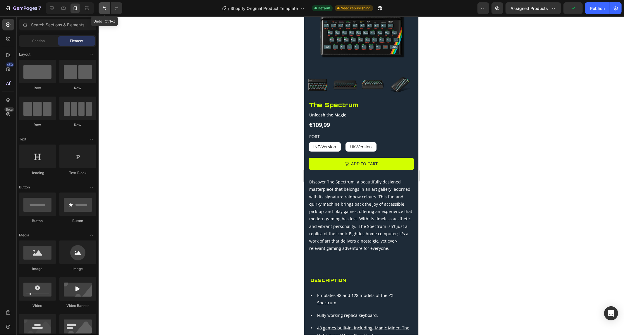
click at [104, 6] on icon "Undo/Redo" at bounding box center [105, 8] width 4 height 4
click at [340, 276] on p "Descriptions" at bounding box center [367, 279] width 112 height 7
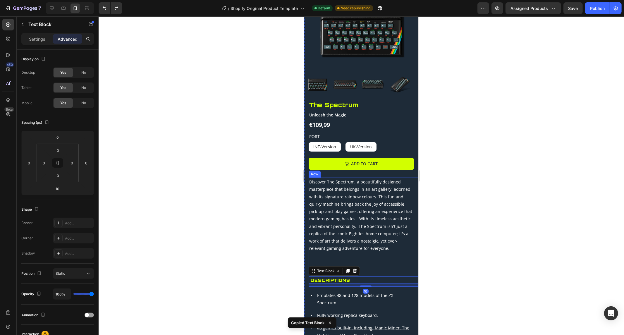
click at [372, 266] on div "Discover The Spectrum, a beautifully designed masterpiece that belongs in an ar…" at bounding box center [366, 231] width 114 height 109
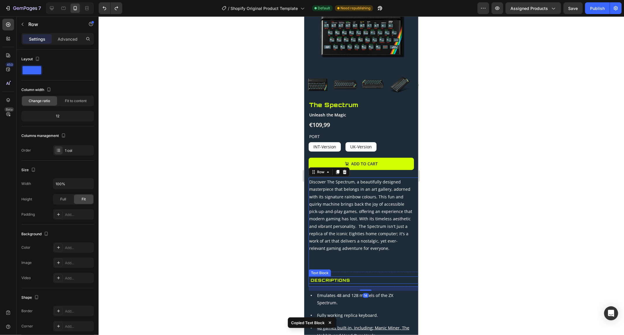
click at [348, 276] on p "Descriptions" at bounding box center [367, 279] width 112 height 7
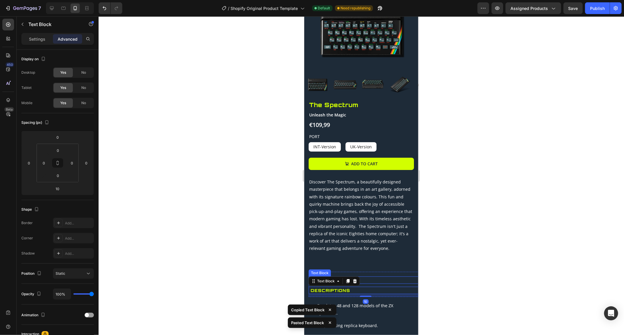
click at [441, 259] on div at bounding box center [362, 175] width 526 height 319
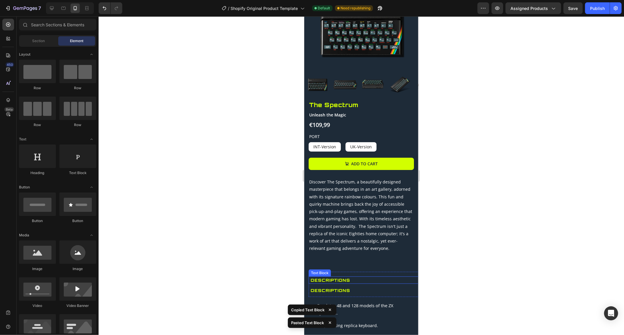
click at [357, 277] on p "Descriptions" at bounding box center [367, 279] width 112 height 7
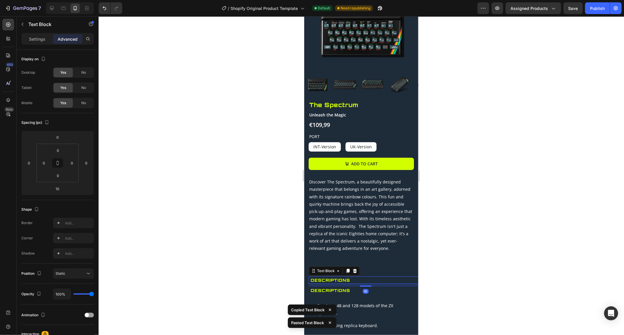
click at [341, 287] on p "Descriptions" at bounding box center [367, 290] width 112 height 7
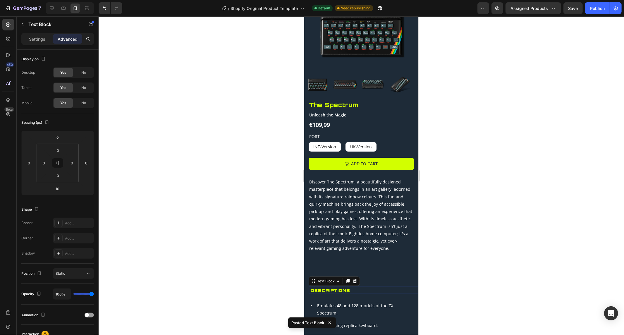
click at [341, 287] on p "Descriptions" at bounding box center [367, 290] width 112 height 7
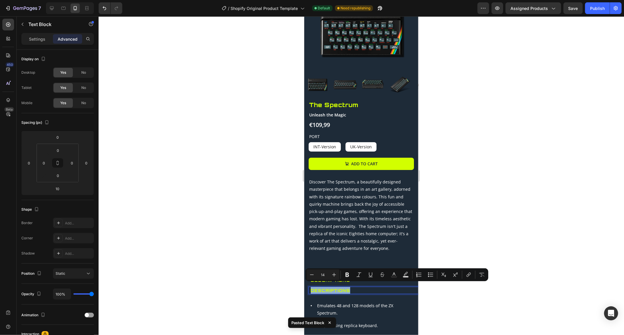
click at [341, 287] on p "Descriptions" at bounding box center [367, 290] width 112 height 7
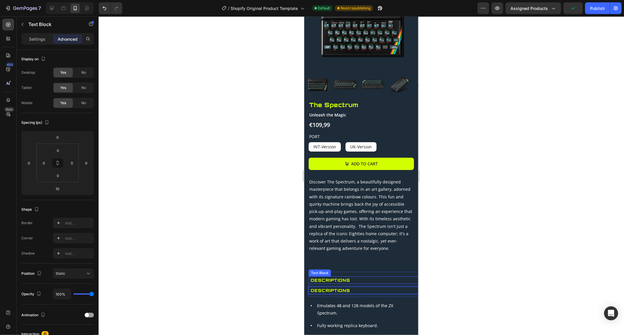
click at [350, 276] on p "Descriptions" at bounding box center [367, 279] width 112 height 7
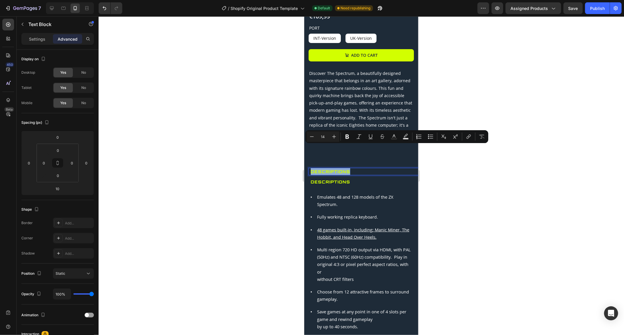
scroll to position [162, 0]
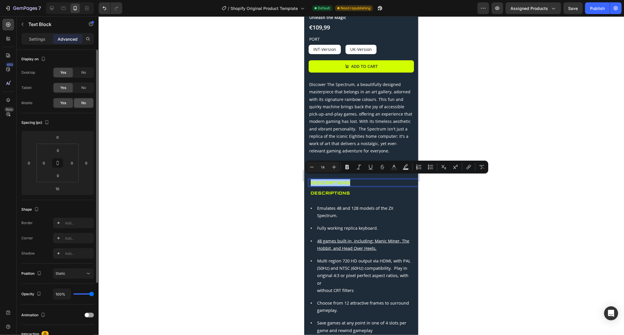
click at [83, 103] on span "No" at bounding box center [83, 102] width 5 height 5
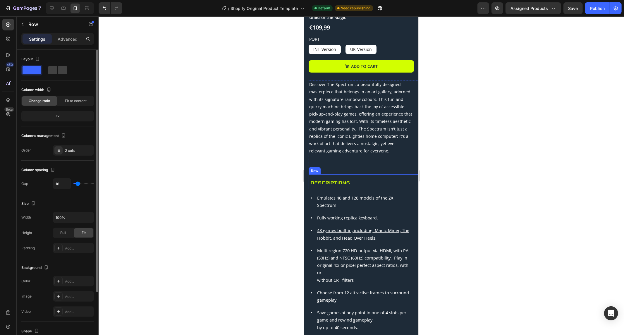
click at [329, 174] on div "Description Text Block Descriptions Text Block 10 Descriptions Text Block Row" at bounding box center [366, 181] width 114 height 15
click at [385, 165] on div "Discover The Spectrum, a beautifully designed masterpiece that belongs in an ar…" at bounding box center [366, 134] width 114 height 109
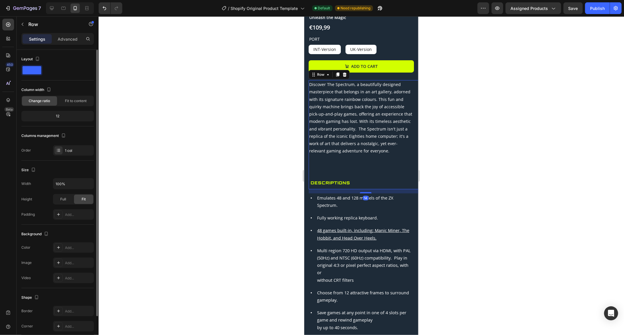
click at [361, 167] on div "Discover The Spectrum, a beautifully designed masterpiece that belongs in an ar…" at bounding box center [366, 134] width 114 height 109
click at [538, 195] on div at bounding box center [362, 175] width 526 height 319
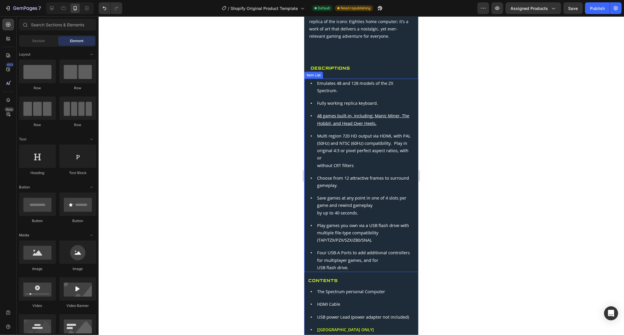
scroll to position [293, 0]
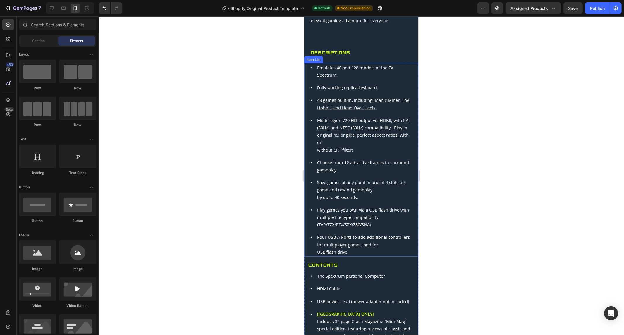
click at [463, 182] on div at bounding box center [362, 175] width 526 height 319
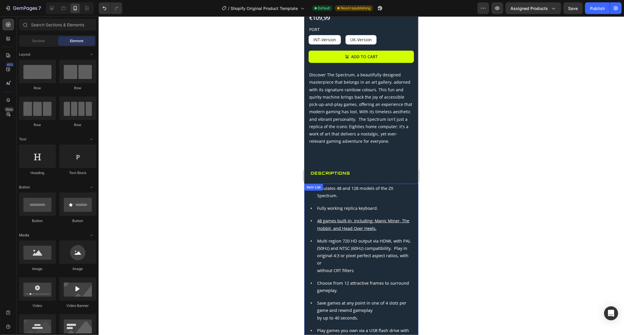
scroll to position [162, 0]
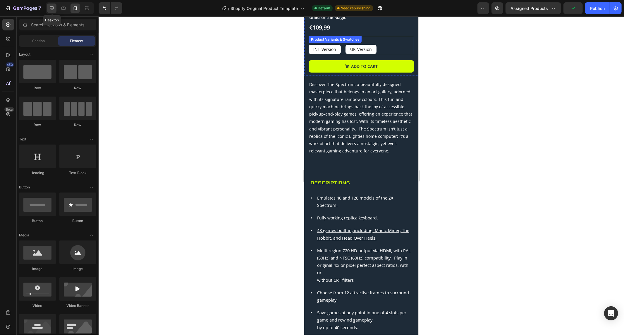
click at [52, 7] on icon at bounding box center [52, 8] width 6 height 6
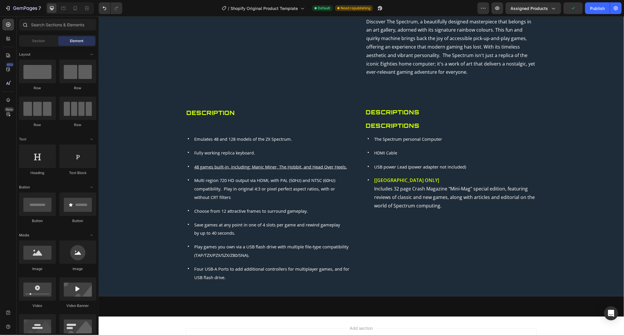
scroll to position [190, 0]
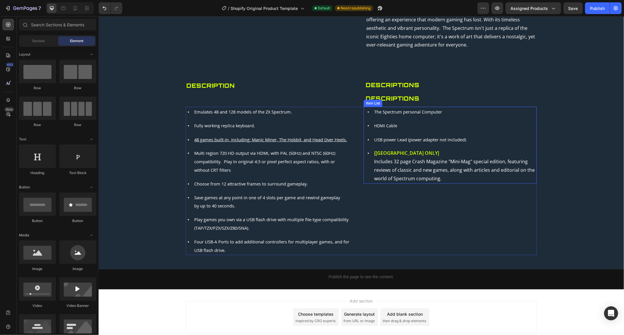
click at [375, 98] on p "Descriptions" at bounding box center [451, 98] width 171 height 11
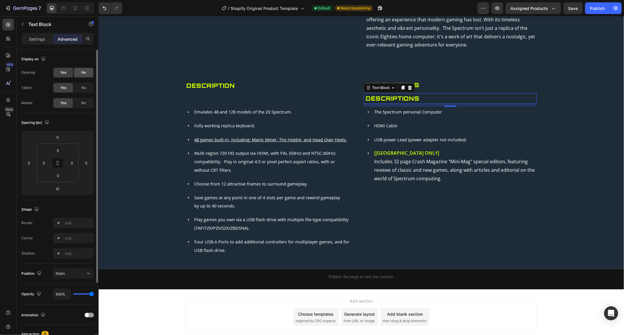
click at [84, 73] on span "No" at bounding box center [83, 72] width 5 height 5
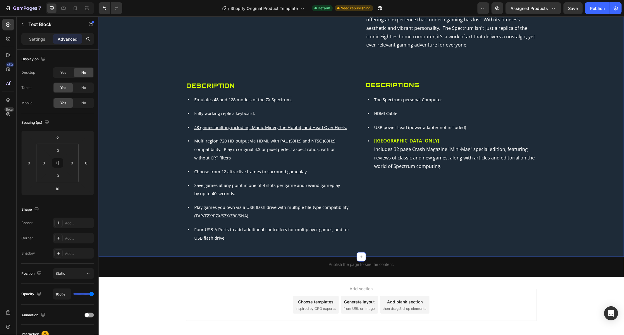
click at [418, 250] on div "Product Images Bestseller Text Block The Spectrum Product Title Unleash the Mag…" at bounding box center [361, 47] width 526 height 418
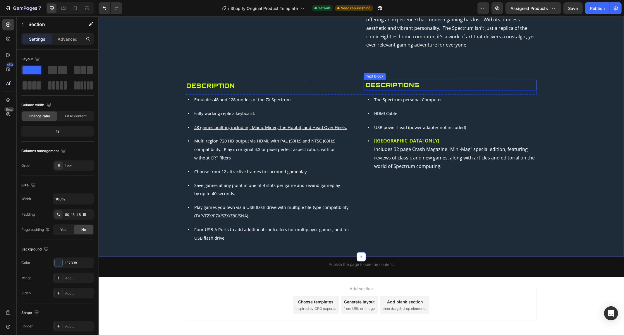
click at [391, 85] on p "Descriptions" at bounding box center [451, 85] width 171 height 11
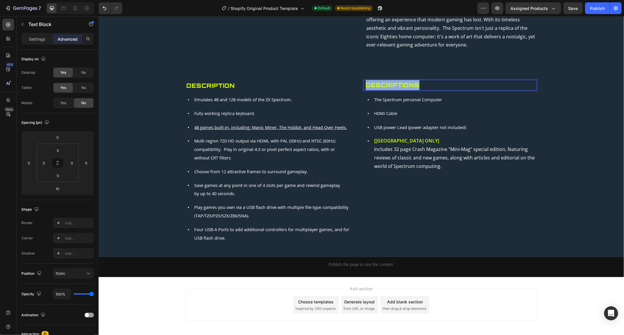
click at [391, 85] on p "Descriptions" at bounding box center [451, 85] width 171 height 11
click at [77, 8] on icon at bounding box center [75, 8] width 3 height 4
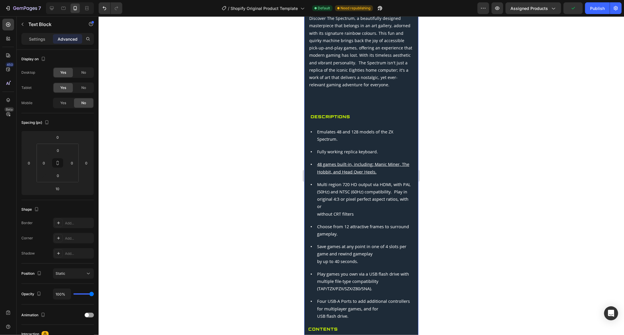
scroll to position [228, 0]
click at [332, 101] on div "Discover The Spectrum, a beautifully designed masterpiece that belongs in an ar…" at bounding box center [366, 69] width 114 height 109
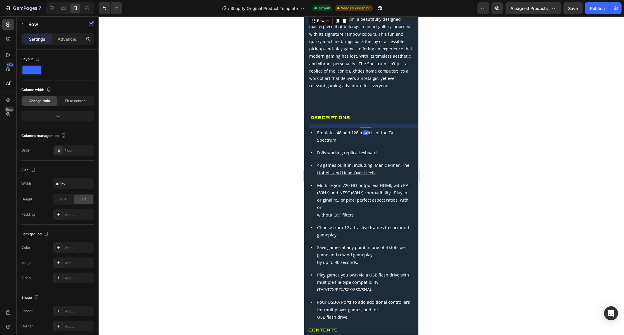
click at [333, 97] on div "Discover The Spectrum, a beautifully designed masterpiece that belongs in an ar…" at bounding box center [366, 69] width 114 height 109
click at [335, 109] on div "Description Text Block Contents Text Block Descriptions Text Block Row" at bounding box center [366, 116] width 114 height 15
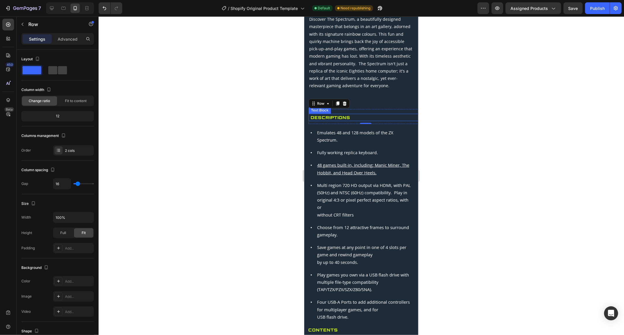
click at [277, 171] on div at bounding box center [362, 175] width 526 height 319
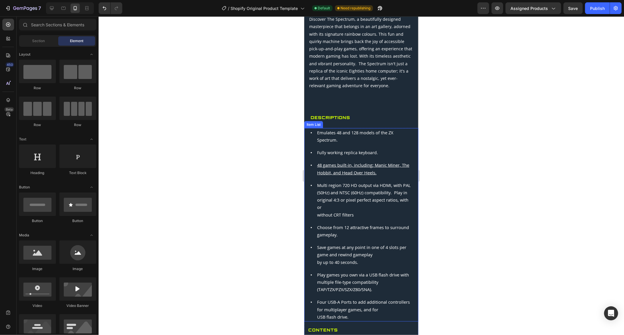
click at [470, 160] on div at bounding box center [362, 175] width 526 height 319
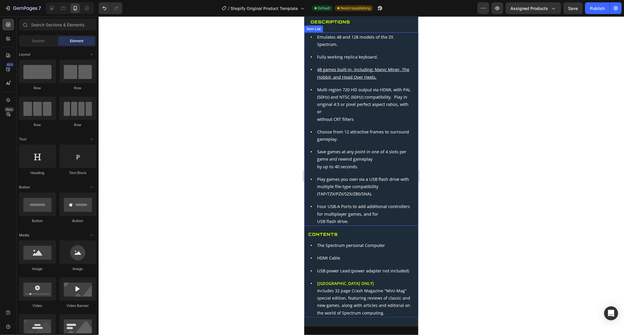
scroll to position [326, 0]
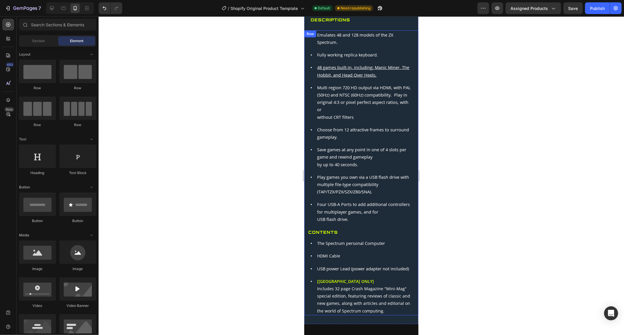
click at [321, 229] on div "Emulates 48 and 128 models of the ZX Spectrum. Fully working replica keyboard. …" at bounding box center [361, 172] width 114 height 285
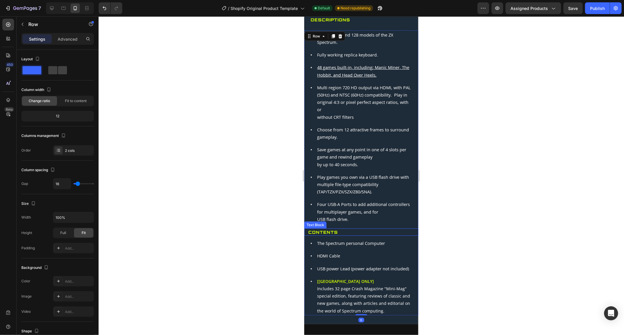
click at [327, 233] on p "Contents" at bounding box center [363, 231] width 110 height 7
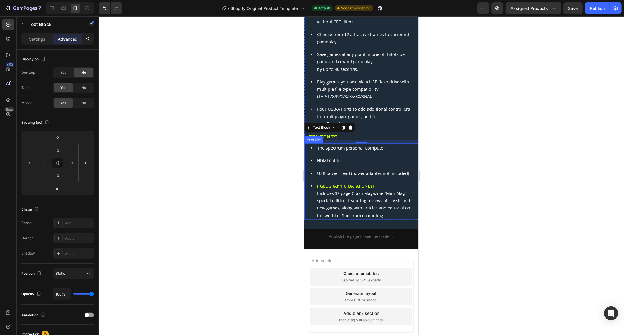
scroll to position [423, 0]
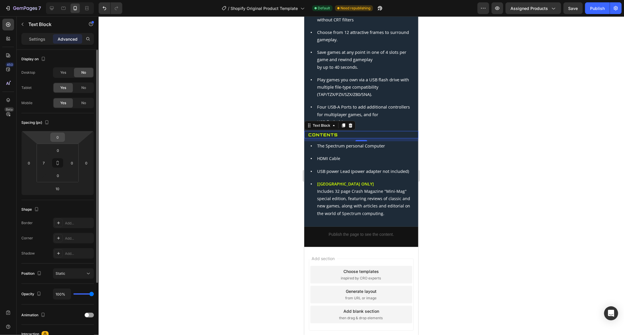
click at [55, 135] on input "0" at bounding box center [58, 137] width 12 height 9
click at [56, 138] on input "5" at bounding box center [58, 137] width 12 height 9
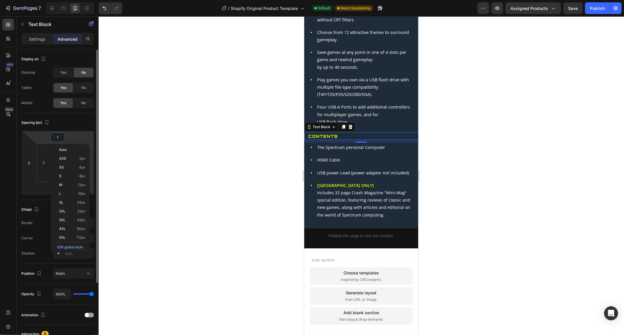
type input "10"
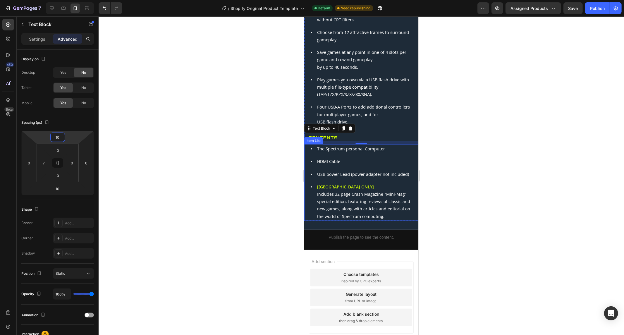
click at [451, 142] on div at bounding box center [362, 175] width 526 height 319
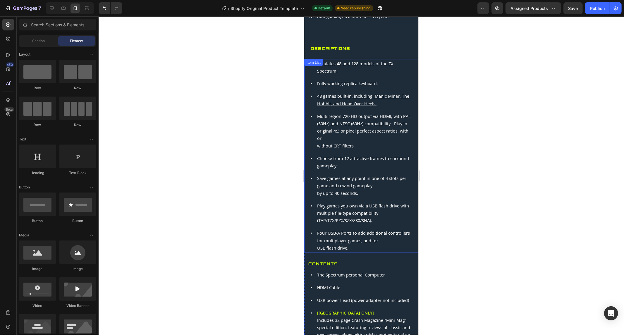
scroll to position [293, 0]
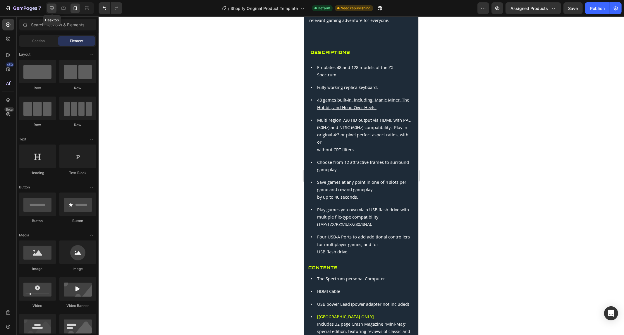
click at [53, 8] on icon at bounding box center [52, 8] width 4 height 4
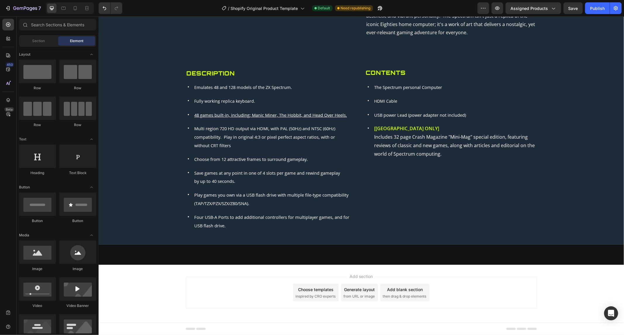
scroll to position [206, 0]
click at [382, 72] on p "Contents" at bounding box center [451, 72] width 171 height 11
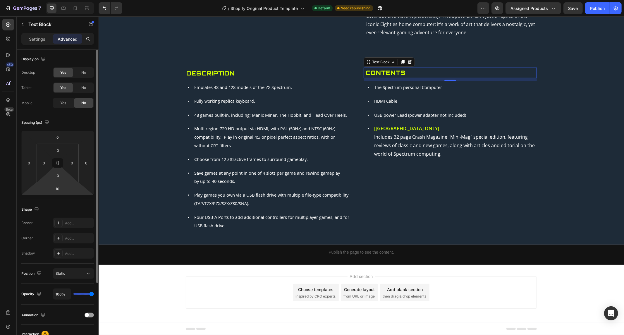
click at [62, 0] on html "7 / Shopify Original Product Template Default Need republishing Preview Assigne…" at bounding box center [312, 0] width 624 height 0
click at [57, 191] on input "10" at bounding box center [58, 188] width 12 height 9
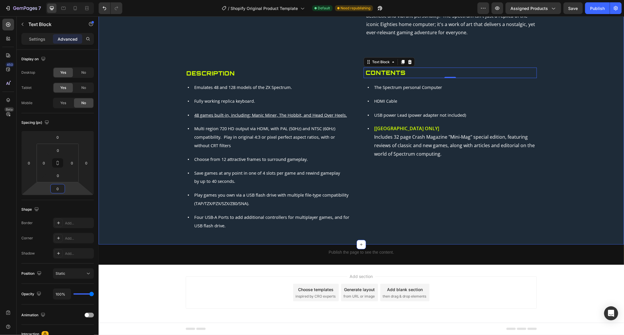
type input "10"
click at [412, 175] on div "Contents Text Block The Spectrum personal Computer HDMI Cable USB power Lead (p…" at bounding box center [450, 156] width 173 height 148
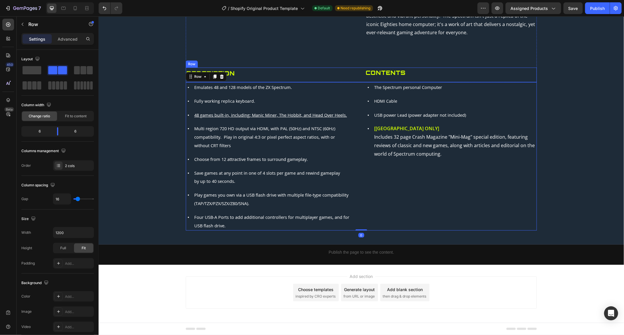
click at [538, 66] on div "Product Images Bestseller Text Block The Spectrum Product Title Unleash the Mag…" at bounding box center [361, 40] width 517 height 381
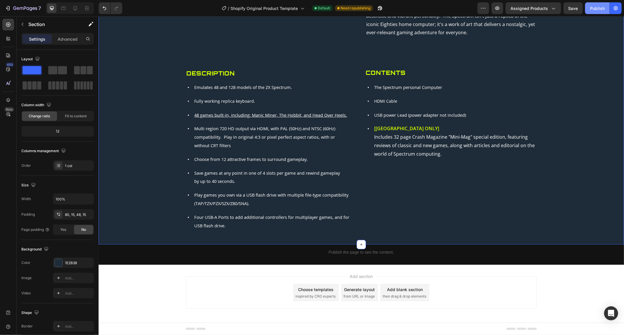
click at [598, 4] on button "Publish" at bounding box center [597, 8] width 25 height 12
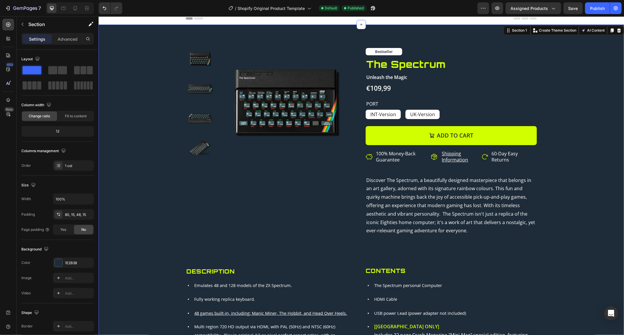
scroll to position [0, 0]
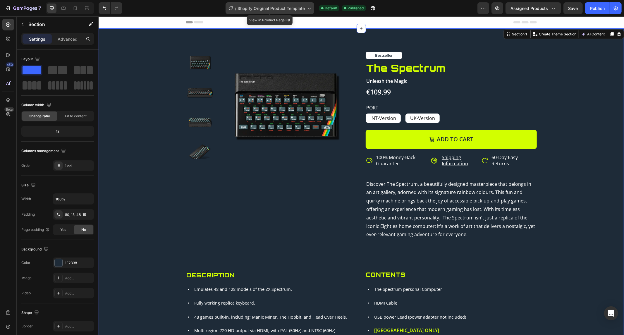
click at [300, 9] on span "Shopify Original Product Template" at bounding box center [271, 8] width 67 height 6
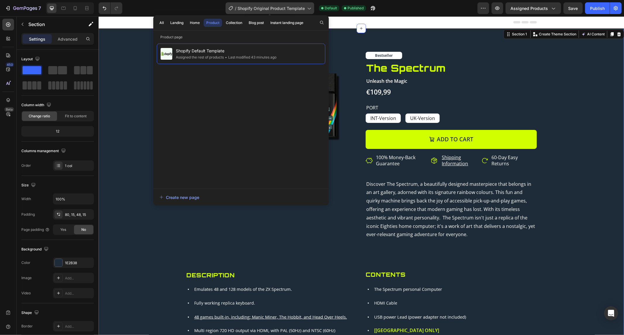
click at [304, 6] on span "Shopify Original Product Template" at bounding box center [271, 8] width 67 height 6
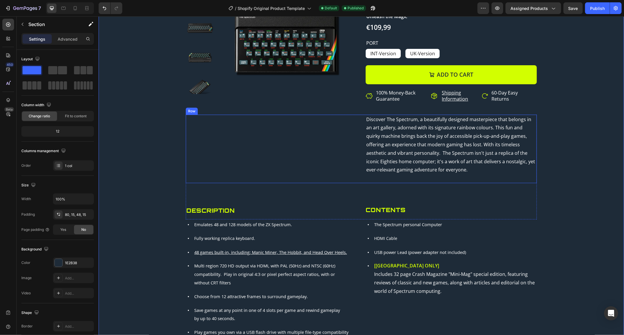
scroll to position [65, 0]
click at [71, 7] on div at bounding box center [75, 8] width 9 height 9
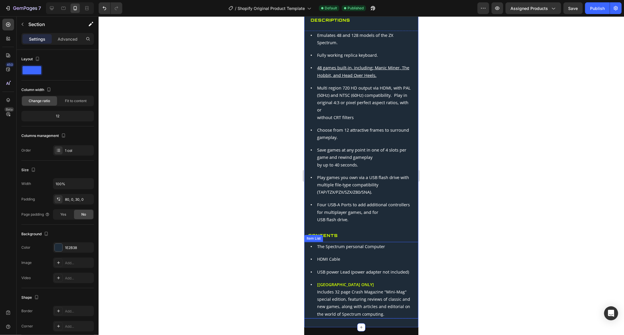
scroll to position [227, 0]
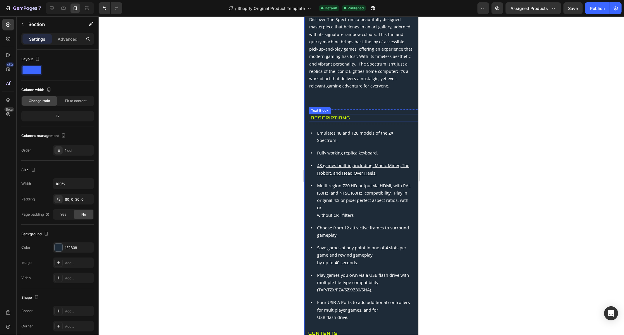
click at [346, 114] on p "Descriptions" at bounding box center [367, 117] width 112 height 7
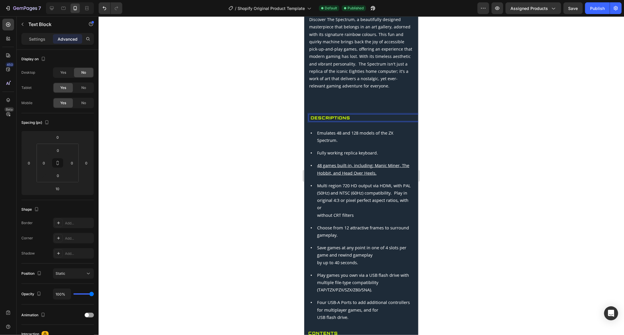
click at [348, 114] on p "Descriptions" at bounding box center [367, 117] width 112 height 7
click at [347, 114] on p "Descriptions" at bounding box center [367, 117] width 112 height 7
click at [341, 114] on p "Descriptions" at bounding box center [367, 117] width 112 height 7
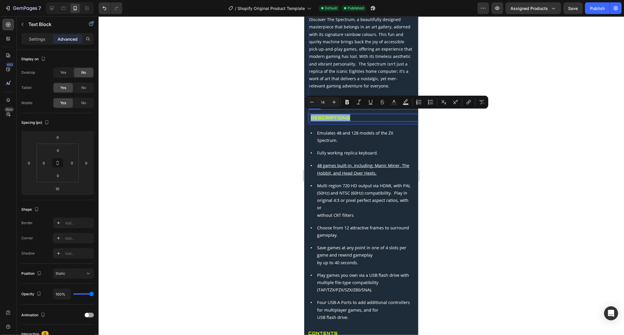
copy p "Descriptions"
click at [341, 82] on span "Discover The Spectrum, a beautifully designed masterpiece that belongs in an ar…" at bounding box center [360, 52] width 103 height 72
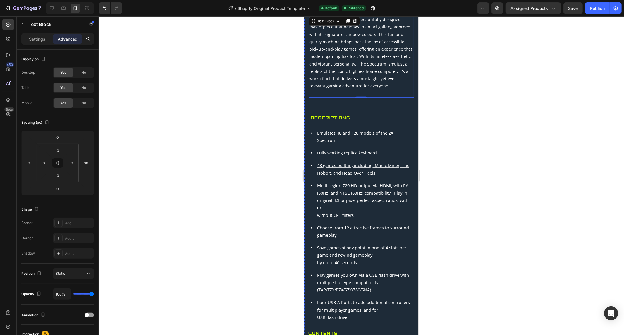
click at [337, 102] on div "Discover The Spectrum, a beautifully designed masterpiece that belongs in an ar…" at bounding box center [366, 69] width 114 height 109
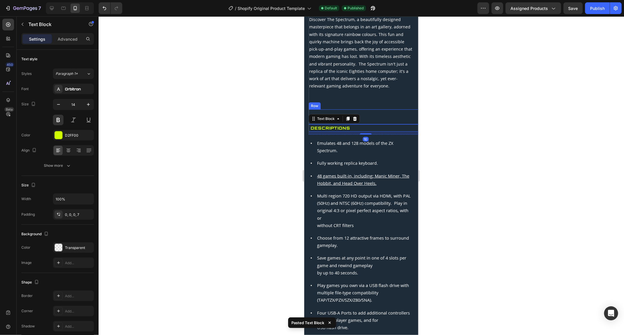
click at [346, 124] on p "Descriptions" at bounding box center [367, 127] width 112 height 7
click at [61, 8] on icon at bounding box center [64, 8] width 6 height 6
type input "16"
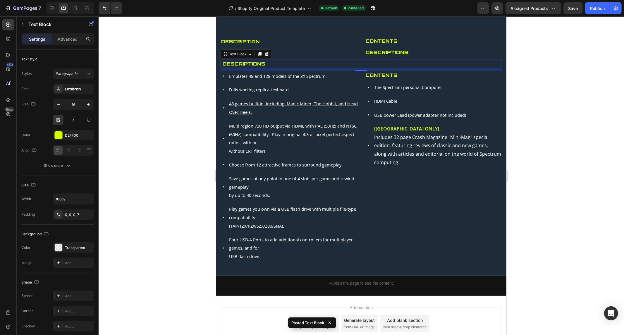
scroll to position [274, 0]
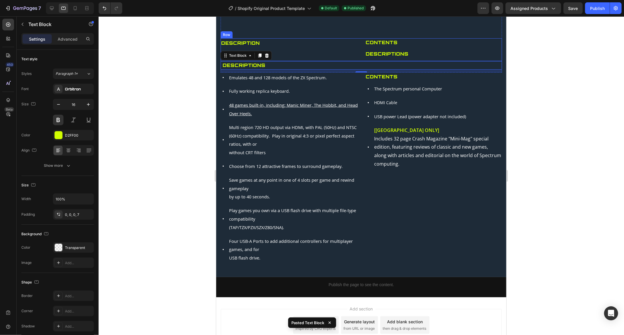
click at [376, 58] on p "Descriptions" at bounding box center [434, 53] width 136 height 8
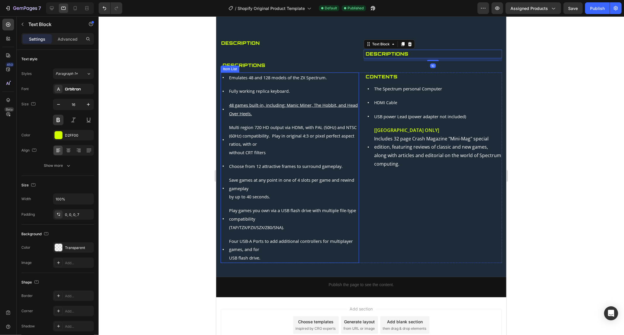
click at [309, 80] on span "Emulates 48 and 128 models of the ZX Spectrum." at bounding box center [278, 77] width 98 height 6
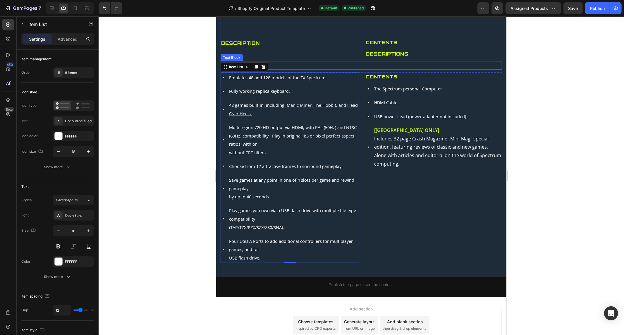
click at [276, 69] on p "Descriptions" at bounding box center [362, 65] width 280 height 8
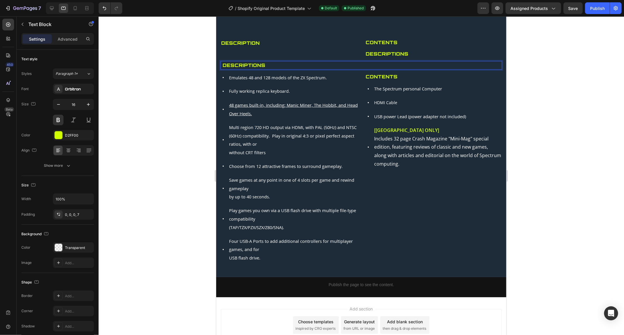
click at [267, 69] on p "Descriptions" at bounding box center [362, 65] width 280 height 8
click at [265, 61] on div "Description Text Block" at bounding box center [289, 49] width 138 height 23
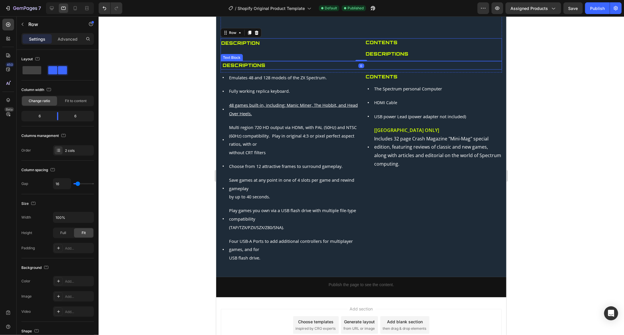
click at [266, 69] on p "Descriptions" at bounding box center [362, 65] width 280 height 8
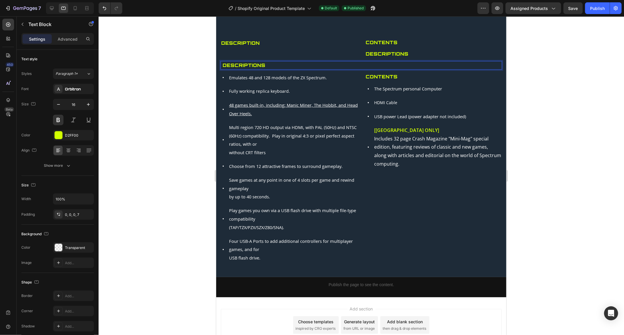
click at [267, 69] on p "Descriptions" at bounding box center [362, 65] width 280 height 8
drag, startPoint x: 267, startPoint y: 74, endPoint x: 254, endPoint y: 75, distance: 12.6
click at [256, 69] on p "Descriptions" at bounding box center [362, 65] width 280 height 8
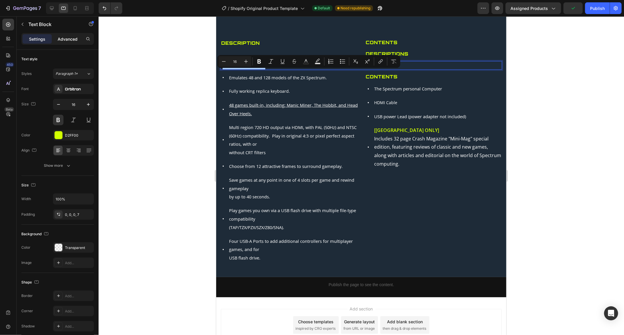
click at [58, 38] on p "Advanced" at bounding box center [68, 39] width 20 height 6
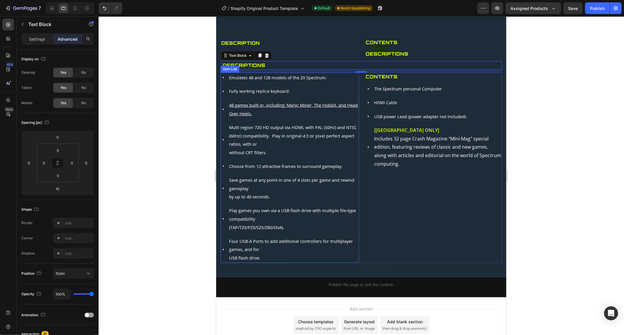
click at [280, 61] on div "Description Text Block" at bounding box center [289, 49] width 138 height 23
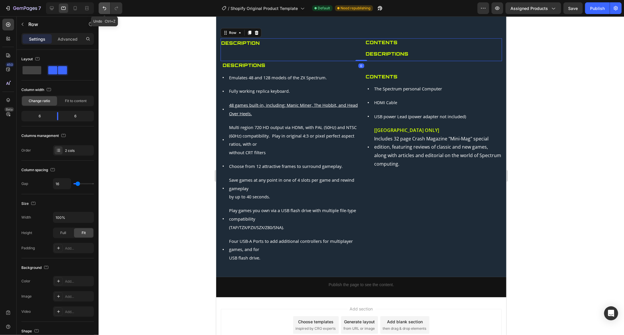
click at [102, 9] on icon "Undo/Redo" at bounding box center [105, 8] width 6 height 6
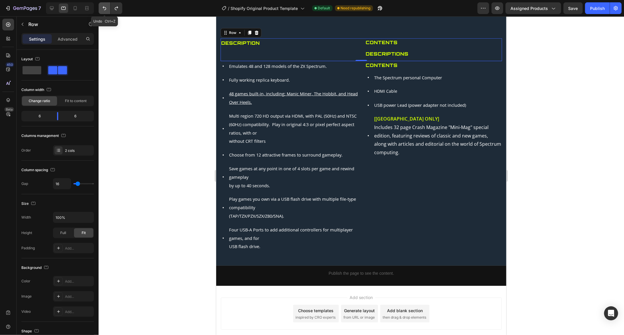
click at [106, 9] on icon "Undo/Redo" at bounding box center [105, 8] width 6 height 6
click at [114, 12] on button "Undo/Redo" at bounding box center [117, 8] width 12 height 12
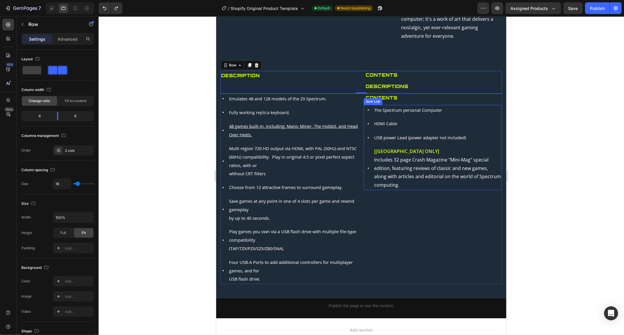
click at [408, 127] on div "HDMI Cable" at bounding box center [437, 123] width 129 height 11
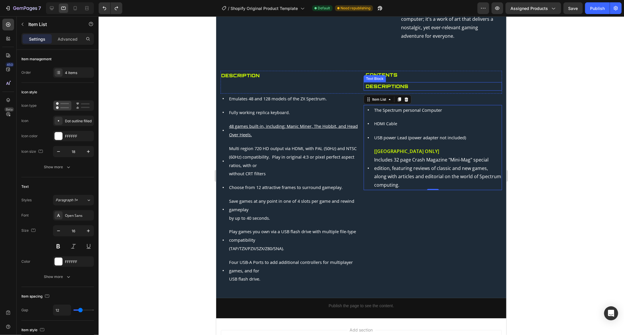
click at [388, 90] on p "Descriptions" at bounding box center [434, 86] width 136 height 8
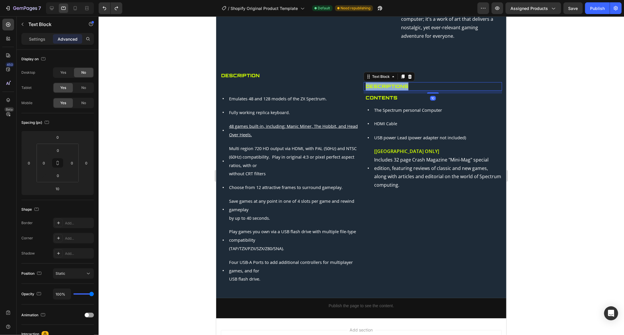
click at [388, 90] on p "Descriptions" at bounding box center [434, 86] width 136 height 8
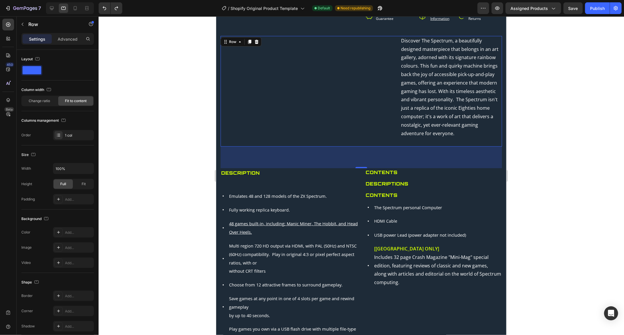
scroll to position [0, 0]
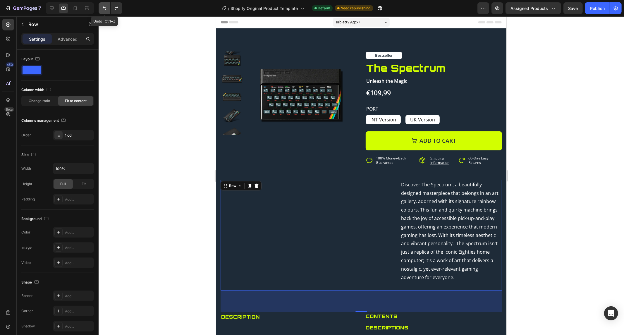
click at [107, 9] on button "Undo/Redo" at bounding box center [105, 8] width 12 height 12
click at [107, 8] on button "Undo/Redo" at bounding box center [105, 8] width 12 height 12
click at [108, 8] on button "Undo/Redo" at bounding box center [105, 8] width 12 height 12
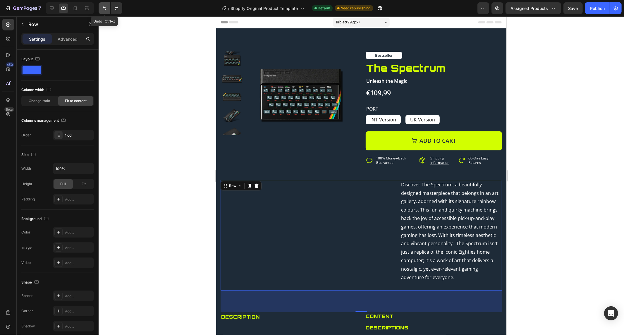
click at [108, 8] on button "Undo/Redo" at bounding box center [105, 8] width 12 height 12
click at [112, 7] on button "Undo/Redo" at bounding box center [117, 8] width 12 height 12
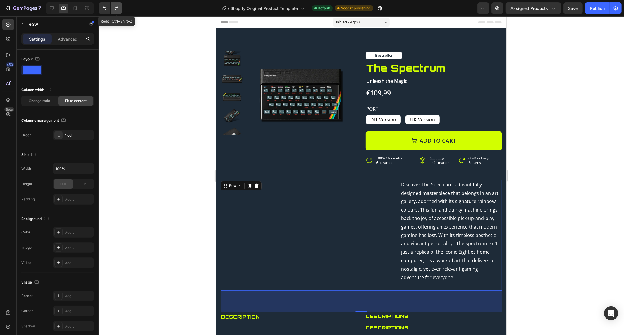
click at [112, 7] on button "Undo/Redo" at bounding box center [117, 8] width 12 height 12
click at [112, 6] on button "Undo/Redo" at bounding box center [117, 8] width 12 height 12
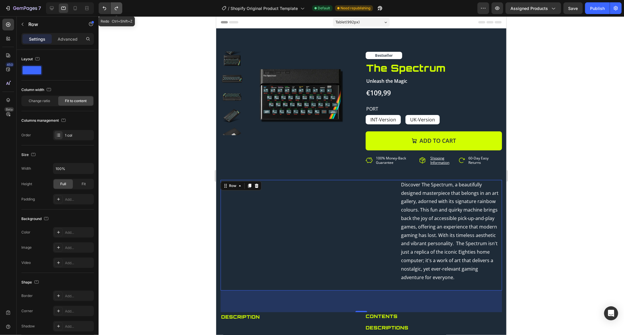
click at [112, 6] on button "Undo/Redo" at bounding box center [117, 8] width 12 height 12
click at [107, 7] on icon "Undo/Redo" at bounding box center [105, 8] width 6 height 6
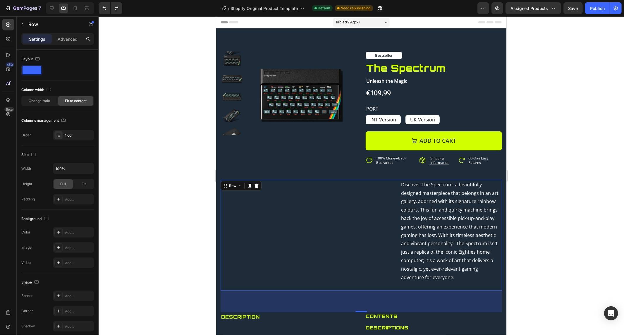
click at [362, 20] on div "Tablet ( 992 px)" at bounding box center [361, 22] width 57 height 9
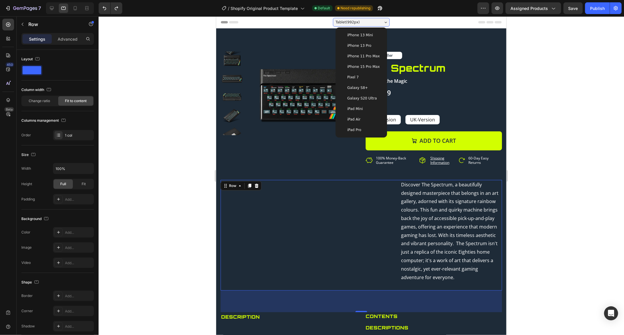
click at [361, 20] on div "Tablet ( 992 px)" at bounding box center [361, 22] width 57 height 9
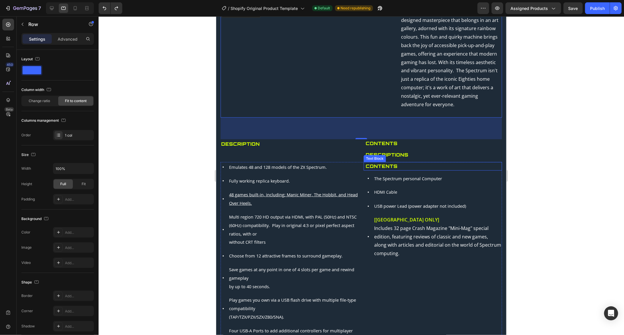
scroll to position [162, 0]
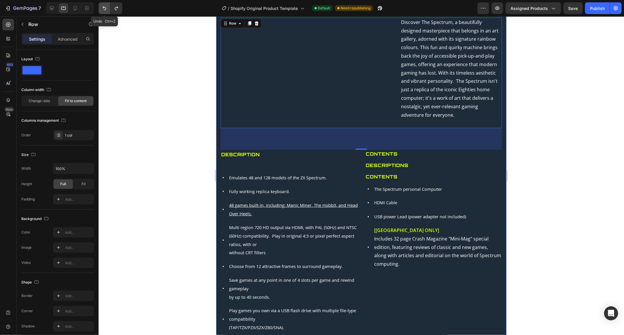
click at [103, 7] on icon "Undo/Redo" at bounding box center [105, 8] width 6 height 6
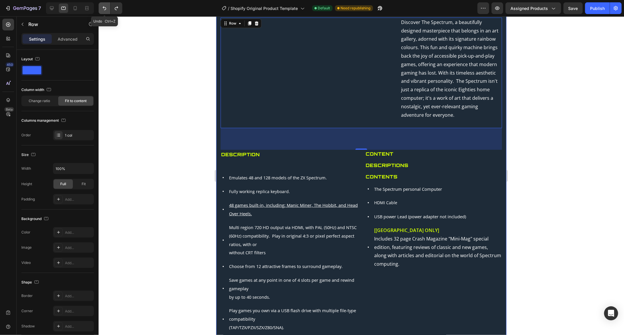
click at [103, 6] on icon "Undo/Redo" at bounding box center [105, 8] width 6 height 6
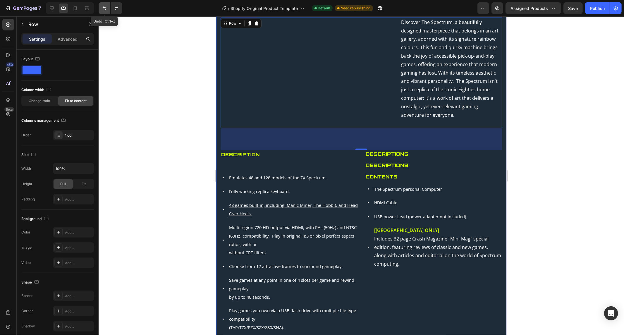
click at [103, 6] on icon "Undo/Redo" at bounding box center [105, 8] width 6 height 6
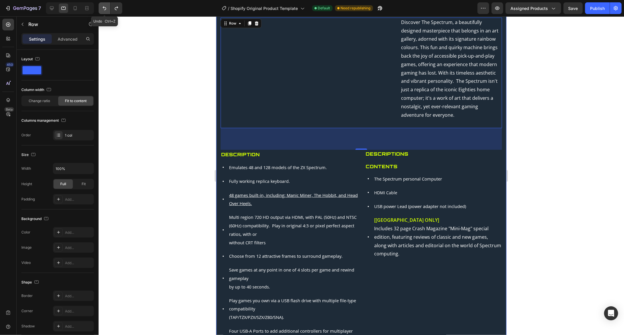
click at [103, 6] on icon "Undo/Redo" at bounding box center [105, 8] width 6 height 6
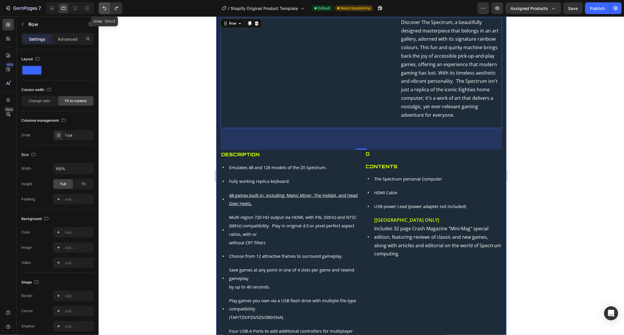
click at [103, 6] on icon "Undo/Redo" at bounding box center [105, 8] width 6 height 6
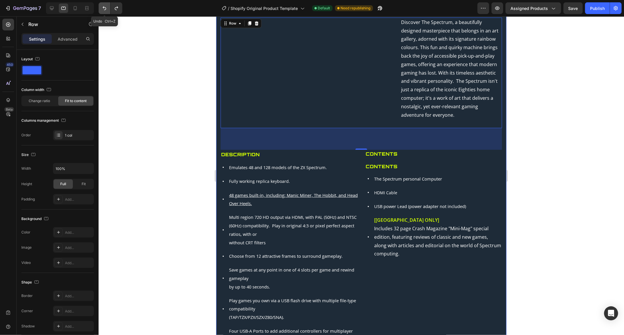
click at [103, 6] on icon "Undo/Redo" at bounding box center [105, 8] width 6 height 6
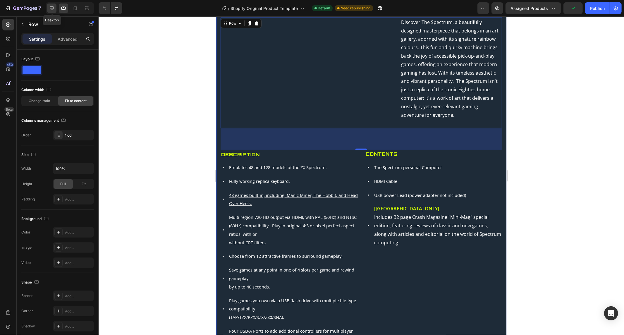
click at [53, 7] on icon at bounding box center [52, 8] width 6 height 6
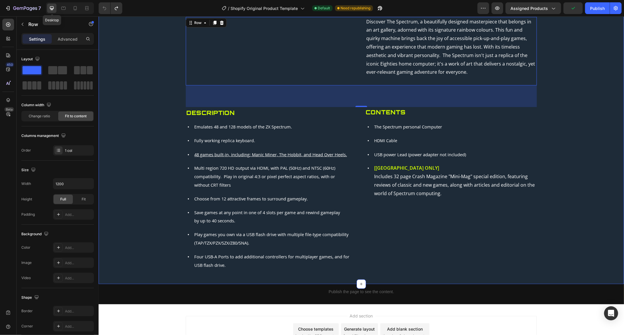
scroll to position [142, 0]
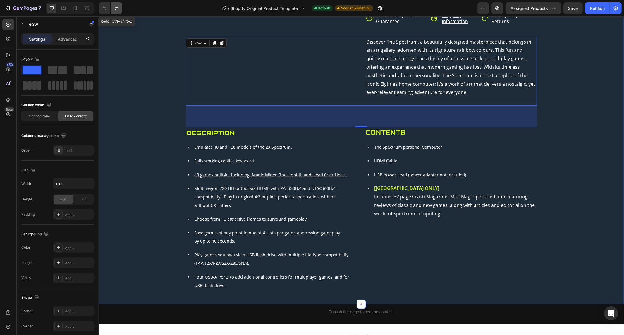
click at [121, 10] on button "Undo/Redo" at bounding box center [117, 8] width 12 height 12
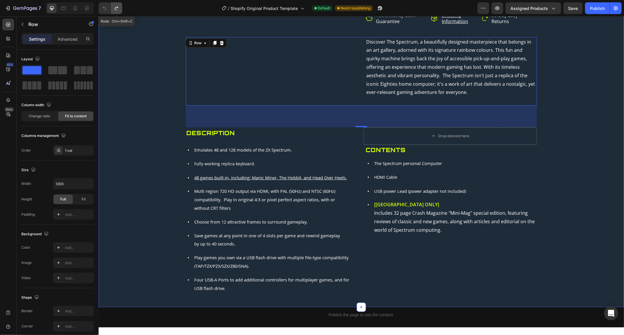
click at [121, 10] on button "Undo/Redo" at bounding box center [117, 8] width 12 height 12
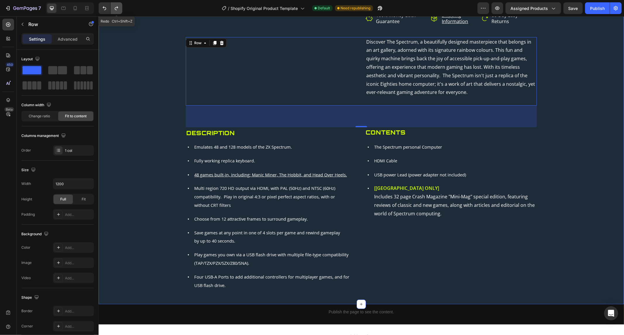
click at [121, 10] on button "Undo/Redo" at bounding box center [117, 8] width 12 height 12
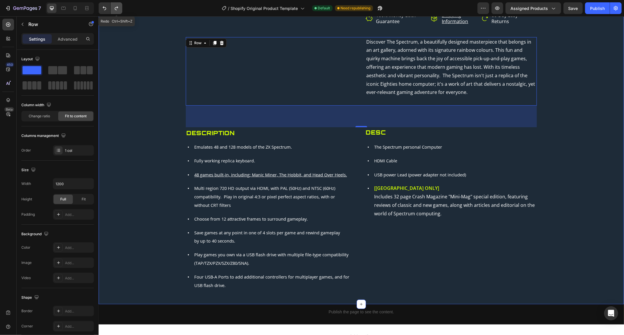
click at [121, 10] on button "Undo/Redo" at bounding box center [117, 8] width 12 height 12
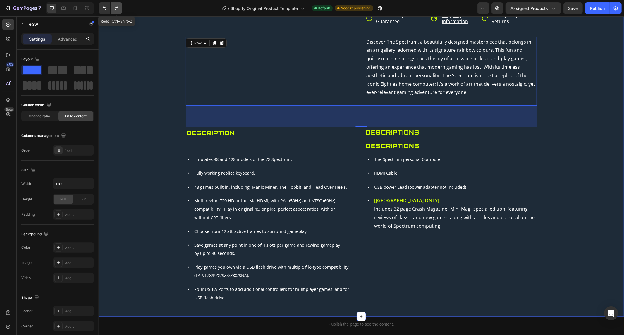
click at [121, 10] on button "Undo/Redo" at bounding box center [117, 8] width 12 height 12
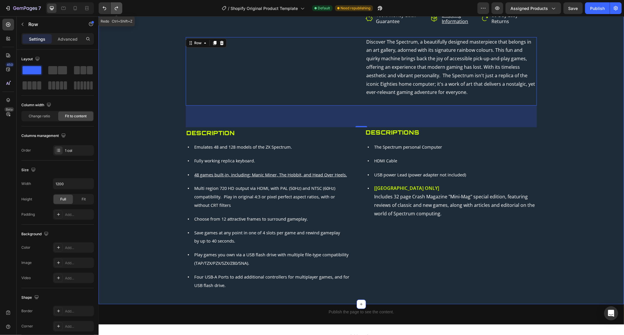
click at [121, 10] on button "Undo/Redo" at bounding box center [117, 8] width 12 height 12
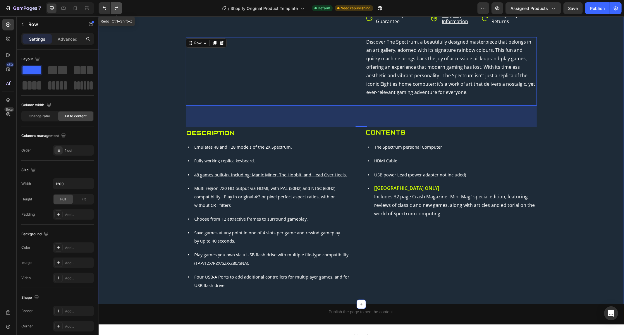
click at [121, 10] on button "Undo/Redo" at bounding box center [117, 8] width 12 height 12
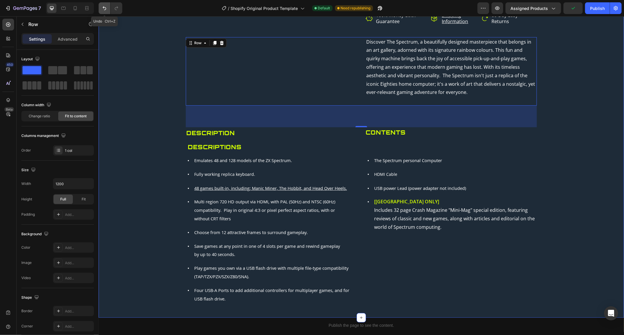
click at [100, 8] on button "Undo/Redo" at bounding box center [105, 8] width 12 height 12
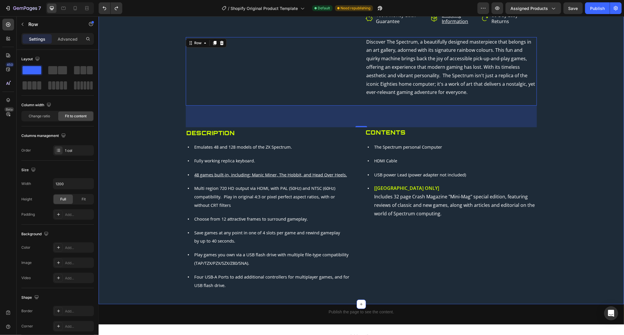
scroll to position [77, 0]
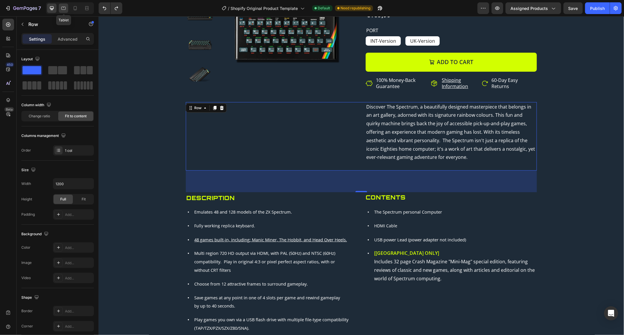
click at [66, 6] on icon at bounding box center [64, 8] width 6 height 6
type input "100%"
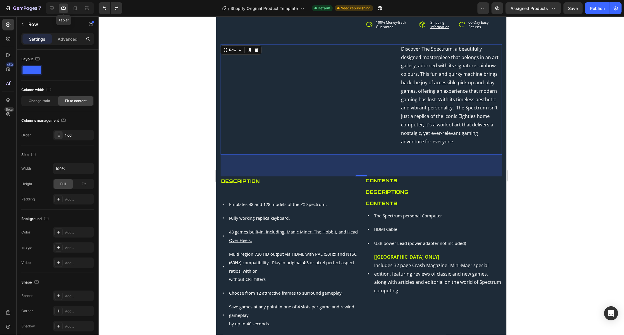
scroll to position [143, 0]
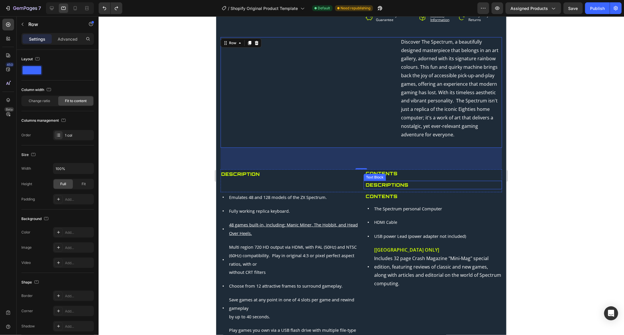
click at [394, 189] on p "Descriptions" at bounding box center [434, 185] width 136 height 8
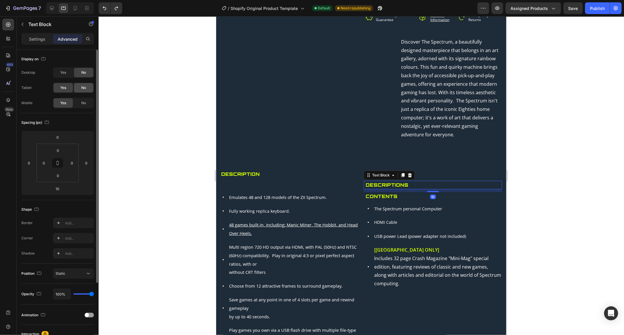
click at [84, 87] on span "No" at bounding box center [83, 87] width 5 height 5
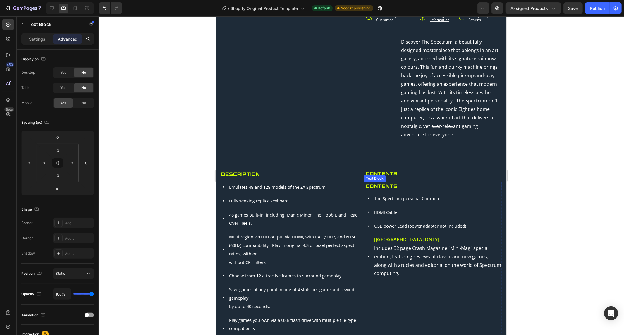
click at [372, 190] on p "Contents" at bounding box center [434, 186] width 136 height 8
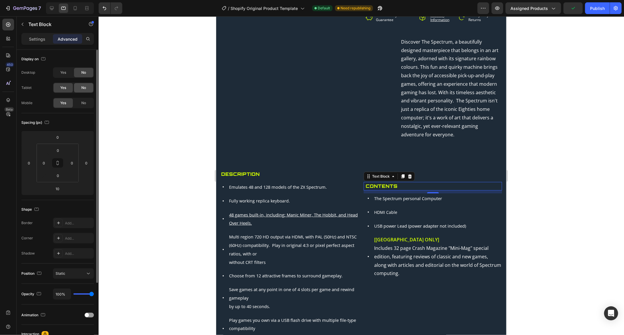
click at [84, 90] on span "No" at bounding box center [83, 87] width 5 height 5
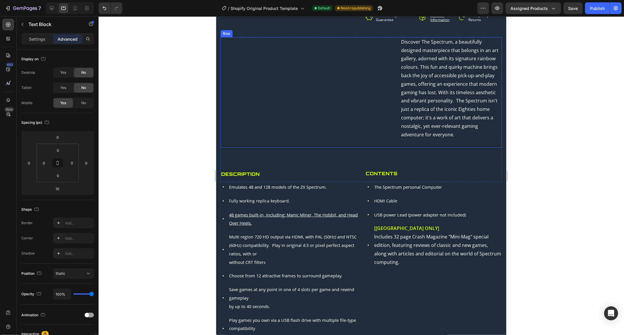
click at [282, 144] on div "Discover The Spectrum, a beautifully designed masterpiece that belongs in an ar…" at bounding box center [361, 92] width 282 height 111
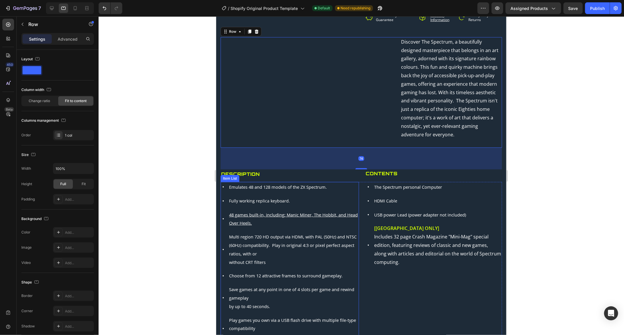
click at [292, 192] on div "Emulates 48 and 128 models of the ZX Spectrum." at bounding box center [293, 187] width 131 height 10
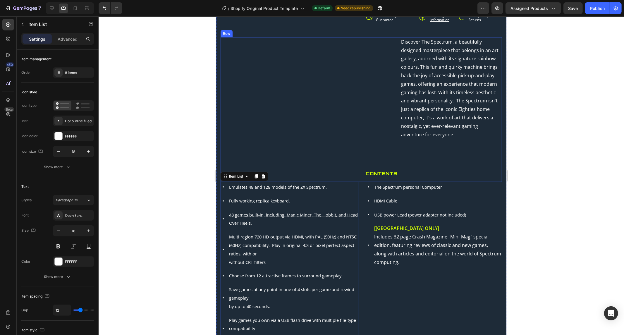
click at [287, 169] on div "Discover The Spectrum, a beautifully designed masterpiece that belongs in an ar…" at bounding box center [361, 109] width 282 height 145
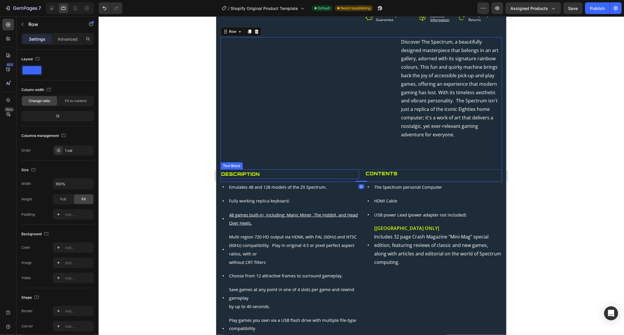
click at [290, 178] on p "Description" at bounding box center [289, 174] width 137 height 8
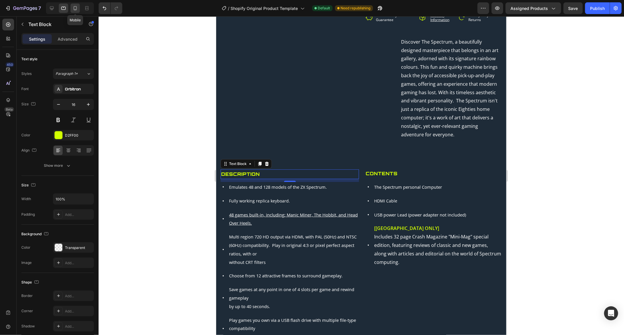
click at [77, 9] on icon at bounding box center [75, 8] width 3 height 4
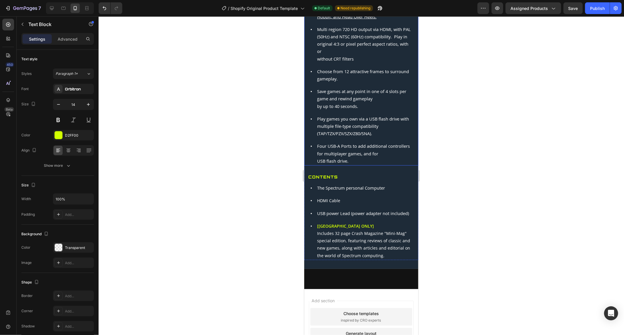
scroll to position [253, 0]
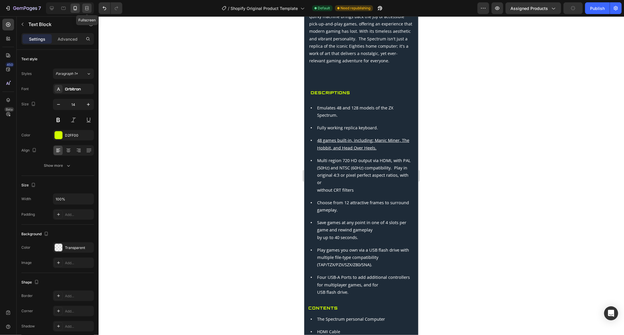
click at [85, 8] on icon at bounding box center [87, 8] width 6 height 6
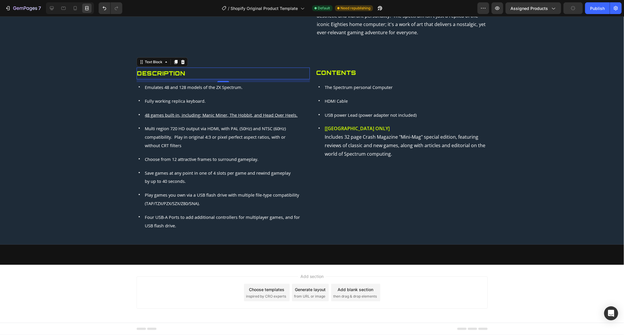
scroll to position [206, 0]
click at [55, 5] on div at bounding box center [51, 8] width 9 height 9
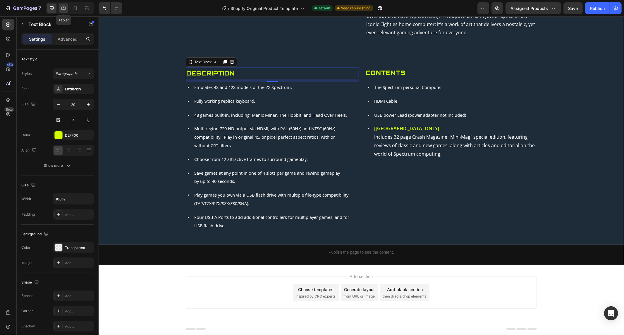
click at [64, 6] on icon at bounding box center [64, 8] width 6 height 6
type input "16"
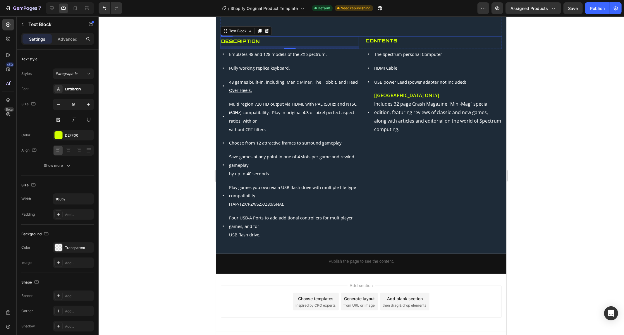
scroll to position [284, 0]
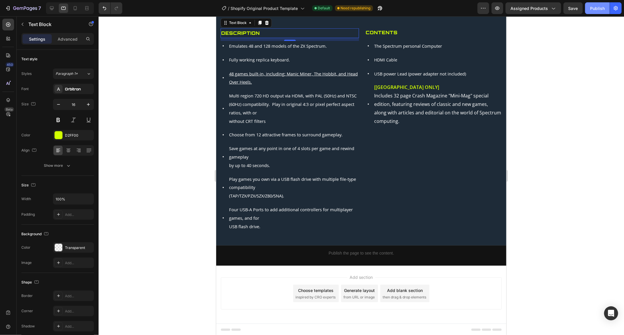
click at [603, 9] on div "Publish" at bounding box center [597, 8] width 15 height 6
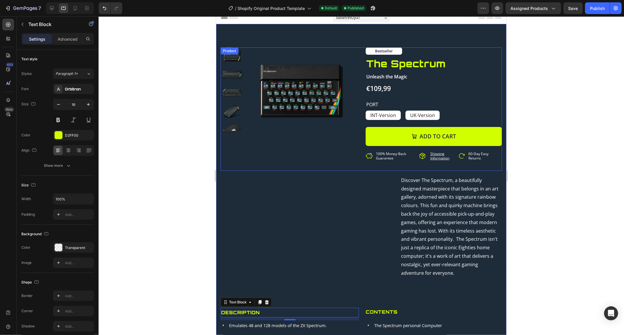
scroll to position [0, 0]
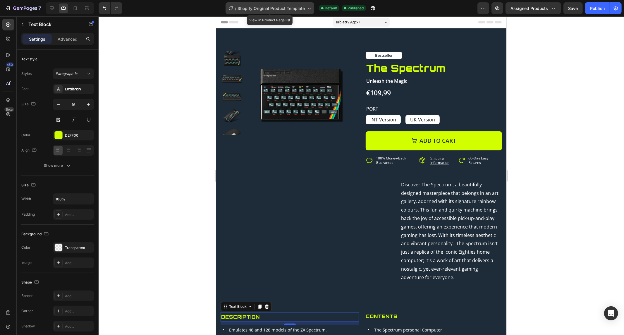
click at [273, 12] on div "/ Shopify Original Product Template" at bounding box center [270, 8] width 89 height 12
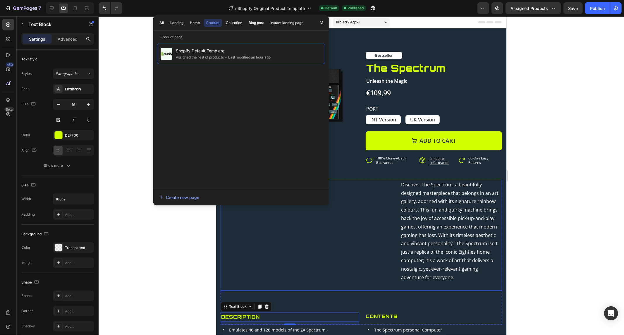
click at [369, 277] on div "Discover The Spectrum, a beautifully designed masterpiece that belongs in an ar…" at bounding box center [361, 235] width 282 height 111
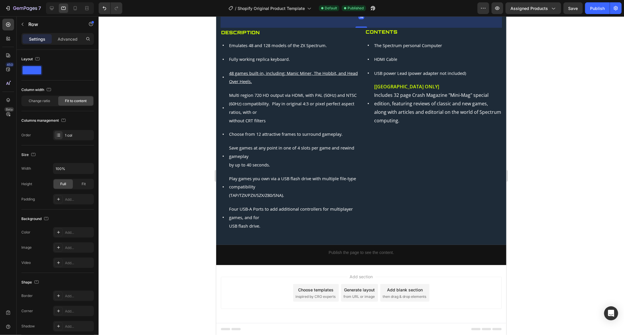
scroll to position [299, 0]
click at [374, 255] on p "Publish the page to see the content." at bounding box center [361, 252] width 290 height 6
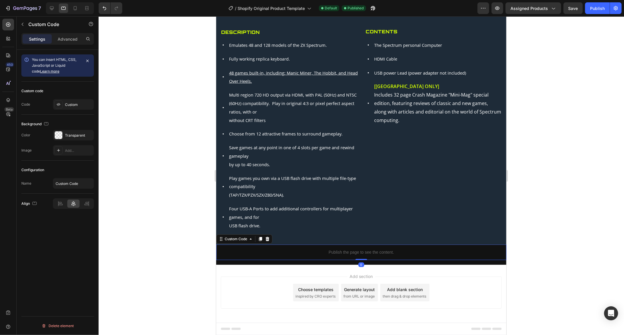
click at [374, 255] on p "Publish the page to see the content." at bounding box center [361, 252] width 290 height 6
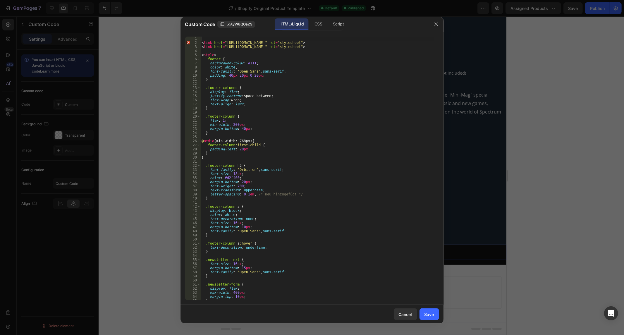
click at [283, 250] on div "< link href = "[URL][DOMAIN_NAME]" rel = "stylesheet" > < link href = "[URL][DO…" at bounding box center [318, 173] width 234 height 272
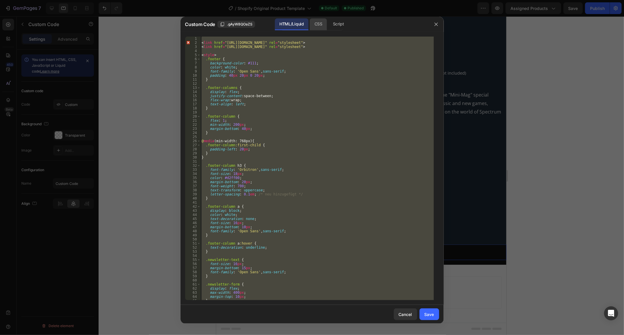
click at [328, 27] on div "CSS" at bounding box center [338, 24] width 20 height 12
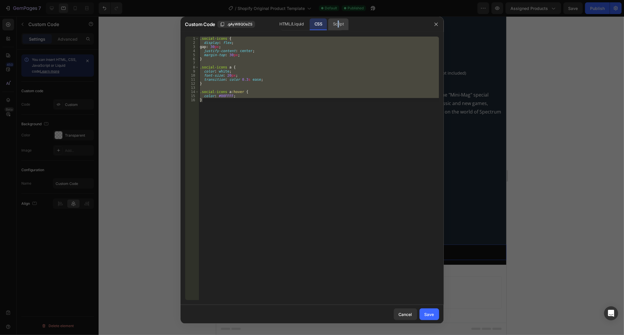
click at [339, 26] on div "Script" at bounding box center [338, 24] width 20 height 12
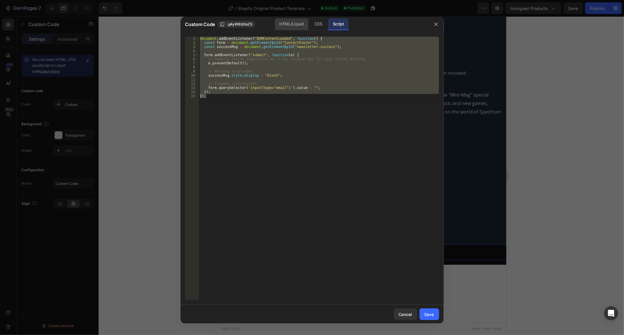
click at [310, 26] on div "HTML/Liquid" at bounding box center [318, 24] width 17 height 12
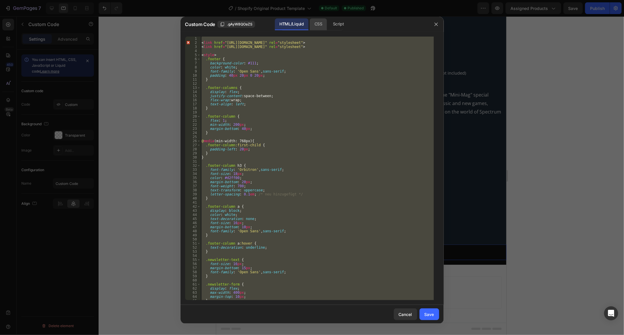
click at [328, 19] on div "CSS" at bounding box center [338, 24] width 20 height 12
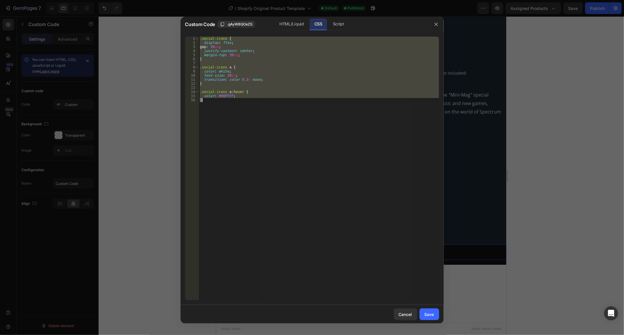
click at [281, 97] on div ".social-icons { display : flex ; gap : 30 px ; justify-content : center ; margi…" at bounding box center [319, 169] width 241 height 264
click at [281, 97] on div ".social-icons { display : flex ; gap : 30 px ; justify-content : center ; margi…" at bounding box center [319, 173] width 241 height 272
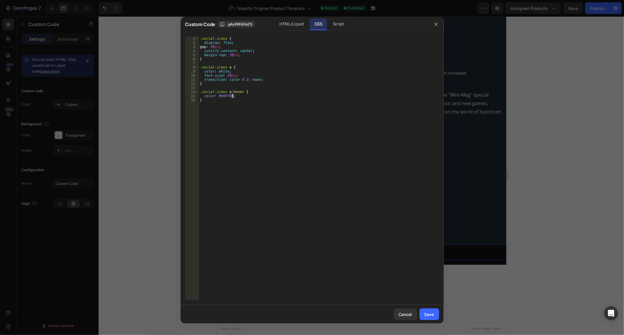
click at [281, 97] on div ".social-icons { display : flex ; gap : 30 px ; justify-content : center ; margi…" at bounding box center [319, 173] width 241 height 272
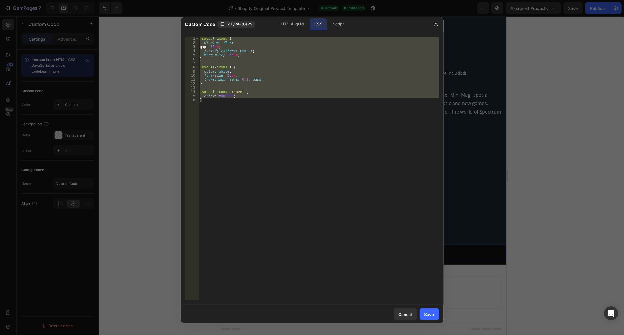
drag, startPoint x: 345, startPoint y: 20, endPoint x: 337, endPoint y: 44, distance: 25.0
click at [345, 20] on div "Script" at bounding box center [338, 24] width 20 height 12
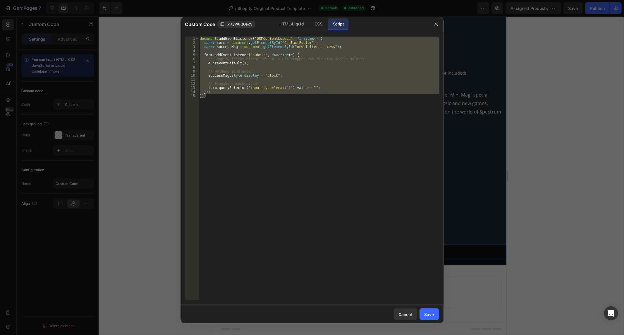
click at [291, 88] on div "document . addEventListener ( "DOMContentLoaded" , function ( ) { const form = …" at bounding box center [319, 169] width 241 height 264
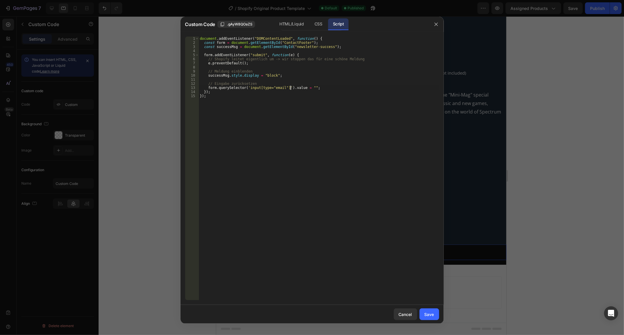
click at [291, 88] on div "document . addEventListener ( "DOMContentLoaded" , function ( ) { const form = …" at bounding box center [319, 173] width 241 height 272
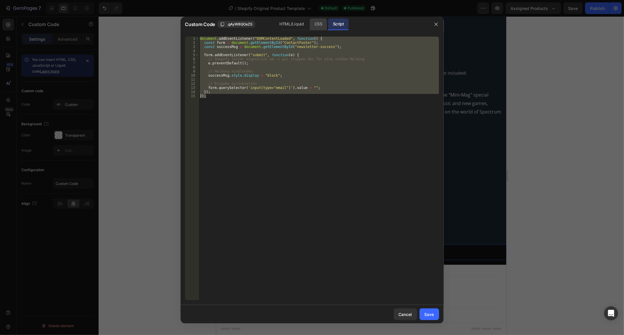
click at [318, 22] on div "CSS" at bounding box center [318, 24] width 17 height 12
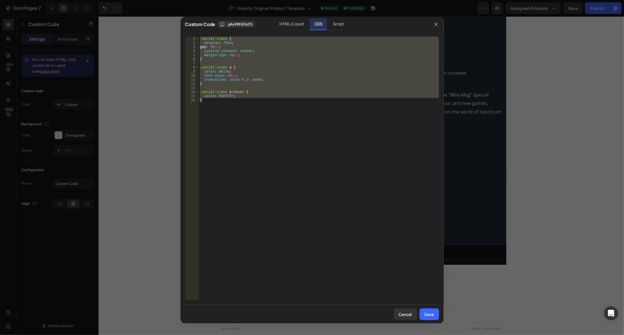
click at [229, 105] on div ".social-icons { display : flex ; gap : 30 px ; justify-content : center ; margi…" at bounding box center [319, 169] width 241 height 264
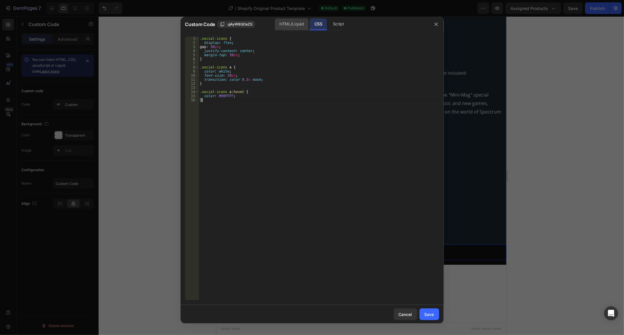
click at [295, 24] on div "HTML/Liquid" at bounding box center [292, 24] width 34 height 12
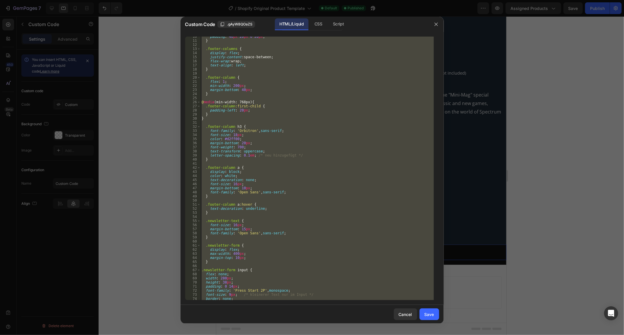
scroll to position [0, 0]
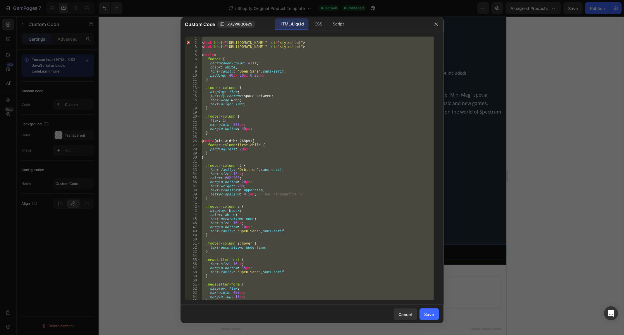
click at [285, 143] on div "< link href = "[URL][DOMAIN_NAME]" rel = "stylesheet" > < link href = "[URL][DO…" at bounding box center [318, 169] width 234 height 264
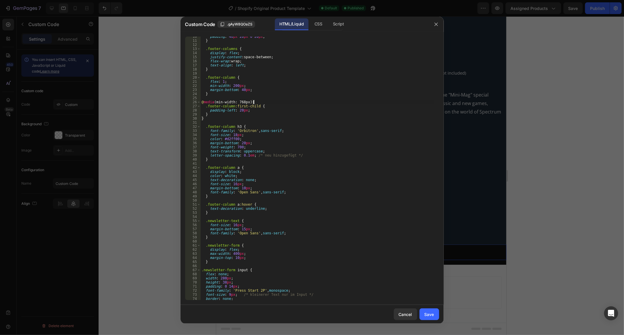
scroll to position [78, 0]
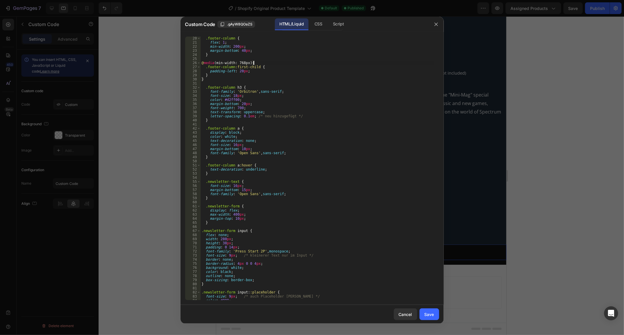
click at [267, 56] on div ".footer-column { flex : 1 ; min-width : 200 px ; margin-bottom : 40 px ; } @ me…" at bounding box center [318, 172] width 234 height 272
type textarea "}"
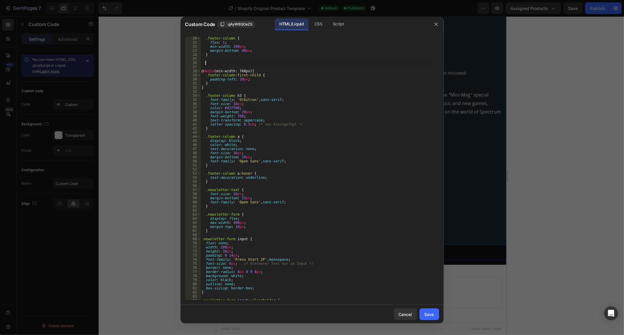
paste textarea "}"
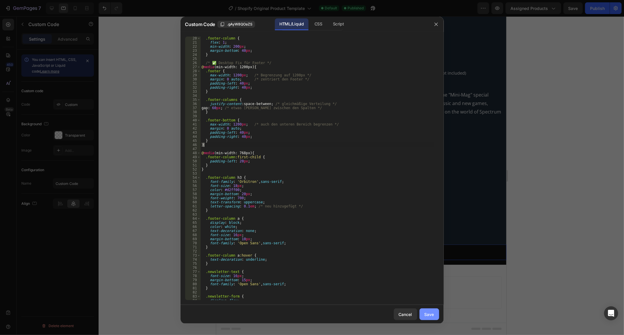
type textarea "}"
click at [431, 315] on div "Save" at bounding box center [430, 314] width 10 height 6
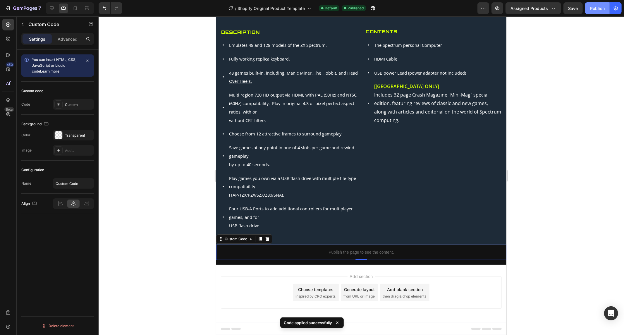
click at [600, 9] on div "Publish" at bounding box center [597, 8] width 15 height 6
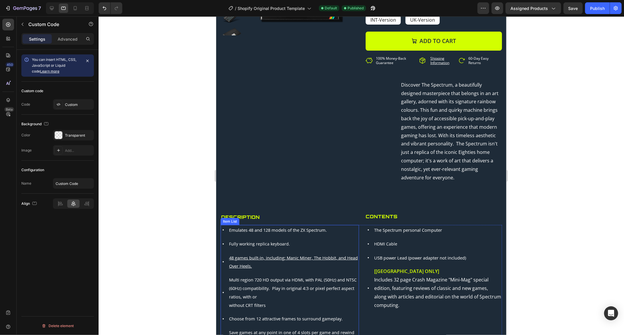
scroll to position [39, 0]
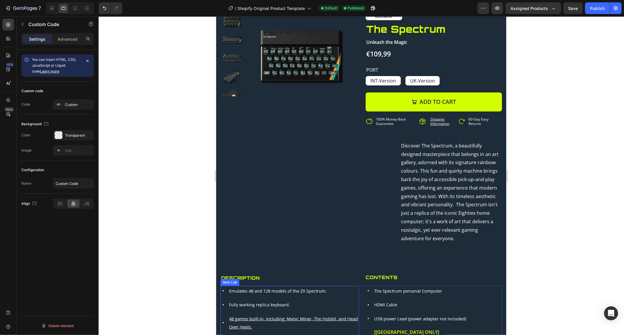
click at [254, 124] on div "Product Images" at bounding box center [288, 75] width 136 height 124
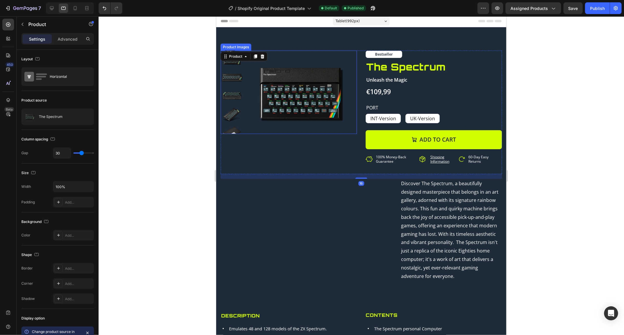
scroll to position [0, 0]
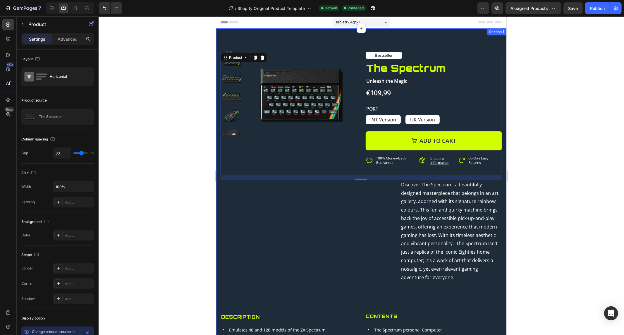
click at [284, 39] on div "Product Images Bestseller Text Block The Spectrum Product Title Unleash the Mag…" at bounding box center [361, 278] width 290 height 501
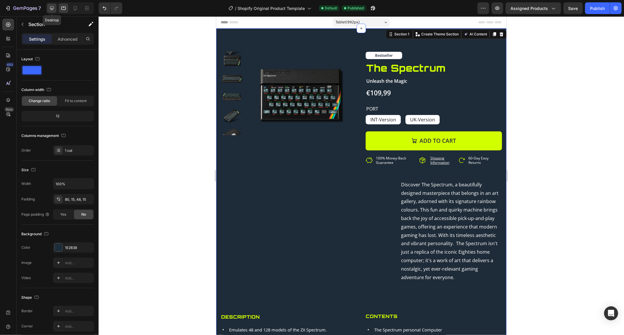
click at [54, 7] on icon at bounding box center [52, 8] width 6 height 6
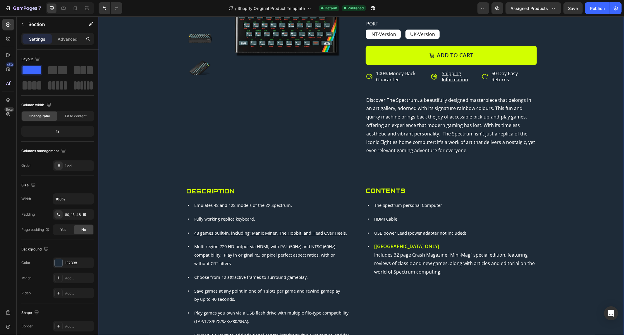
scroll to position [97, 0]
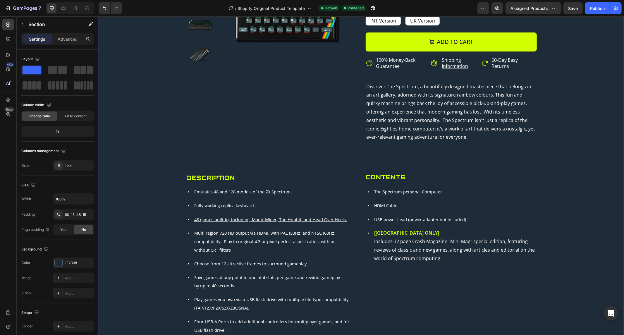
click at [189, 141] on div "Discover The Spectrum, a beautifully designed masterpiece that belongs in an ar…" at bounding box center [361, 116] width 351 height 68
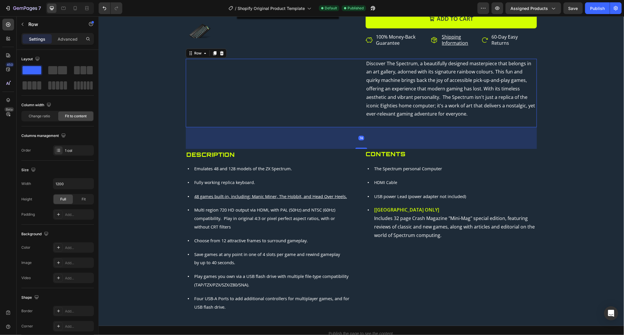
scroll to position [162, 0]
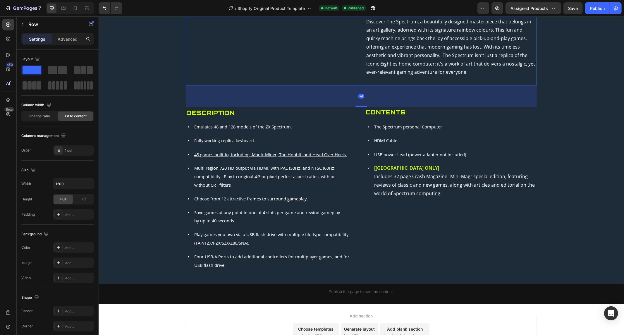
click at [189, 141] on div "Fully working replica keyboard." at bounding box center [272, 140] width 173 height 11
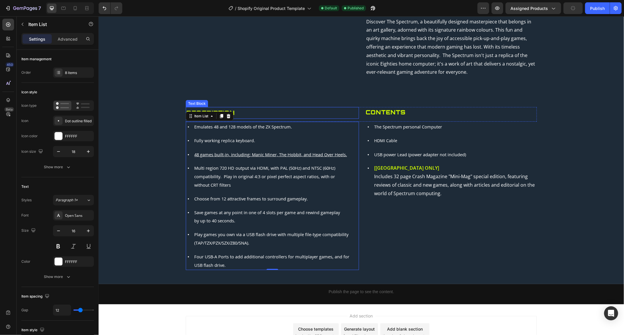
click at [186, 110] on div "Description" at bounding box center [272, 113] width 173 height 12
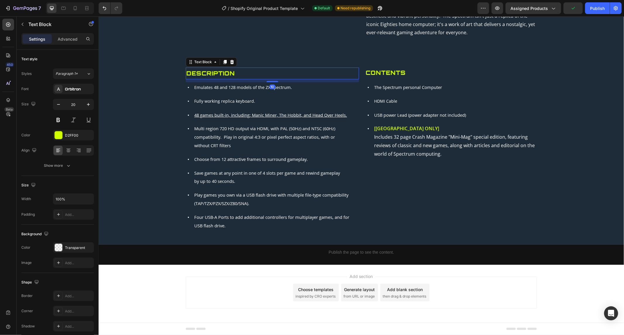
scroll to position [206, 0]
click at [186, 112] on icon at bounding box center [188, 114] width 5 height 5
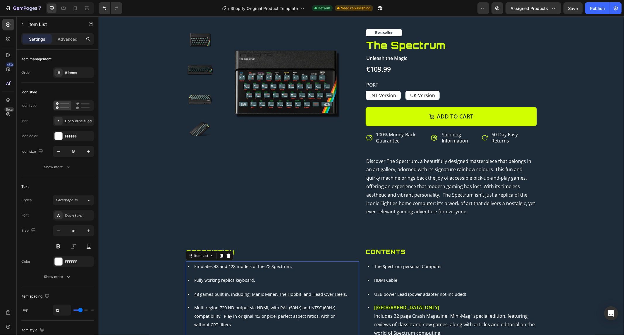
scroll to position [0, 0]
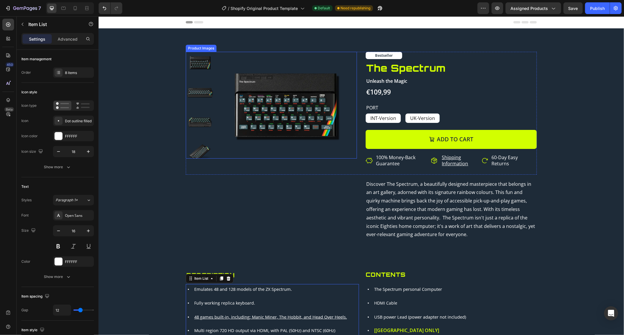
click at [186, 68] on img at bounding box center [200, 62] width 28 height 21
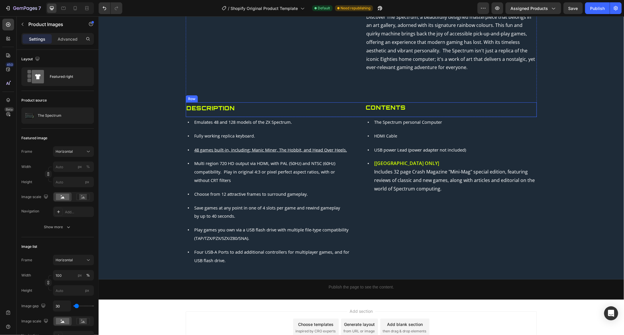
scroll to position [206, 0]
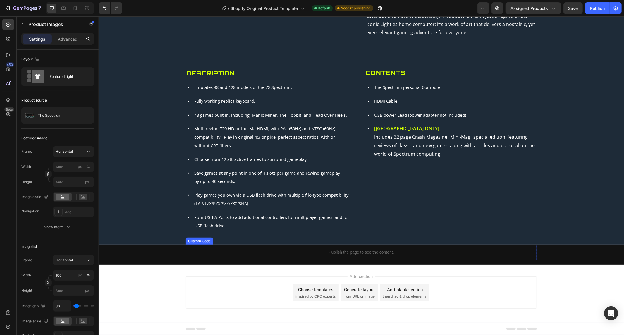
click at [326, 256] on div "Publish the page to see the content." at bounding box center [361, 252] width 351 height 16
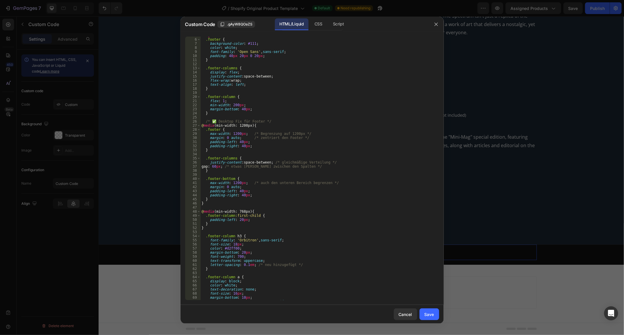
scroll to position [0, 0]
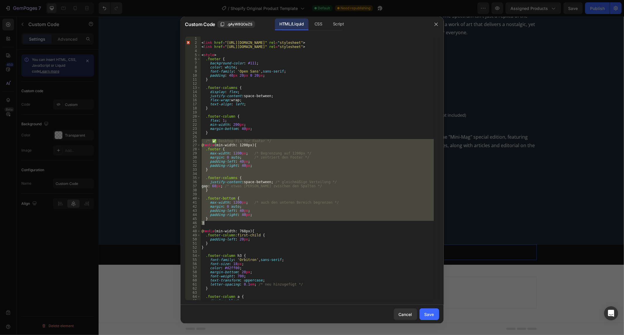
drag, startPoint x: 202, startPoint y: 141, endPoint x: 305, endPoint y: 224, distance: 132.2
click at [305, 224] on div "< link href = "https://fonts.googleapis.com/css2?family=Open+Sans&family=Orbitr…" at bounding box center [318, 173] width 234 height 272
paste textarea
type textarea "}"
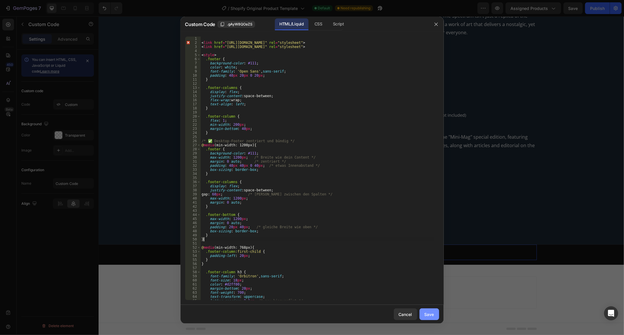
click at [433, 313] on div "Save" at bounding box center [430, 314] width 10 height 6
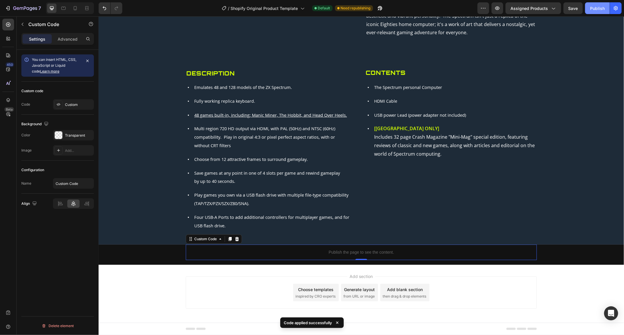
click at [592, 7] on div "Publish" at bounding box center [597, 8] width 15 height 6
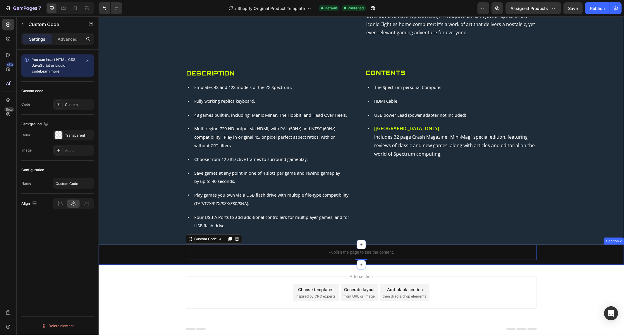
click at [148, 247] on div "Publish the page to see the content. Custom Code 0 Row" at bounding box center [361, 254] width 526 height 20
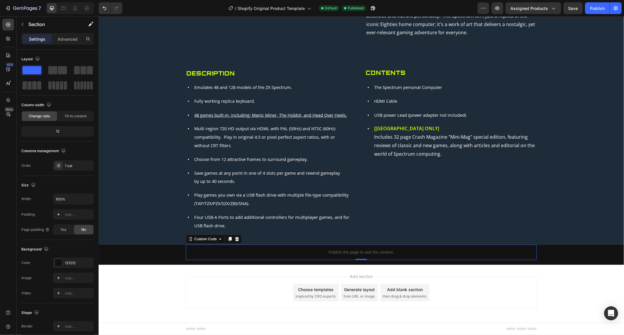
click at [238, 253] on p "Publish the page to see the content." at bounding box center [361, 252] width 351 height 6
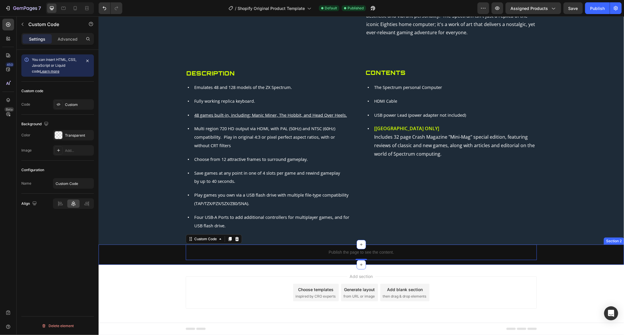
click at [167, 250] on div "Publish the page to see the content. Custom Code 0 Row" at bounding box center [361, 254] width 526 height 20
click at [220, 251] on p "Publish the page to see the content." at bounding box center [361, 252] width 351 height 6
click at [250, 254] on p "Publish the page to see the content." at bounding box center [361, 252] width 351 height 6
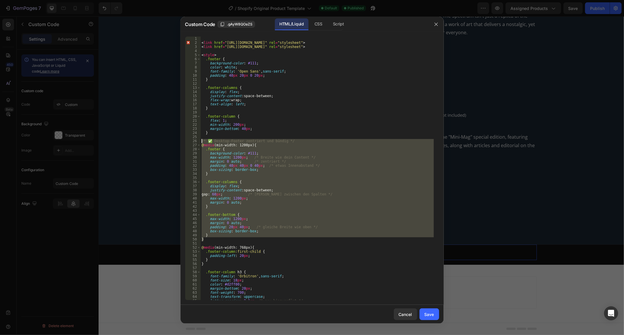
drag, startPoint x: 215, startPoint y: 239, endPoint x: 193, endPoint y: 143, distance: 99.1
click at [193, 143] on div "} 1 2 3 4 5 6 7 8 9 10 11 12 13 14 15 16 17 18 19 20 21 22 23 24 25 26 27 28 29…" at bounding box center [312, 169] width 254 height 264
paste textarea "}"
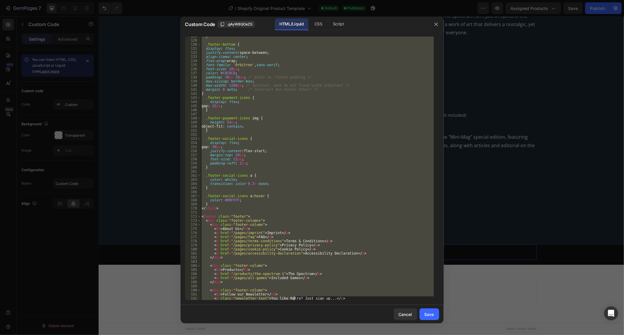
scroll to position [670, 0]
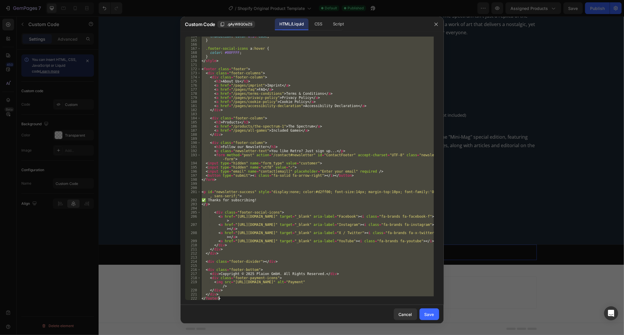
drag, startPoint x: 201, startPoint y: 42, endPoint x: 295, endPoint y: 350, distance: 322.4
click at [295, 0] on html "7 / Shopify Original Product Template Default Published Preview Assigned Produc…" at bounding box center [312, 0] width 624 height 0
click at [224, 168] on div "transition : color 0.3 s ease ; } .footer-social-icons a :hover { color : #00FF…" at bounding box center [318, 169] width 234 height 264
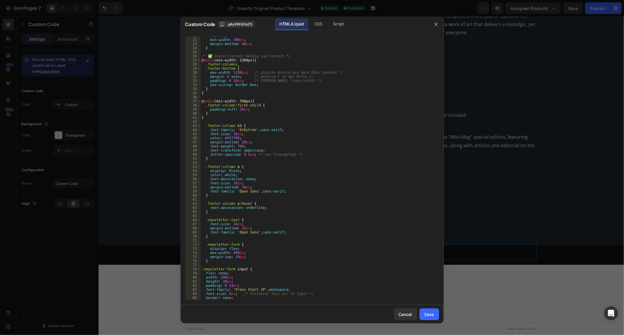
scroll to position [0, 0]
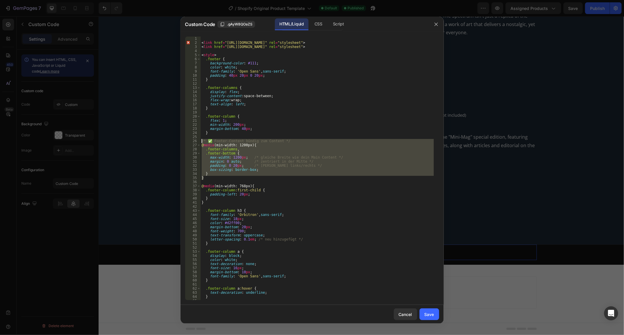
drag, startPoint x: 213, startPoint y: 177, endPoint x: 197, endPoint y: 142, distance: 39.1
click at [197, 142] on div "<input type="hidden" name="utf8" value="✓"> 1 2 3 4 5 6 7 8 9 10 11 12 13 14 15…" at bounding box center [312, 169] width 254 height 264
paste textarea "}"
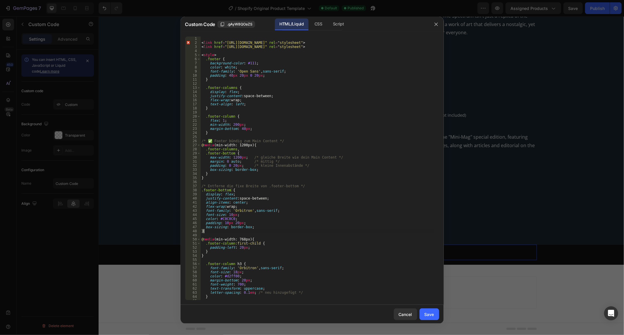
click at [255, 173] on div "< link href = "[URL][DOMAIN_NAME]" rel = "stylesheet" > < link href = "[URL][DO…" at bounding box center [318, 173] width 234 height 272
type textarea "}"
click at [422, 309] on button "Save" at bounding box center [430, 315] width 20 height 12
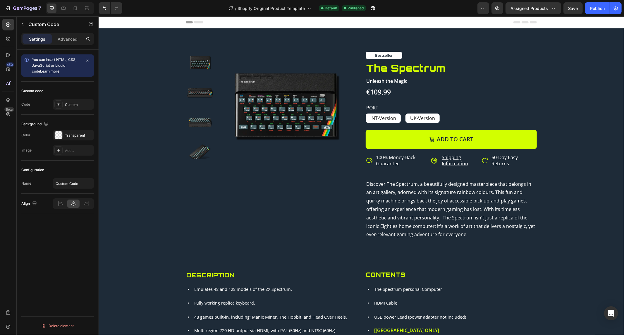
scroll to position [206, 0]
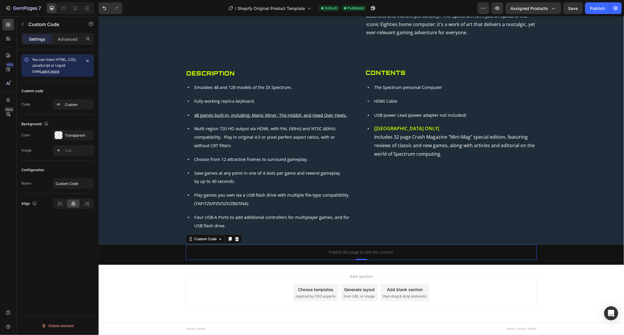
click at [435, 261] on div "Publish the page to see the content. Custom Code 0 Row" at bounding box center [361, 254] width 526 height 20
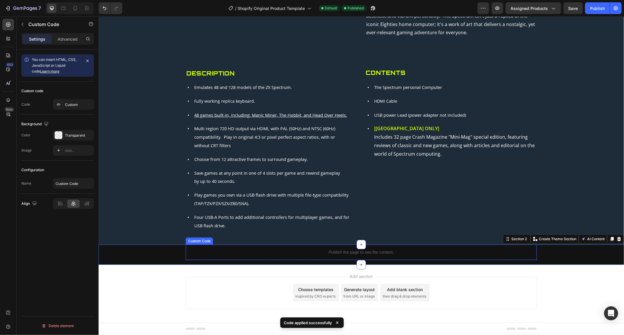
click at [435, 259] on div "Publish the page to see the content." at bounding box center [361, 252] width 351 height 16
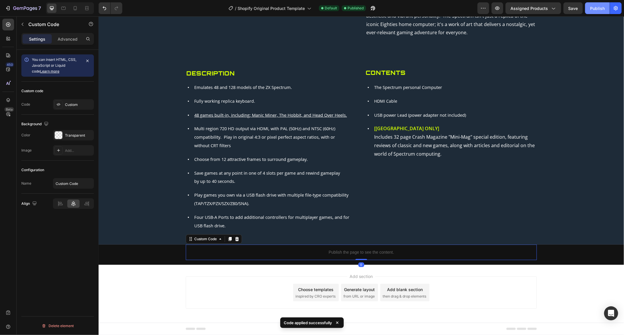
click at [600, 11] on div "Publish" at bounding box center [597, 8] width 15 height 6
click at [339, 253] on p "Publish the page to see the content." at bounding box center [361, 252] width 351 height 6
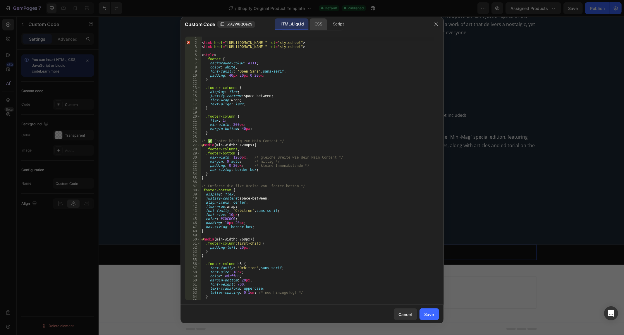
click at [328, 20] on div "CSS" at bounding box center [338, 24] width 20 height 12
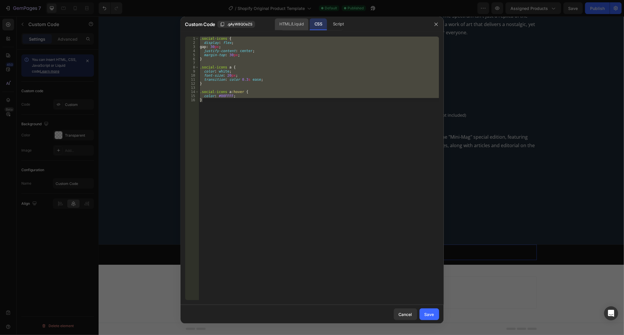
click at [293, 22] on div "HTML/Liquid" at bounding box center [292, 24] width 34 height 12
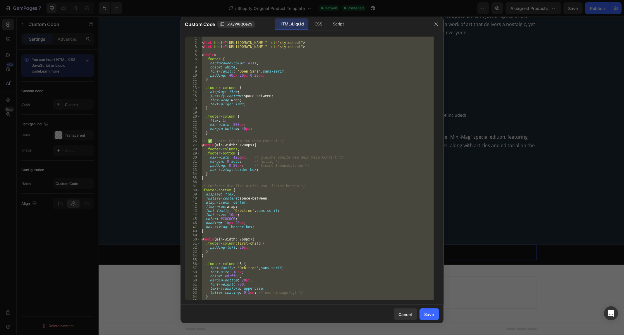
click at [242, 76] on div "< link href = "[URL][DOMAIN_NAME]" rel = "stylesheet" > < link href = "[URL][DO…" at bounding box center [318, 169] width 234 height 264
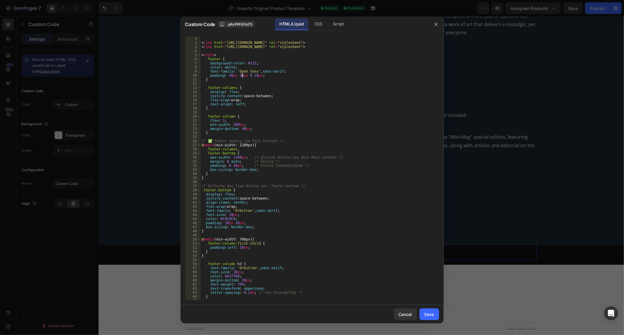
click at [242, 76] on div "< link href = "[URL][DOMAIN_NAME]" rel = "stylesheet" > < link href = "[URL][DO…" at bounding box center [318, 173] width 234 height 272
type textarea "</div> </footer>"
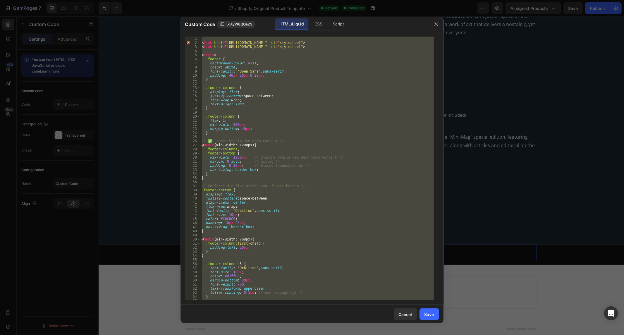
paste textarea
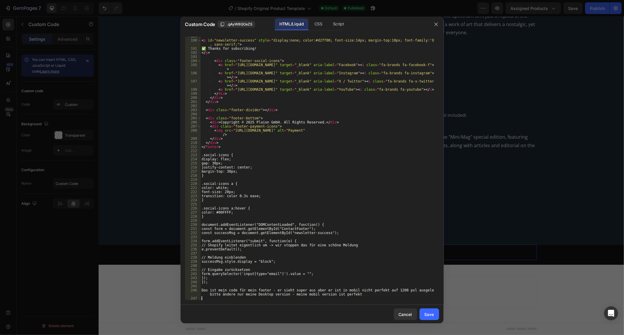
scroll to position [777, 0]
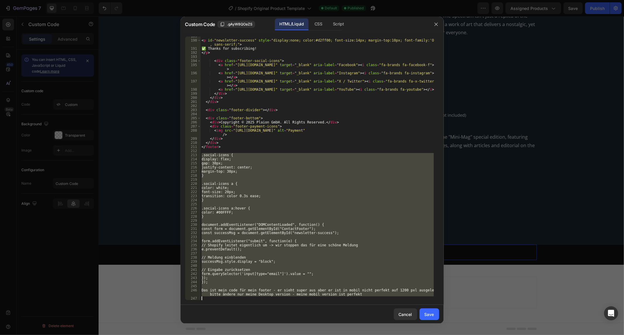
drag, startPoint x: 201, startPoint y: 156, endPoint x: 345, endPoint y: 309, distance: 210.2
click at [345, 309] on div "Custom Code .gAyW8QOaZS HTML/Liquid CSS Script 189 190 191 192 193 194 195 196 …" at bounding box center [312, 170] width 263 height 307
type textarea "Das ist mein code für mein footer - er sieht super aus aber er ist in mobil nic…"
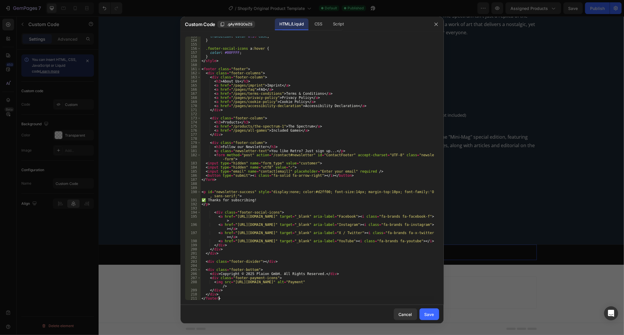
scroll to position [625, 0]
click at [309, 100] on div "transition : color 0.3 s ease ; } .footer-social-icons a :hover { color : #00FF…" at bounding box center [318, 170] width 234 height 272
type textarea "<"
type textarea "<a href="/pages/privacy-policy">Privacy Policy</a>"
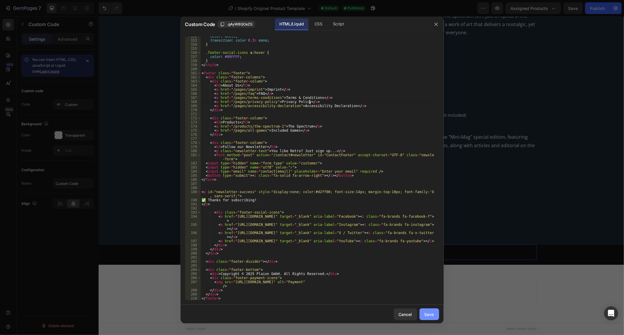
click at [431, 315] on div "Save" at bounding box center [430, 314] width 10 height 6
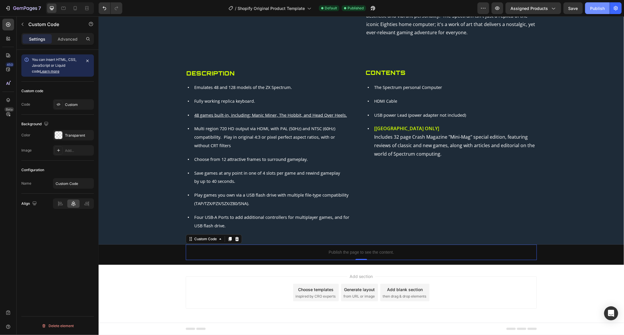
click at [591, 6] on div "Publish" at bounding box center [597, 8] width 15 height 6
click at [313, 248] on div "Publish the page to see the content." at bounding box center [361, 252] width 351 height 16
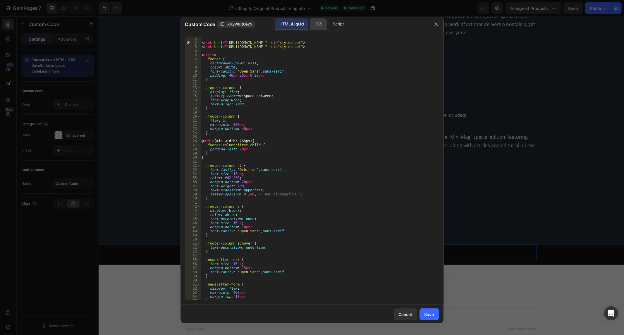
click at [328, 24] on div "CSS" at bounding box center [338, 24] width 20 height 12
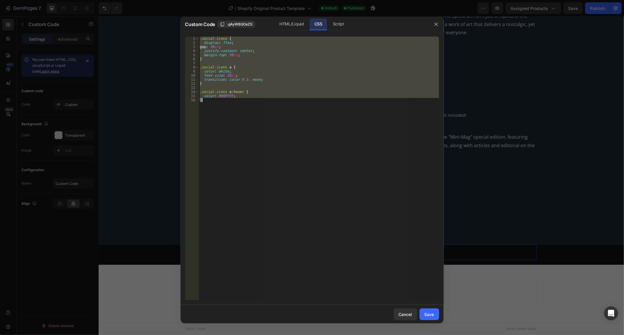
click at [276, 83] on div ".social-icons { display : flex ; gap : 30 px ; justify-content : center ; margi…" at bounding box center [319, 169] width 241 height 264
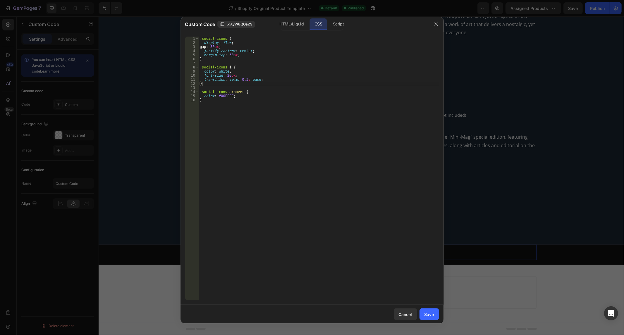
click at [254, 95] on div ".social-icons { display : flex ; gap : 30 px ; justify-content : center ; margi…" at bounding box center [319, 173] width 241 height 272
type textarea "}"
paste textarea "}"
click at [265, 116] on div ".social-icons { display : flex ; gap : 30 px ; justify-content : center ; margi…" at bounding box center [319, 173] width 241 height 272
type textarea ".footer-column:first-child {"
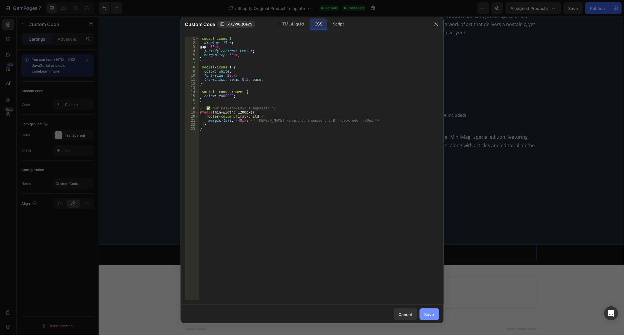
click at [427, 314] on div "Save" at bounding box center [430, 314] width 10 height 6
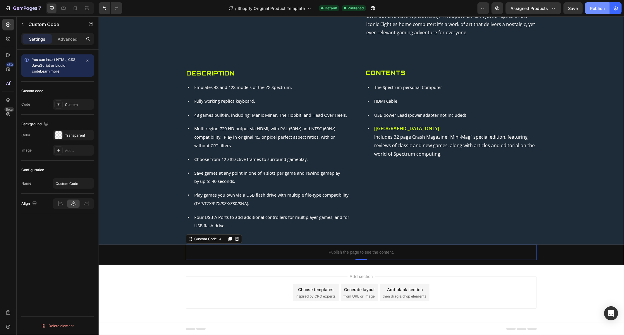
click at [591, 13] on button "Publish" at bounding box center [597, 8] width 25 height 12
click at [296, 251] on p "Publish the page to see the content." at bounding box center [361, 252] width 351 height 6
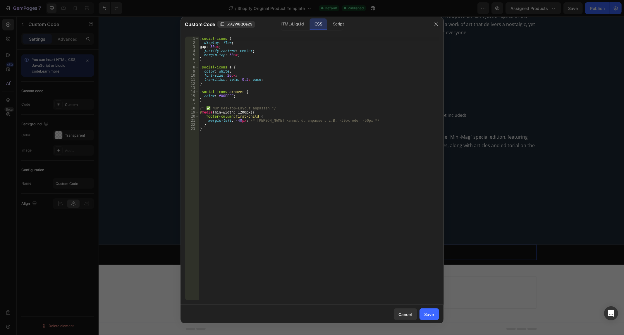
click at [272, 138] on div ".social-icons { display : flex ; gap : 30 px ; justify-content : center ; margi…" at bounding box center [319, 173] width 241 height 272
click at [255, 126] on div ".social-icons { display : flex ; gap : 30 px ; justify-content : center ; margi…" at bounding box center [319, 173] width 241 height 272
type textarea "}"
paste textarea "}"
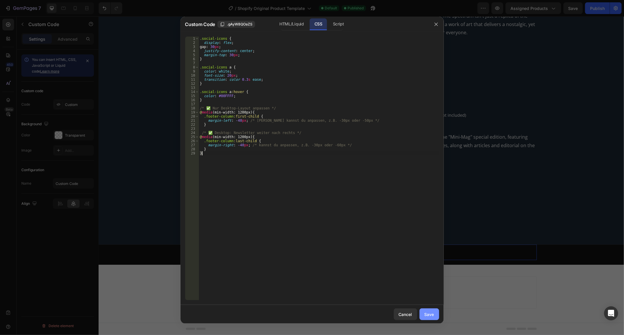
type textarea "}"
click at [432, 318] on button "Save" at bounding box center [430, 315] width 20 height 12
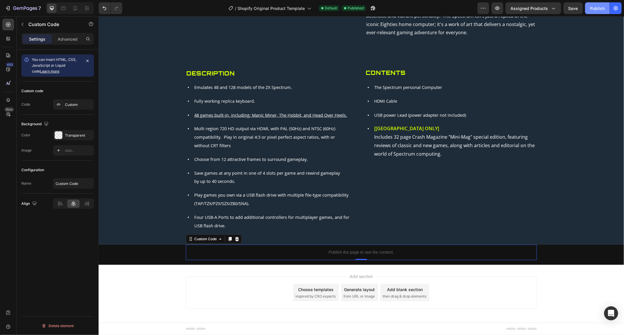
click at [604, 4] on button "Publish" at bounding box center [597, 8] width 25 height 12
click at [376, 251] on p "Publish the page to see the content." at bounding box center [361, 252] width 351 height 6
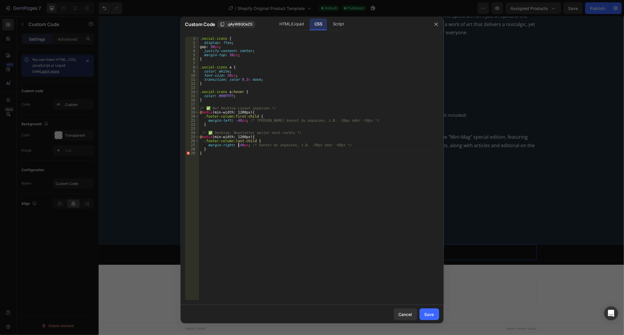
click at [239, 144] on div ".social-icons { display : flex ; gap : 30 px ; justify-content : center ; margi…" at bounding box center [319, 173] width 241 height 272
click at [349, 168] on div ".social-icons { display : flex ; gap : 30 px ; justify-content : center ; margi…" at bounding box center [319, 173] width 241 height 272
type textarea "}"
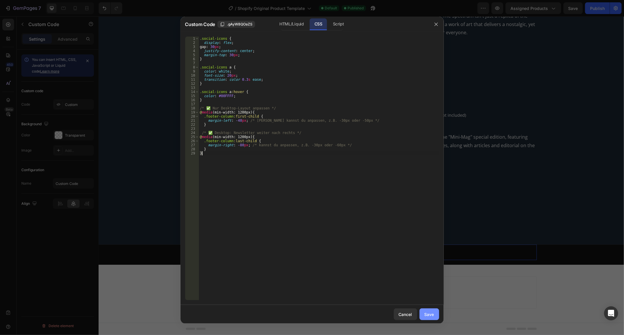
click at [430, 309] on button "Save" at bounding box center [430, 315] width 20 height 12
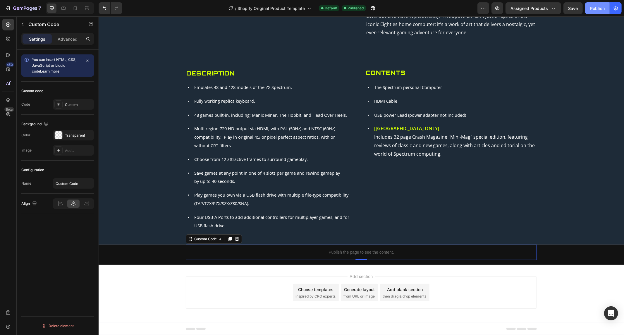
click at [591, 4] on button "Publish" at bounding box center [597, 8] width 25 height 12
click at [408, 251] on p "Publish the page to see the content." at bounding box center [361, 252] width 351 height 6
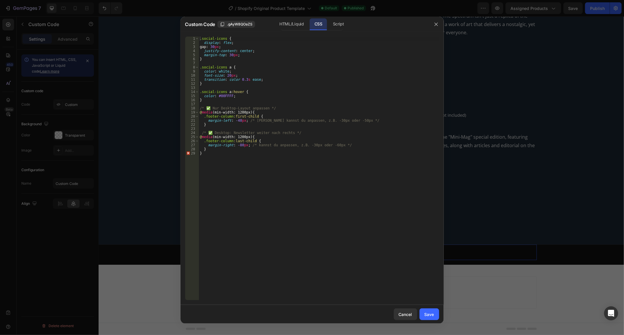
click at [238, 145] on div ".social-icons { display : flex ; gap : 30 px ; justify-content : center ; margi…" at bounding box center [319, 173] width 241 height 272
click at [295, 203] on div ".social-icons { display : flex ; gap : 30 px ; justify-content : center ; margi…" at bounding box center [319, 173] width 241 height 272
type textarea "}"
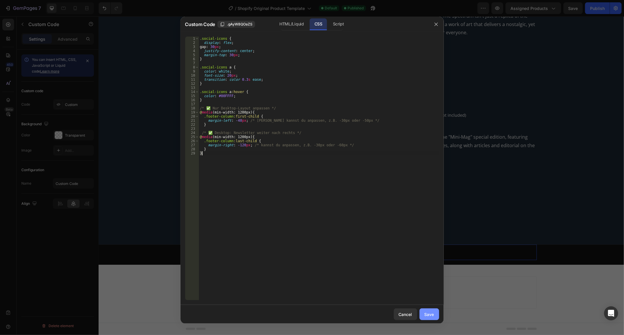
click at [427, 311] on div "Save" at bounding box center [430, 314] width 10 height 6
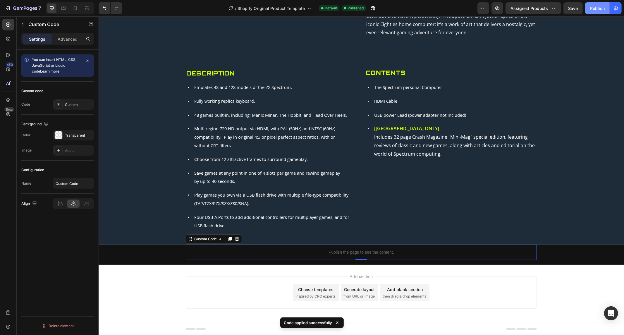
click at [592, 5] on div "Publish" at bounding box center [597, 8] width 15 height 6
click at [317, 251] on p "Publish the page to see the content." at bounding box center [361, 252] width 351 height 6
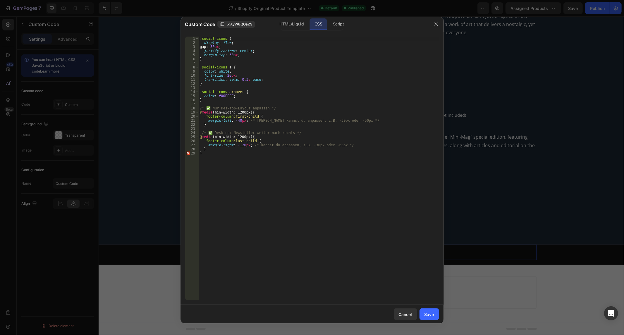
click at [236, 119] on div ".social-icons { display : flex ; gap : 30 px ; justify-content : center ; margi…" at bounding box center [319, 173] width 241 height 272
click at [236, 120] on div ".social-icons { display : flex ; gap : 30 px ; justify-content : center ; margi…" at bounding box center [319, 173] width 241 height 272
click at [369, 148] on div ".social-icons { display : flex ; gap : 30 px ; justify-content : center ; margi…" at bounding box center [319, 173] width 241 height 272
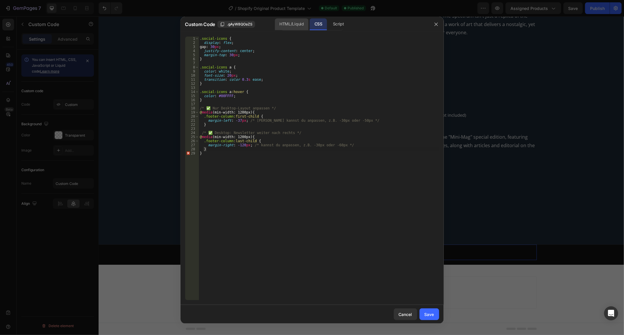
click at [290, 23] on div "HTML/Liquid" at bounding box center [292, 24] width 34 height 12
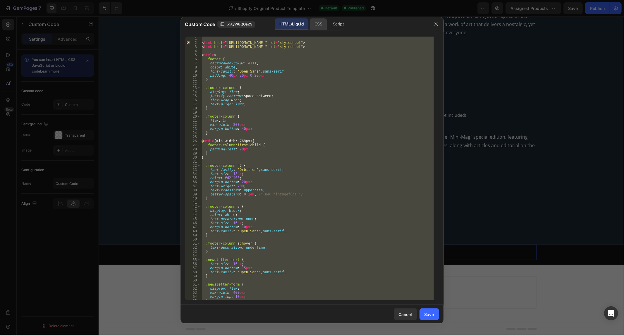
click at [328, 23] on div "CSS" at bounding box center [338, 24] width 20 height 12
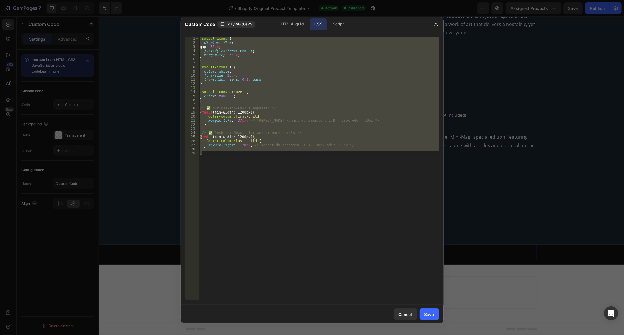
click at [244, 139] on div ".social-icons { display : flex ; gap : 30 px ; justify-content : center ; margi…" at bounding box center [319, 169] width 241 height 264
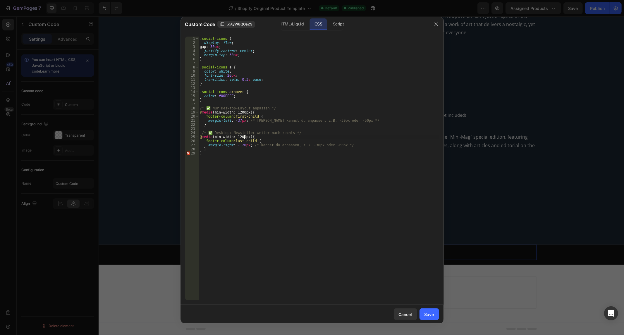
click at [216, 152] on div ".social-icons { display : flex ; gap : 30 px ; justify-content : center ; margi…" at bounding box center [319, 173] width 241 height 272
click at [217, 151] on div ".social-icons { display : flex ; gap : 30 px ; justify-content : center ; margi…" at bounding box center [319, 173] width 241 height 272
type textarea "}}"
paste textarea "}"
type textarea "}"
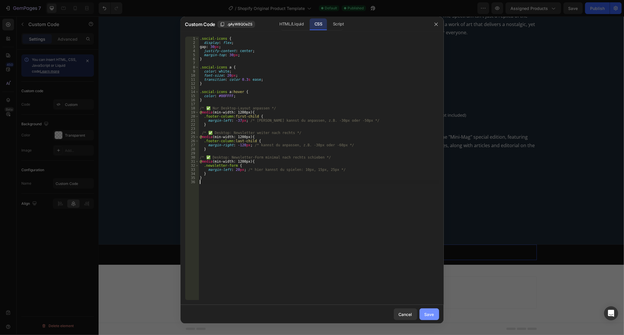
click at [433, 316] on div "Save" at bounding box center [430, 314] width 10 height 6
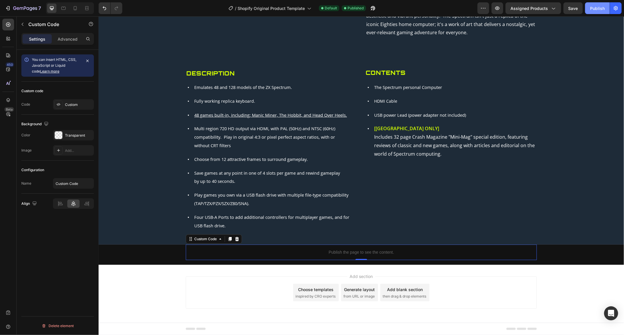
click at [595, 11] on div "Publish" at bounding box center [597, 8] width 15 height 6
click at [344, 254] on p "Publish the page to see the content." at bounding box center [361, 252] width 351 height 6
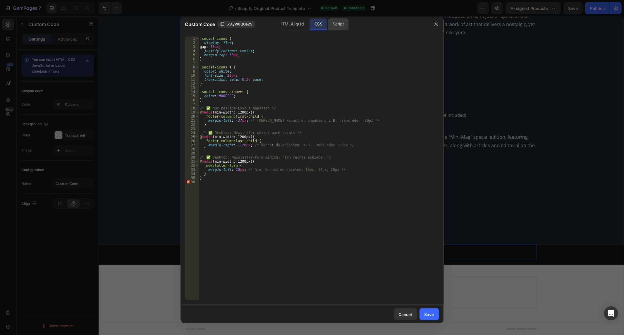
click at [329, 25] on div "Script" at bounding box center [338, 24] width 20 height 12
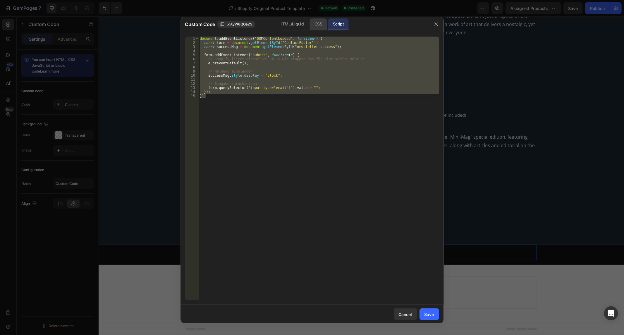
click at [314, 25] on div "CSS" at bounding box center [318, 24] width 17 height 12
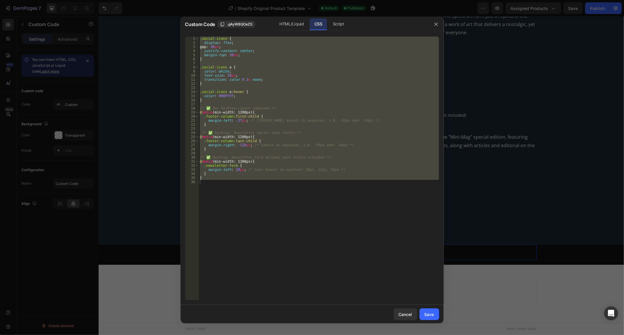
click at [237, 167] on div ".social-icons { display : flex ; gap : 30 px ; justify-content : center ; margi…" at bounding box center [319, 169] width 241 height 264
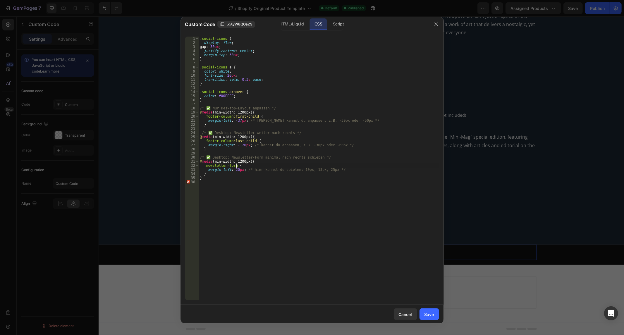
click at [235, 167] on div ".social-icons { display : flex ; gap : 30 px ; justify-content : center ; margi…" at bounding box center [319, 173] width 241 height 272
click at [234, 171] on div ".social-icons { display : flex ; gap : 30 px ; justify-content : center ; margi…" at bounding box center [319, 173] width 241 height 272
click at [243, 166] on div ".social-icons { display : flex ; gap : 30 px ; justify-content : center ; margi…" at bounding box center [319, 173] width 241 height 272
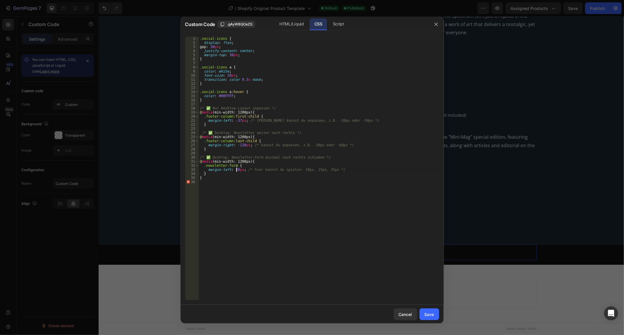
click at [236, 169] on div ".social-icons { display : flex ; gap : 30 px ; justify-content : center ; margi…" at bounding box center [319, 173] width 241 height 272
type textarea "margin-left: 5px; /* hier kannst du spielen: 10px, 15px, 25px */"
click at [272, 233] on div ".social-icons { display : flex ; gap : 30 px ; justify-content : center ; margi…" at bounding box center [319, 173] width 241 height 272
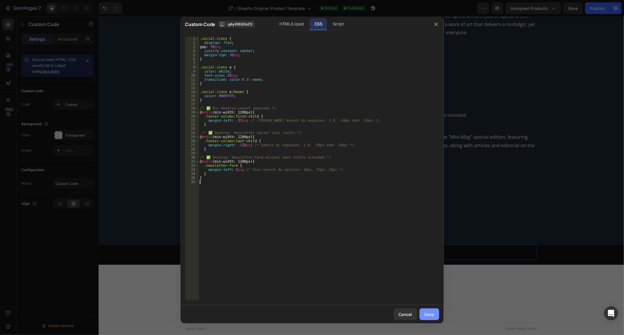
click at [429, 309] on button "Save" at bounding box center [430, 315] width 20 height 12
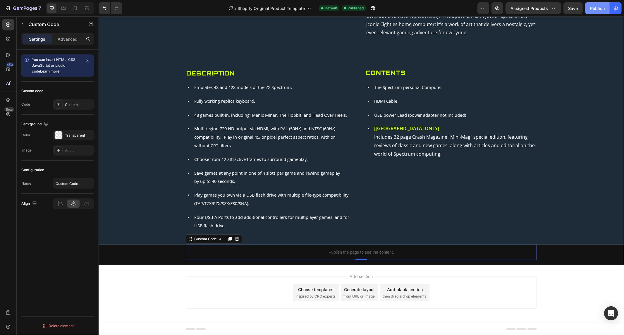
click at [602, 8] on div "Publish" at bounding box center [597, 8] width 15 height 6
click at [297, 256] on div "Publish the page to see the content." at bounding box center [361, 252] width 351 height 16
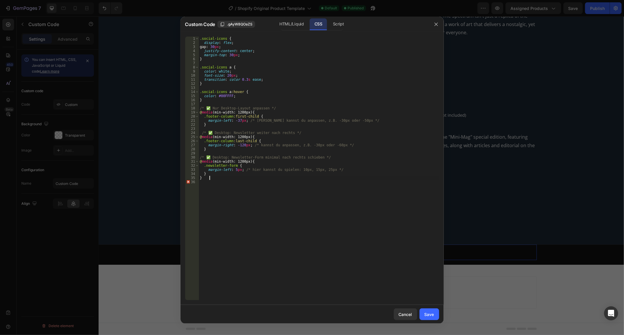
click at [234, 177] on div ".social-icons { display : flex ; gap : 30 px ; justify-content : center ; margi…" at bounding box center [319, 173] width 241 height 272
click at [205, 174] on div ".social-icons { display : flex ; gap : 30 px ; justify-content : center ; margi…" at bounding box center [319, 173] width 241 height 272
type textarea "}"
click at [194, 182] on div "36" at bounding box center [192, 182] width 14 height 4
type textarea "}"
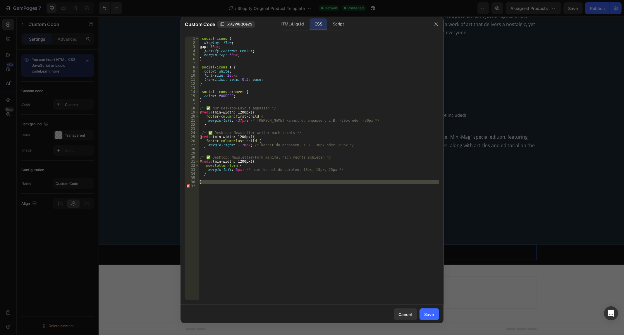
click at [205, 178] on div ".social-icons { display : flex ; gap : 30 px ; justify-content : center ; margi…" at bounding box center [319, 173] width 241 height 272
paste textarea "}"
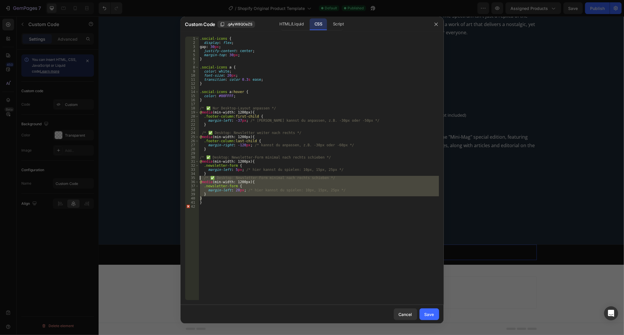
drag, startPoint x: 211, startPoint y: 199, endPoint x: 187, endPoint y: 179, distance: 31.2
click at [187, 179] on div "} 1 2 3 4 5 6 7 8 9 10 11 12 13 14 15 16 17 18 19 20 21 22 23 24 25 26 27 28 29…" at bounding box center [312, 169] width 254 height 264
paste textarea "}"
type textarea "}"
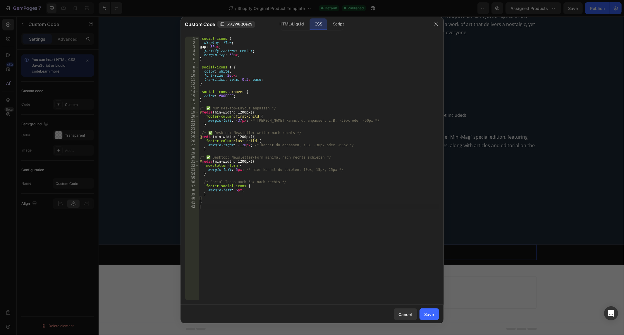
click at [234, 205] on div ".social-icons { display : flex ; gap : 30 px ; justify-content : center ; margi…" at bounding box center [319, 173] width 241 height 272
type textarea "}"
click at [214, 177] on div ".social-icons { display : flex ; gap : 30 px ; justify-content : center ; margi…" at bounding box center [319, 173] width 241 height 272
type textarea "}"
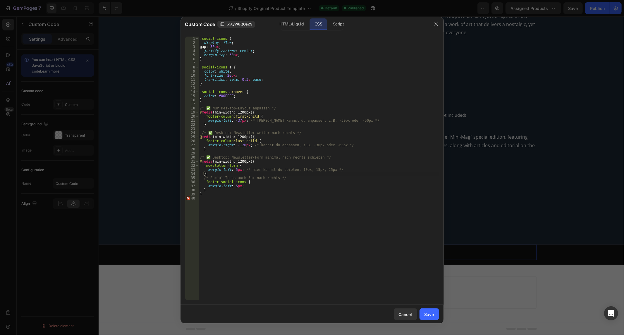
click at [206, 191] on div ".social-icons { display : flex ; gap : 30 px ; justify-content : center ; margi…" at bounding box center [319, 173] width 241 height 272
click at [206, 199] on div ".social-icons { display : flex ; gap : 30 px ; justify-content : center ; margi…" at bounding box center [319, 173] width 241 height 272
click at [206, 193] on div ".social-icons { display : flex ; gap : 30 px ; justify-content : center ; margi…" at bounding box center [319, 173] width 241 height 272
type textarea "}"
click at [201, 197] on div ".social-icons { display : flex ; gap : 30 px ; justify-content : center ; margi…" at bounding box center [319, 173] width 241 height 272
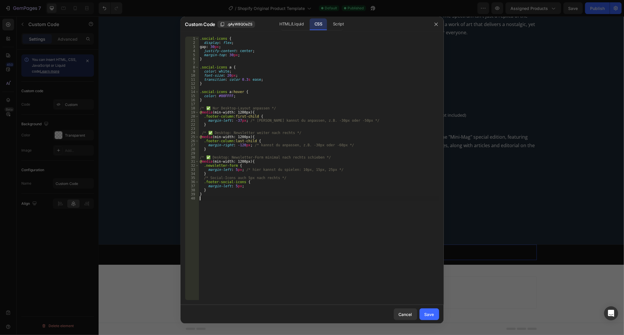
type textarea "}"
click at [428, 310] on button "Save" at bounding box center [430, 315] width 20 height 12
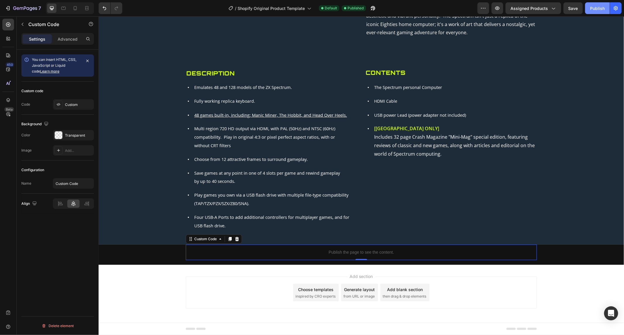
click at [601, 9] on div "Publish" at bounding box center [597, 8] width 15 height 6
click at [339, 244] on div "Product Images Bestseller Text Block The Spectrum Product Title Unleash the Mag…" at bounding box center [361, 35] width 526 height 418
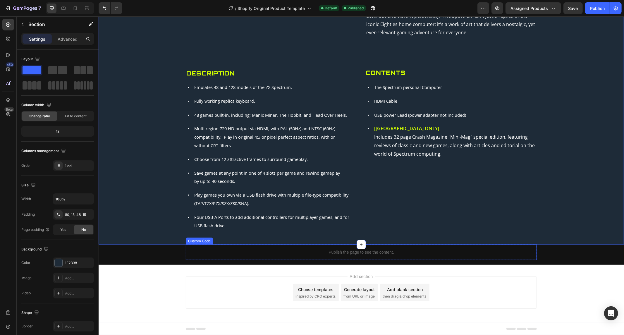
click at [339, 246] on div "Publish the page to see the content." at bounding box center [361, 252] width 351 height 16
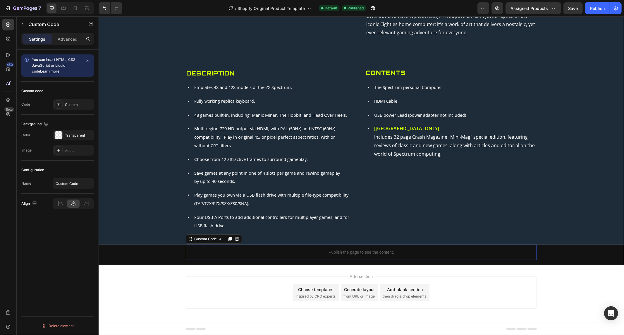
click at [339, 246] on div "Publish the page to see the content." at bounding box center [361, 252] width 351 height 16
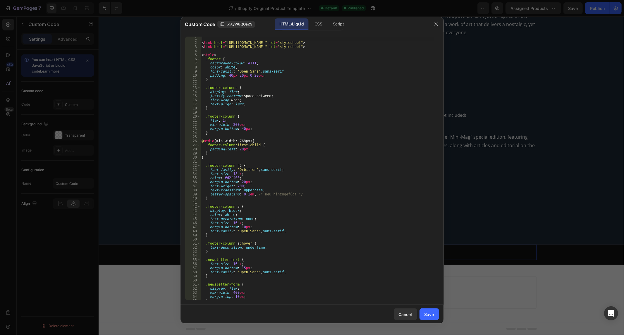
click at [316, 18] on div "Custom Code .gAyW8QOaZS HTML/Liquid CSS Script" at bounding box center [305, 24] width 248 height 15
click at [328, 18] on div "CSS" at bounding box center [338, 24] width 20 height 12
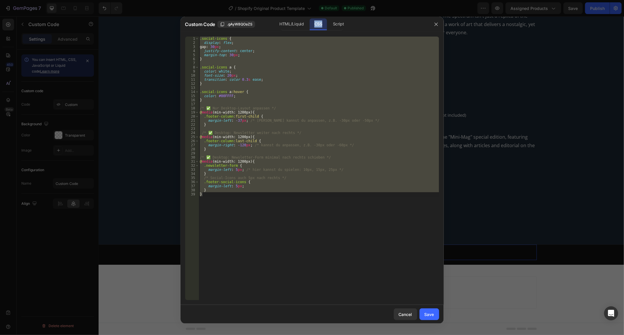
click at [280, 70] on div ".social-icons { display : flex ; gap : 30 px ; justify-content : center ; margi…" at bounding box center [319, 169] width 241 height 264
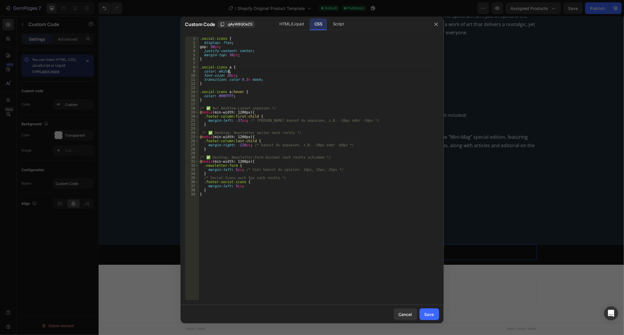
click at [280, 70] on div ".social-icons { display : flex ; gap : 30 px ; justify-content : center ; margi…" at bounding box center [319, 173] width 241 height 272
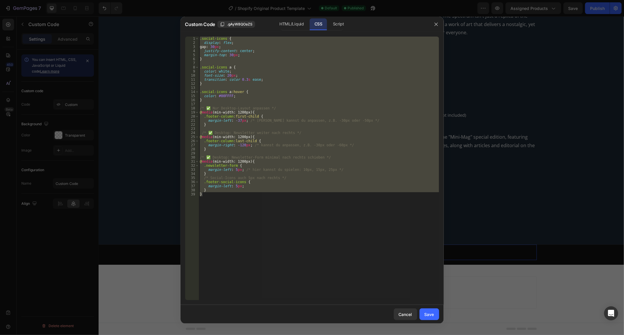
click at [249, 180] on div ".social-icons { display : flex ; gap : 30 px ; justify-content : center ; margi…" at bounding box center [319, 169] width 241 height 264
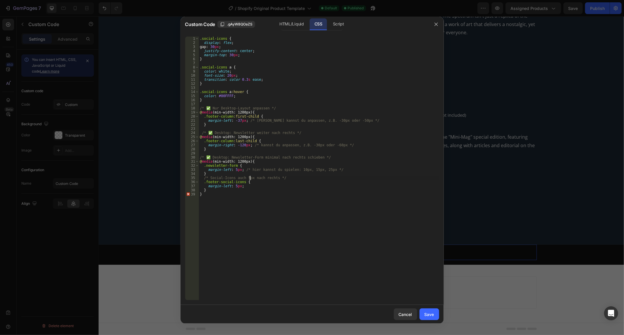
click at [238, 185] on div ".social-icons { display : flex ; gap : 30 px ; justify-content : center ; margi…" at bounding box center [319, 173] width 241 height 272
click at [238, 189] on div ".social-icons { display : flex ; gap : 30 px ; justify-content : center ; margi…" at bounding box center [319, 173] width 241 height 272
type textarea "}"
paste textarea "}"
type textarea "}"
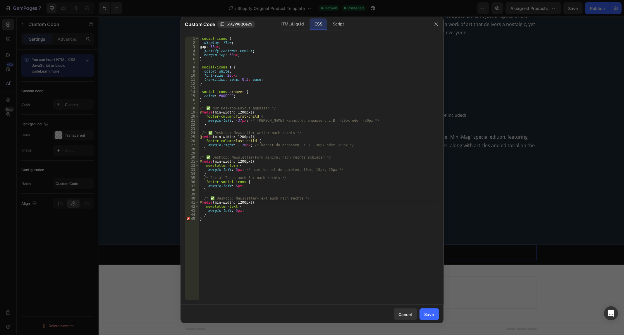
type textarea "/* ✅ Desktop: Newsletter-Text auch nach rechts */"
click at [237, 224] on div ".social-icons { display : flex ; gap : 30 px ; justify-content : center ; margi…" at bounding box center [319, 173] width 241 height 272
type textarea "}"
click at [429, 315] on div "Save" at bounding box center [430, 314] width 10 height 6
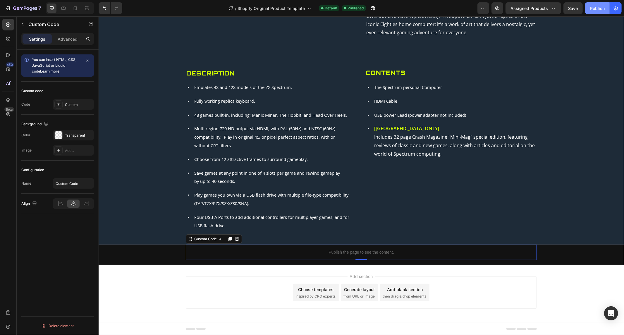
click at [598, 9] on div "Publish" at bounding box center [597, 8] width 15 height 6
click at [298, 252] on p "Publish the page to see the content." at bounding box center [361, 252] width 351 height 6
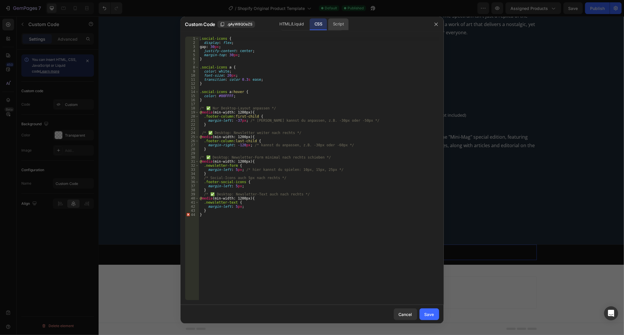
click at [334, 26] on div "Script" at bounding box center [338, 24] width 20 height 12
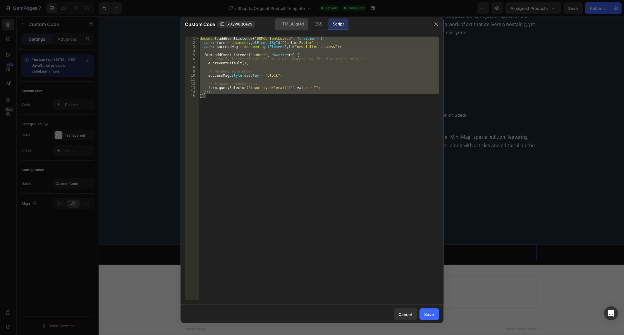
click at [310, 25] on div "HTML/Liquid" at bounding box center [318, 24] width 17 height 12
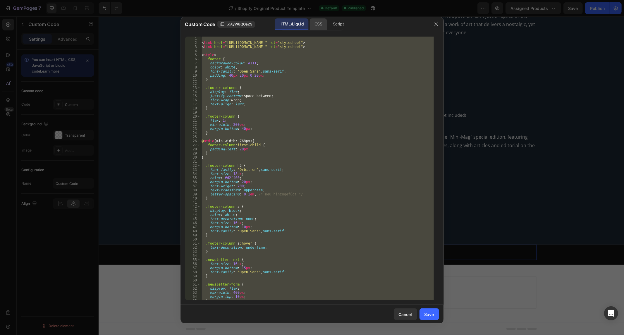
click at [328, 21] on div "CSS" at bounding box center [338, 24] width 20 height 12
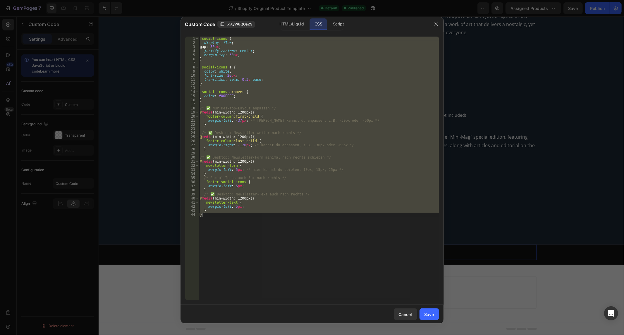
click at [220, 202] on div ".social-icons { display : flex ; gap : 30 px ; justify-content : center ; margi…" at bounding box center [319, 169] width 241 height 264
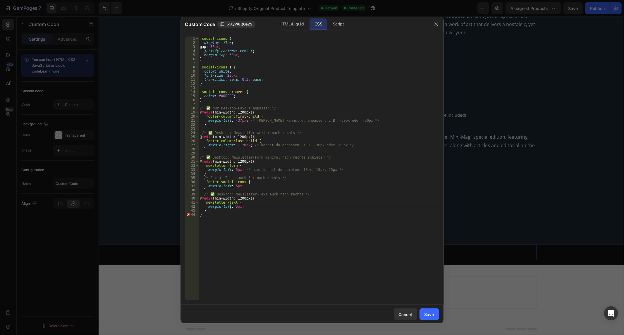
click at [231, 208] on div ".social-icons { display : flex ; gap : 30 px ; justify-content : center ; margi…" at bounding box center [319, 173] width 241 height 272
click at [273, 206] on div ".social-icons { display : flex ; gap : 30 px ; justify-content : center ; margi…" at bounding box center [319, 173] width 241 height 272
type textarea "margin-left: 25px;"
click at [428, 314] on div "Save" at bounding box center [430, 314] width 10 height 6
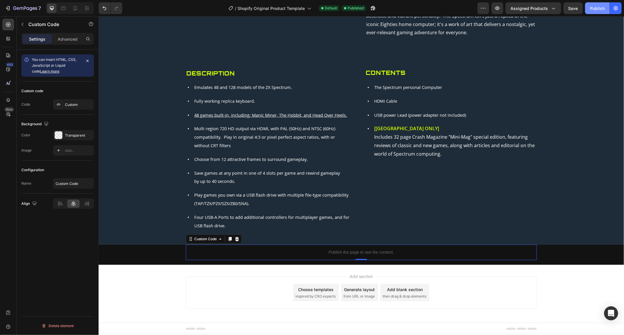
click at [588, 4] on button "Publish" at bounding box center [597, 8] width 25 height 12
click at [378, 253] on p "Publish the page to see the content." at bounding box center [361, 252] width 351 height 6
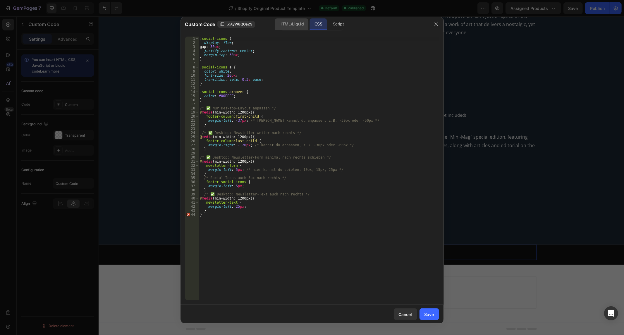
click at [302, 19] on div "HTML/Liquid" at bounding box center [292, 24] width 34 height 12
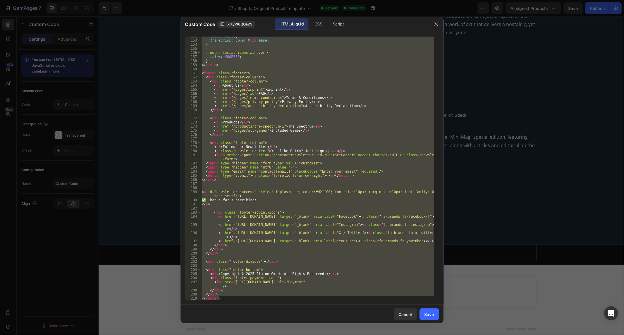
scroll to position [621, 0]
click at [337, 27] on div "Script" at bounding box center [338, 24] width 20 height 12
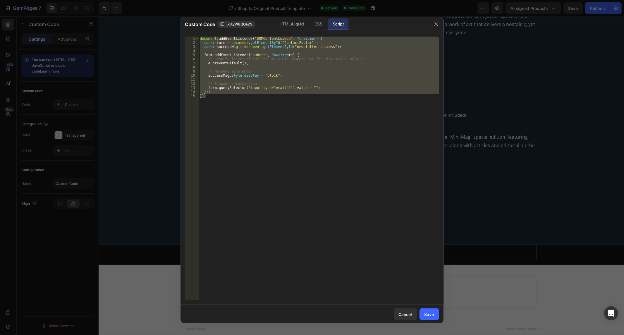
click at [256, 87] on div "document . addEventListener ( "DOMContentLoaded" , function ( ) { const form = …" at bounding box center [319, 169] width 241 height 264
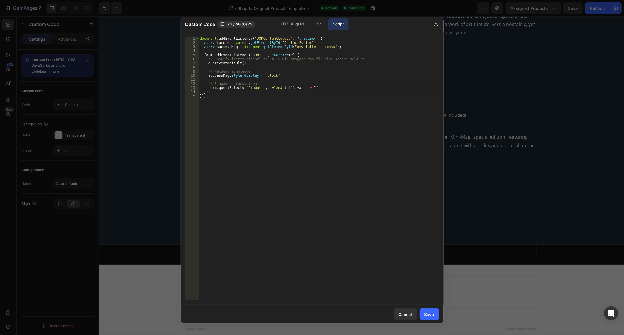
click at [328, 20] on div "Script" at bounding box center [338, 24] width 20 height 12
click at [323, 22] on div "CSS" at bounding box center [318, 24] width 17 height 12
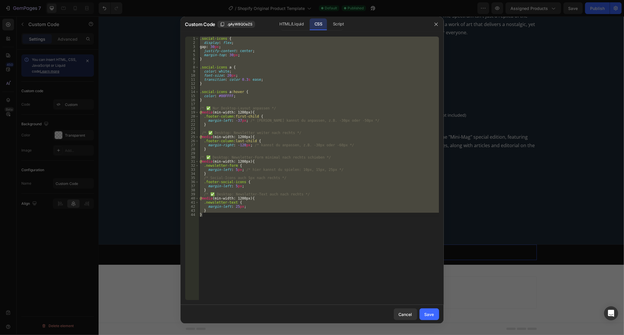
click at [218, 189] on div ".social-icons { display : flex ; gap : 30 px ; justify-content : center ; margi…" at bounding box center [319, 169] width 241 height 264
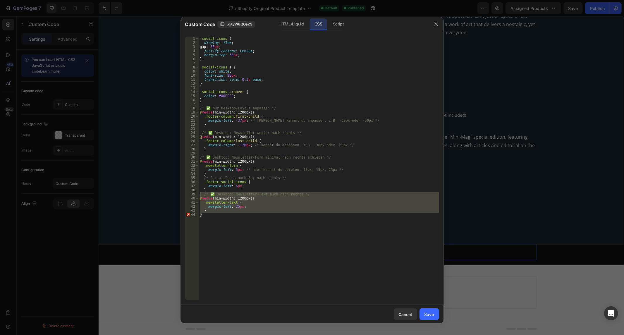
drag, startPoint x: 226, startPoint y: 220, endPoint x: 197, endPoint y: 193, distance: 38.8
click at [197, 193] on div "} 1 2 3 4 5 6 7 8 9 10 11 12 13 14 15 16 17 18 19 20 21 22 23 24 25 26 27 28 29…" at bounding box center [312, 169] width 254 height 264
click at [275, 239] on div ".social-icons { display : flex ; gap : 30 px ; justify-content : center ; margi…" at bounding box center [319, 169] width 241 height 264
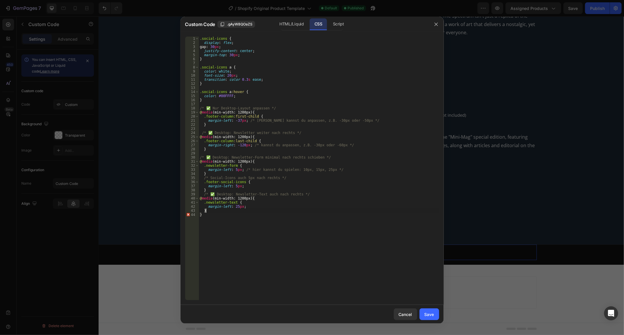
click at [207, 209] on div ".social-icons { display : flex ; gap : 30 px ; justify-content : center ; margi…" at bounding box center [319, 173] width 241 height 272
click at [210, 222] on div ".social-icons { display : flex ; gap : 30 px ; justify-content : center ; margi…" at bounding box center [319, 173] width 241 height 272
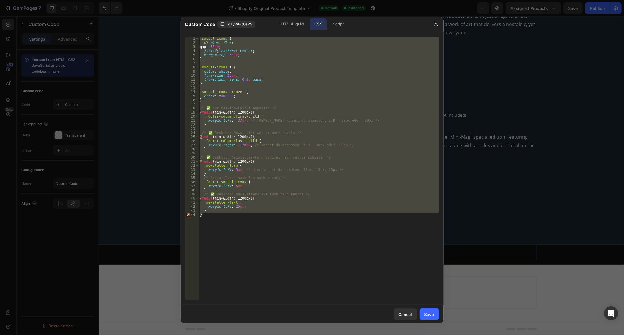
drag, startPoint x: 208, startPoint y: 217, endPoint x: 121, endPoint y: -40, distance: 270.4
click at [121, 0] on html "7 / Shopify Original Product Template Default Published Preview Assigned Produc…" at bounding box center [312, 0] width 624 height 0
click at [228, 233] on div ".social-icons { display : flex ; gap : 30 px ; justify-content : center ; margi…" at bounding box center [319, 169] width 241 height 264
drag, startPoint x: 220, startPoint y: 220, endPoint x: 115, endPoint y: 8, distance: 236.7
click at [115, 8] on div "Custom Code .gAyW8QOaZS HTML/Liquid CSS Script } 1 2 3 4 5 6 7 8 9 10 11 12 13 …" at bounding box center [312, 167] width 624 height 335
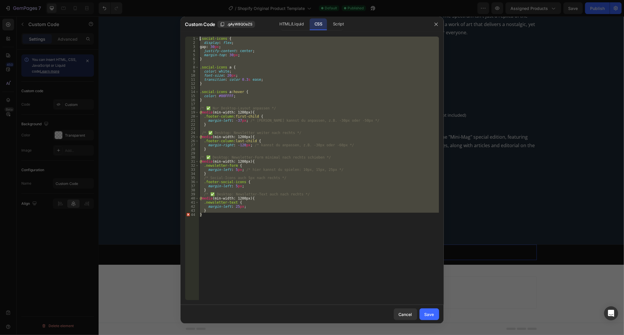
paste textarea "}"
type textarea "}"
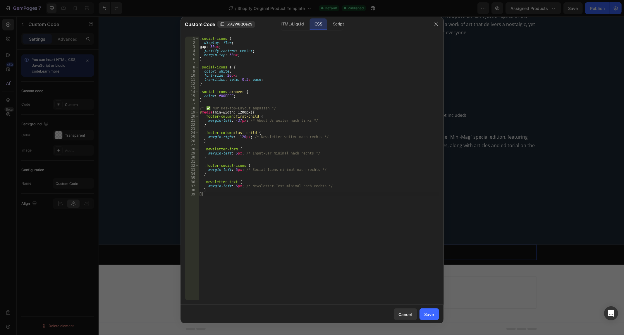
click at [256, 229] on div ".social-icons { display : flex ; gap : 30 px ; justify-content : center ; margi…" at bounding box center [319, 173] width 241 height 272
click at [393, 147] on div ".social-icons { display : flex ; gap : 30 px ; justify-content : center ; margi…" at bounding box center [319, 173] width 241 height 272
click at [326, 105] on div ".social-icons { display : flex ; gap : 30 px ; justify-content : center ; margi…" at bounding box center [319, 173] width 241 height 272
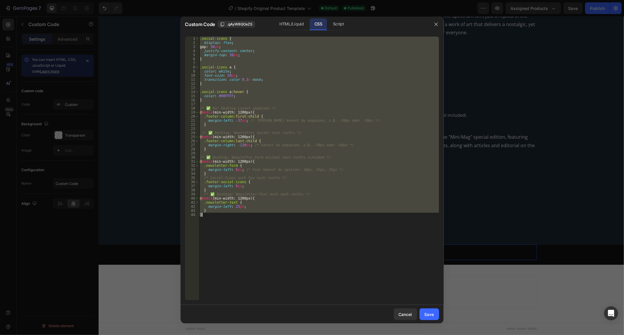
paste textarea
type textarea "}"
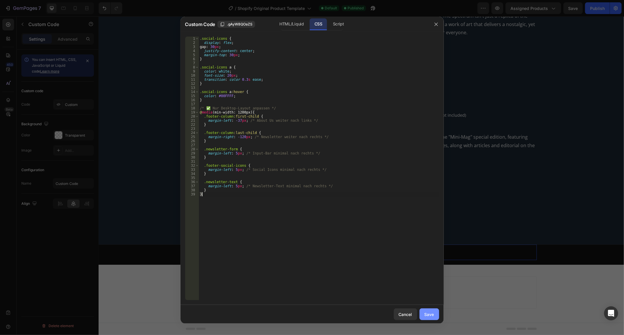
click at [428, 316] on div "Save" at bounding box center [430, 314] width 10 height 6
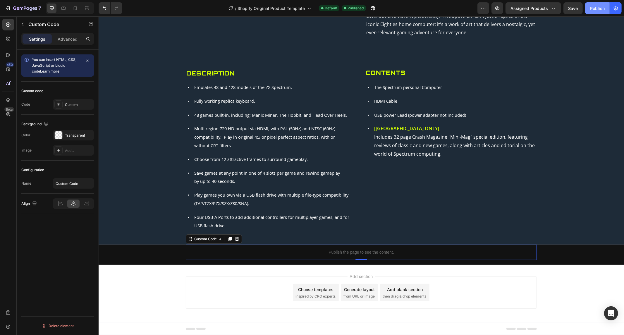
click at [600, 9] on div "Publish" at bounding box center [597, 8] width 15 height 6
click at [343, 255] on div "Publish the page to see the content." at bounding box center [361, 252] width 351 height 16
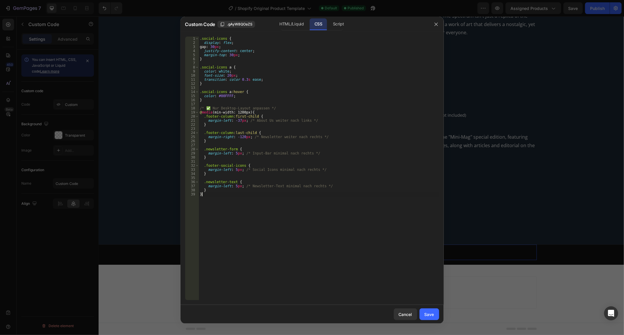
click at [265, 194] on div ".social-icons { display : flex ; gap : 30 px ; justify-content : center ; margi…" at bounding box center [319, 173] width 241 height 272
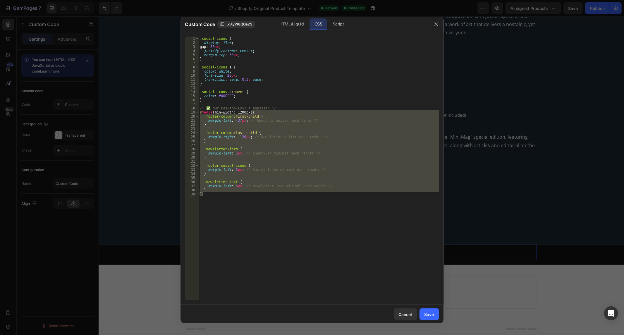
click at [265, 194] on div ".social-icons { display : flex ; gap : 30 px ; justify-content : center ; margi…" at bounding box center [319, 173] width 241 height 272
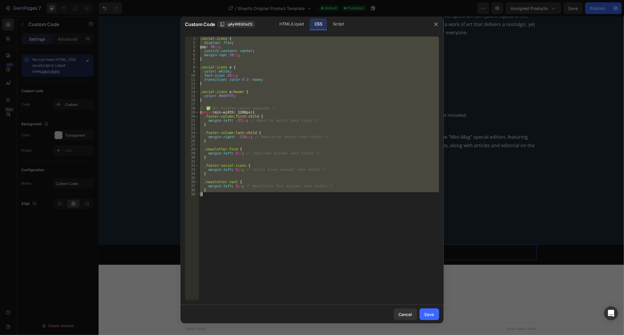
click at [265, 194] on div ".social-icons { display : flex ; gap : 30 px ; justify-content : center ; margi…" at bounding box center [319, 173] width 241 height 272
click at [291, 25] on div "HTML/Liquid" at bounding box center [292, 24] width 34 height 12
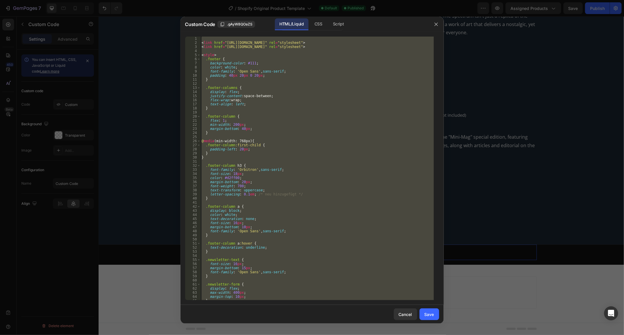
click at [279, 78] on div "< link href = "[URL][DOMAIN_NAME]" rel = "stylesheet" > < link href = "[URL][DO…" at bounding box center [318, 169] width 234 height 264
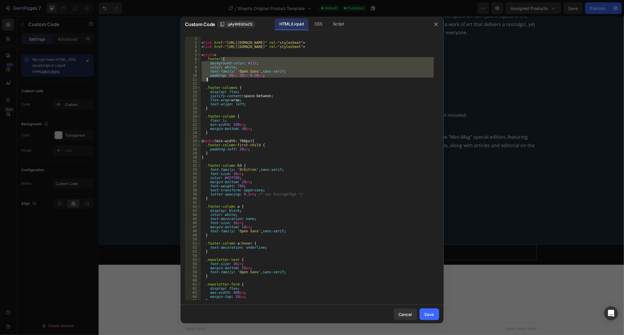
click at [279, 78] on div "< link href = "[URL][DOMAIN_NAME]" rel = "stylesheet" > < link href = "[URL][DO…" at bounding box center [318, 173] width 234 height 272
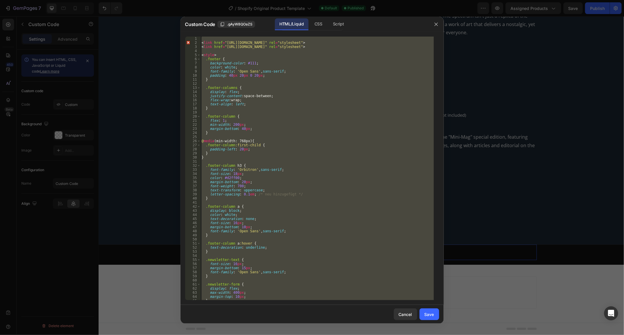
click at [316, 18] on div "Custom Code .gAyW8QOaZS HTML/Liquid CSS Script" at bounding box center [305, 24] width 248 height 15
click at [328, 23] on div "CSS" at bounding box center [338, 24] width 20 height 12
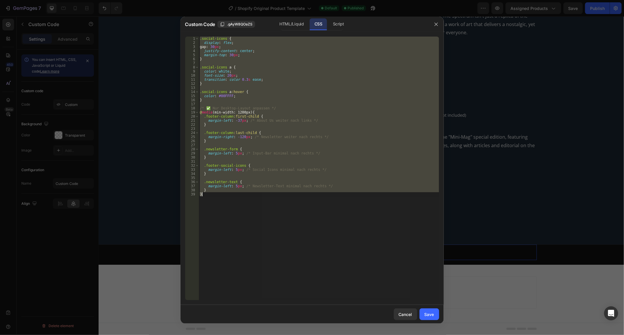
click at [287, 76] on div ".social-icons { display : flex ; gap : 30 px ; justify-content : center ; margi…" at bounding box center [319, 169] width 241 height 264
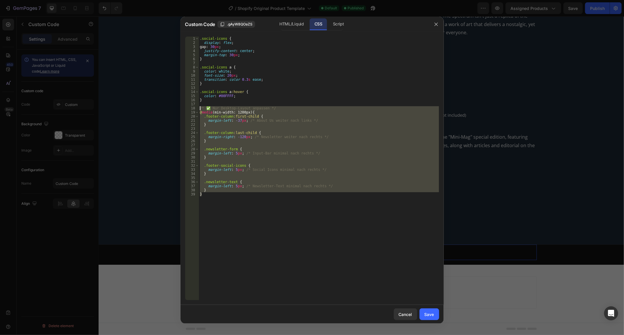
drag, startPoint x: 227, startPoint y: 194, endPoint x: 165, endPoint y: 109, distance: 105.7
click at [165, 109] on div "Custom Code .gAyW8QOaZS HTML/Liquid CSS Script font-size: 20px; 1 2 3 4 5 6 7 8…" at bounding box center [312, 167] width 624 height 335
paste textarea "}"
type textarea "}"
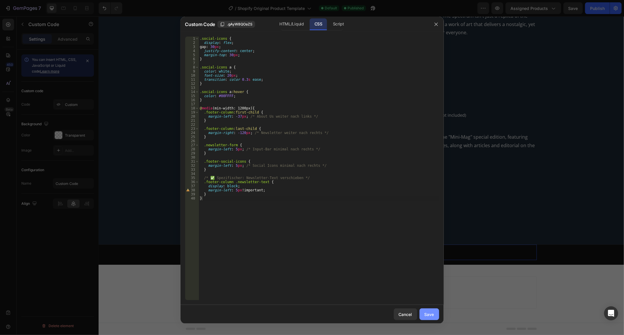
click at [422, 316] on button "Save" at bounding box center [430, 315] width 20 height 12
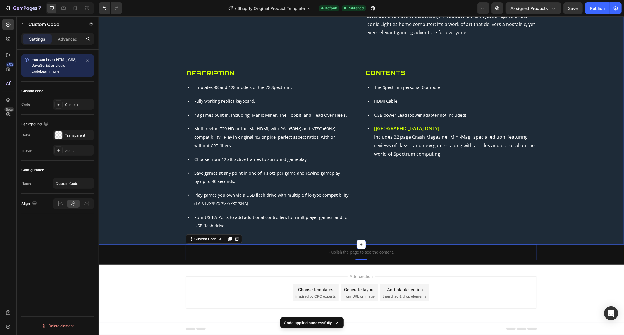
click at [400, 260] on div "Publish the page to see the content. Custom Code 0 Row" at bounding box center [361, 254] width 526 height 20
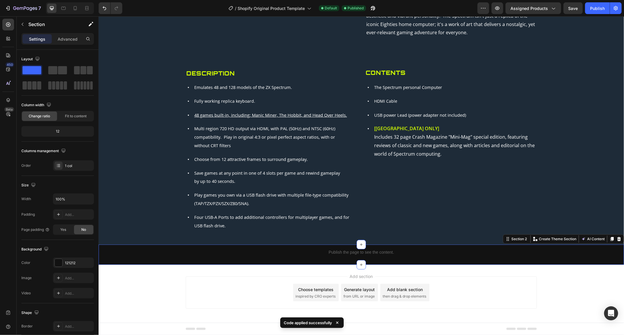
click at [400, 260] on div "Publish the page to see the content. Custom Code Row" at bounding box center [361, 254] width 526 height 20
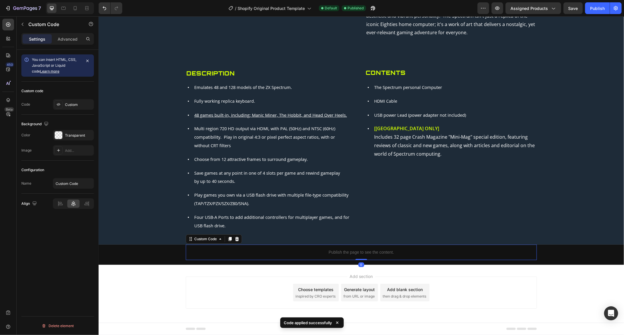
click at [403, 256] on div "Publish the page to see the content." at bounding box center [361, 252] width 351 height 16
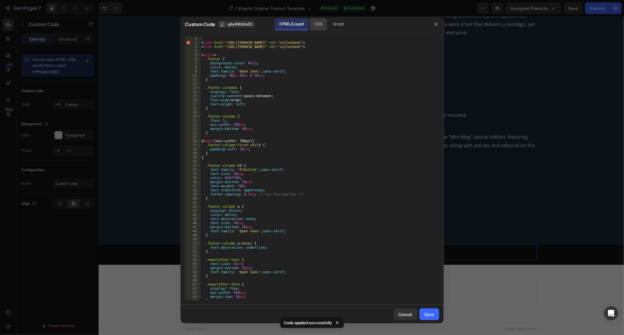
click at [328, 30] on div "CSS" at bounding box center [338, 24] width 20 height 12
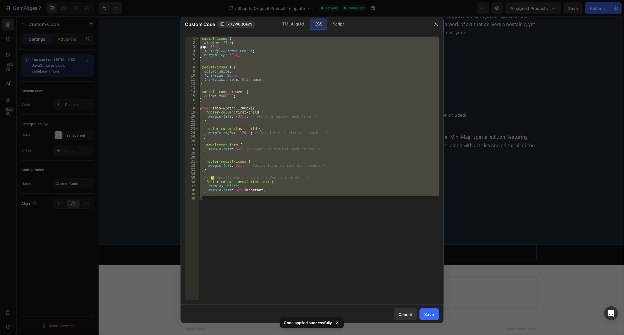
click at [317, 25] on div "CSS" at bounding box center [318, 24] width 17 height 12
click at [427, 314] on div "Save" at bounding box center [430, 314] width 10 height 6
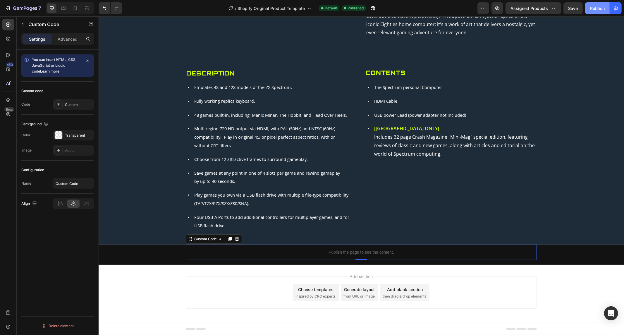
click at [590, 9] on button "Publish" at bounding box center [597, 8] width 25 height 12
